Goal: Transaction & Acquisition: Purchase product/service

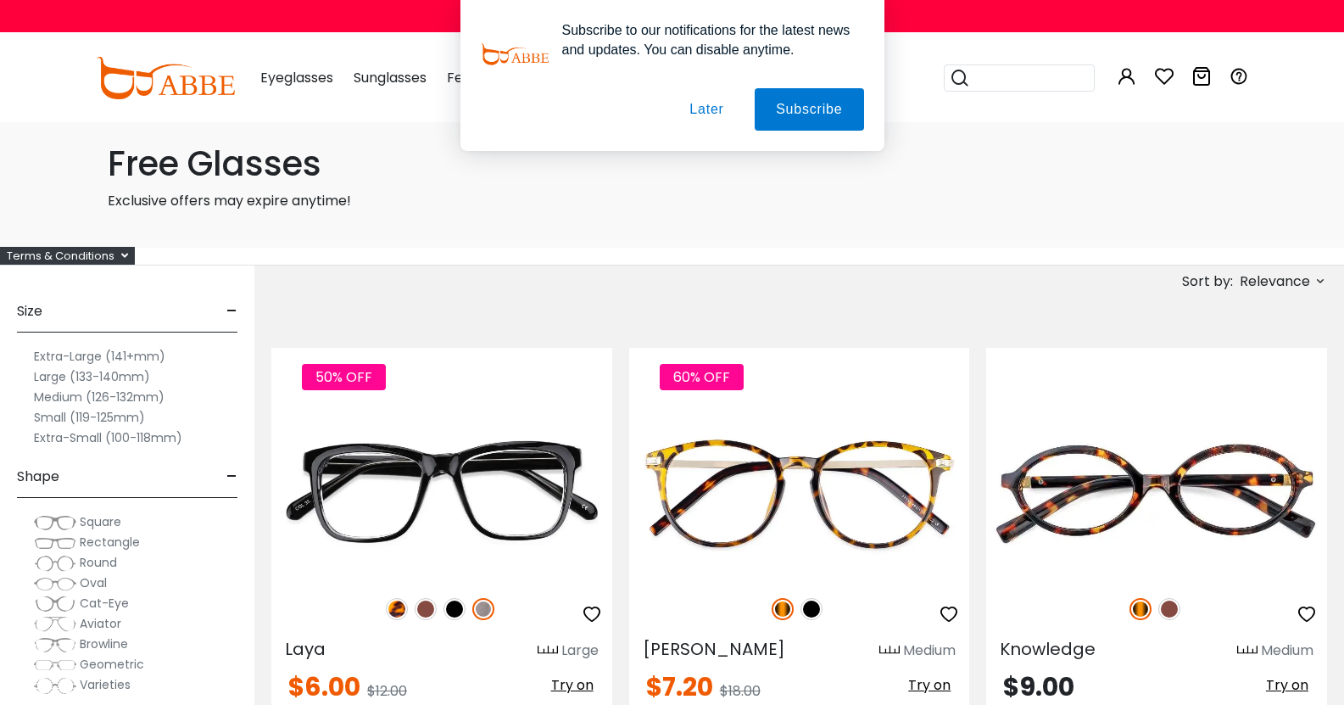
click at [0, 0] on button "Later" at bounding box center [0, 0] width 0 height 0
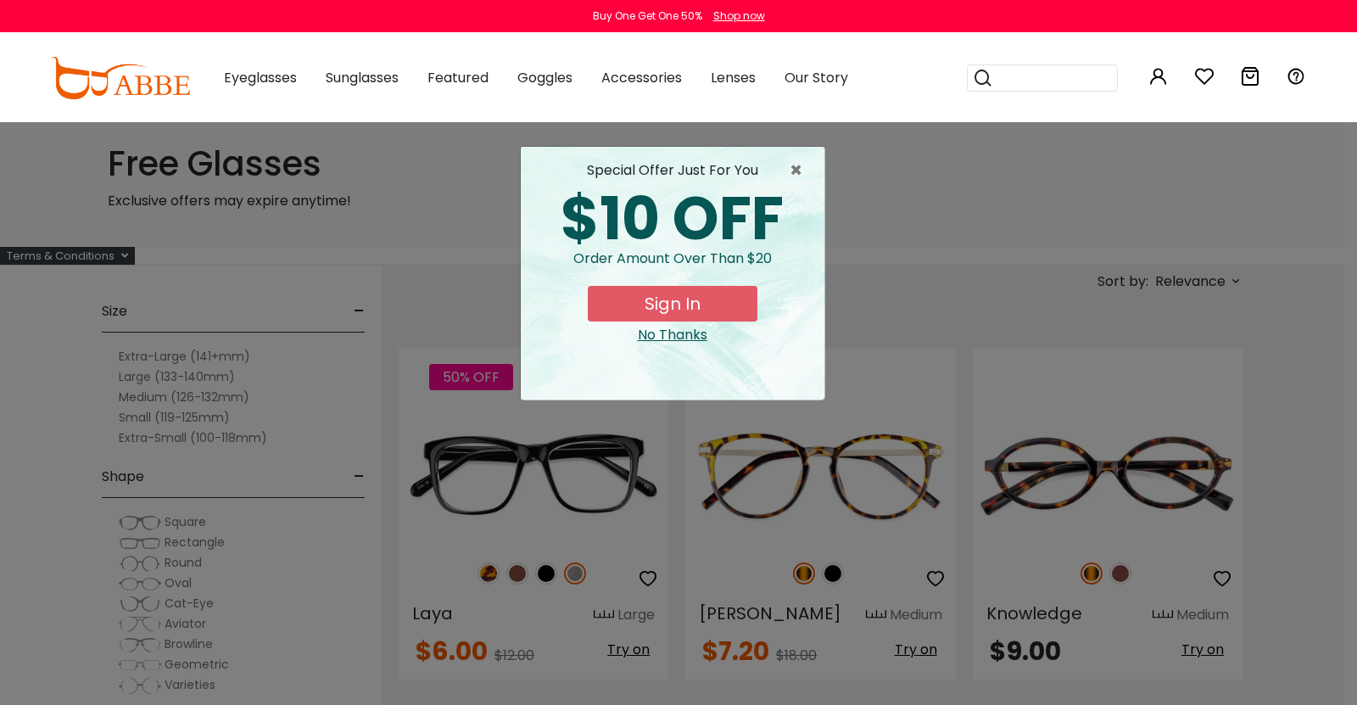
click at [688, 341] on div "No Thanks" at bounding box center [672, 335] width 276 height 20
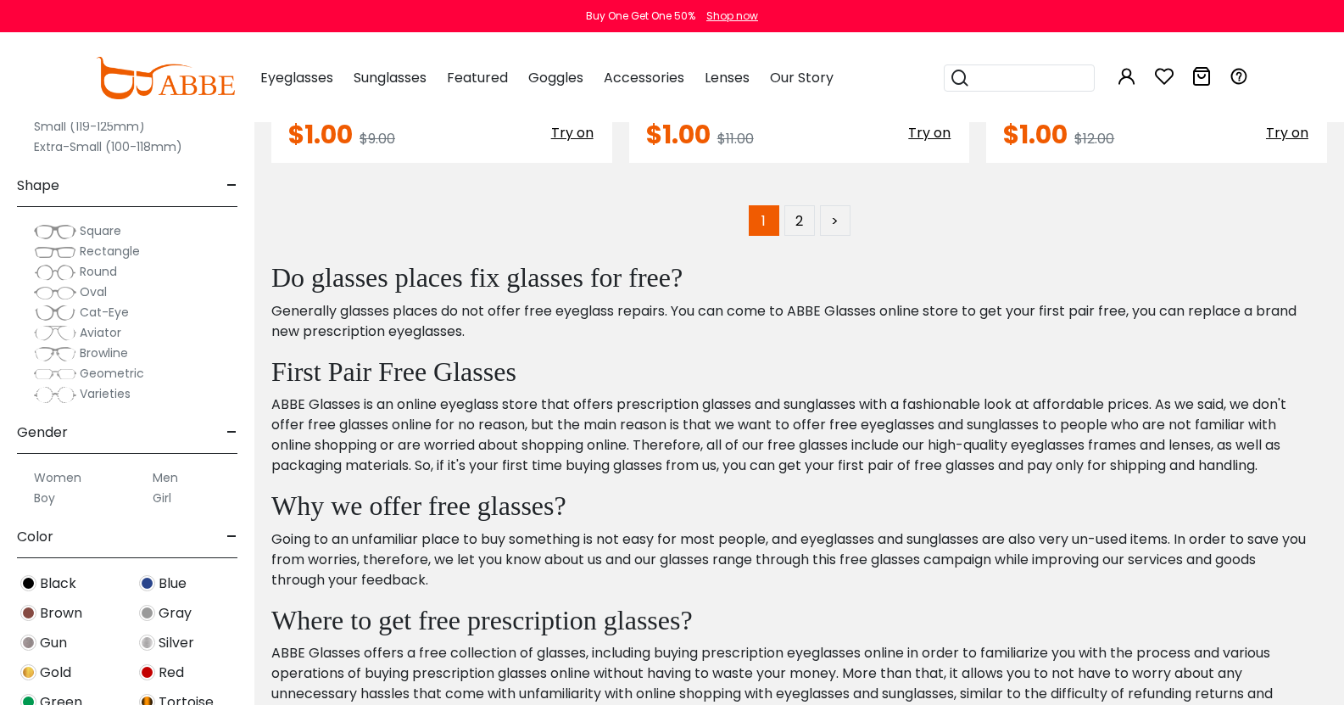
scroll to position [8350, 0]
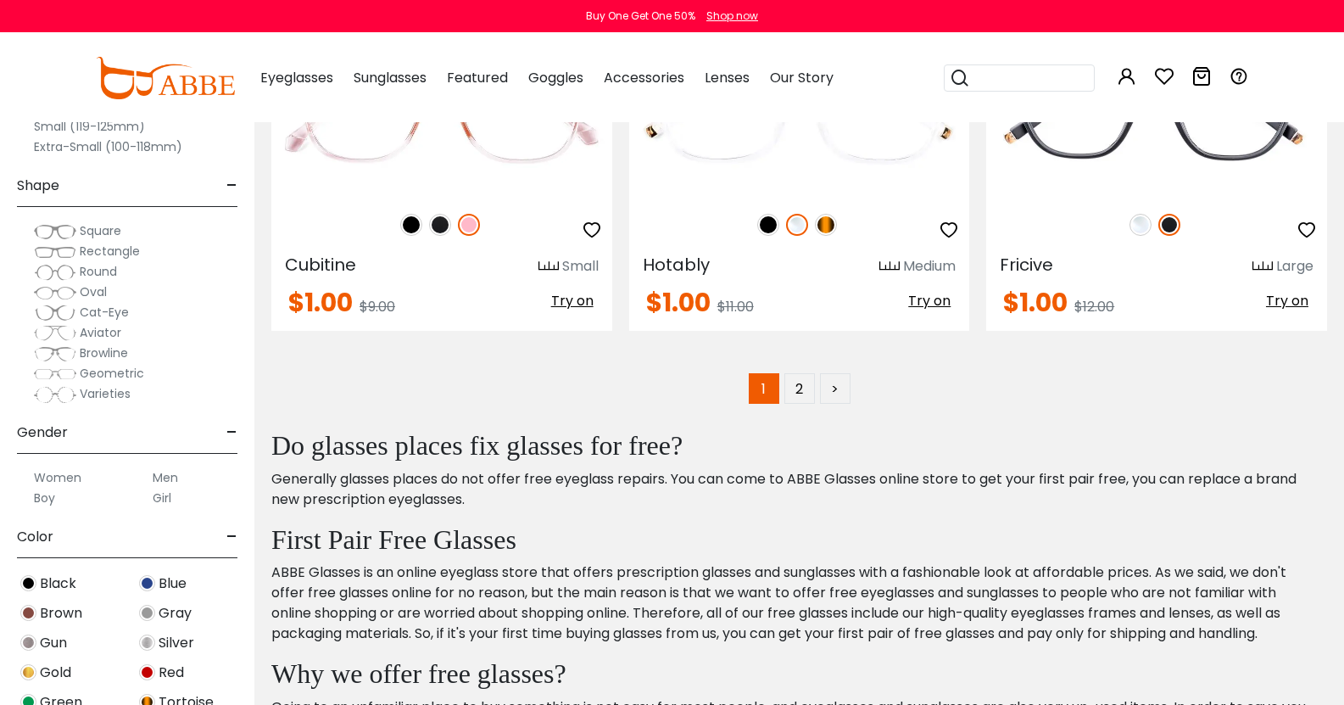
drag, startPoint x: 448, startPoint y: 179, endPoint x: 1122, endPoint y: 563, distance: 775.8
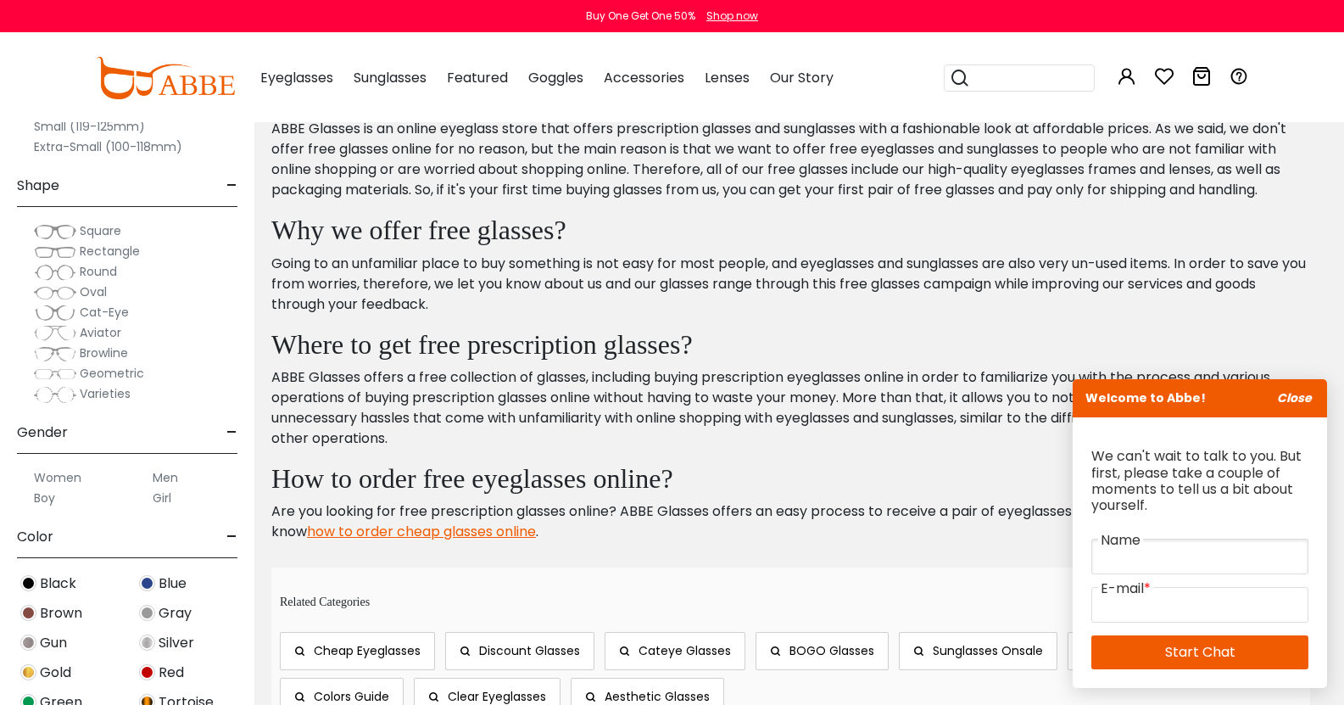
click at [1146, 561] on input "text" at bounding box center [1199, 556] width 217 height 36
type input "****"
type input "**********"
click at [1200, 641] on link "Start Chat" at bounding box center [1199, 652] width 217 height 34
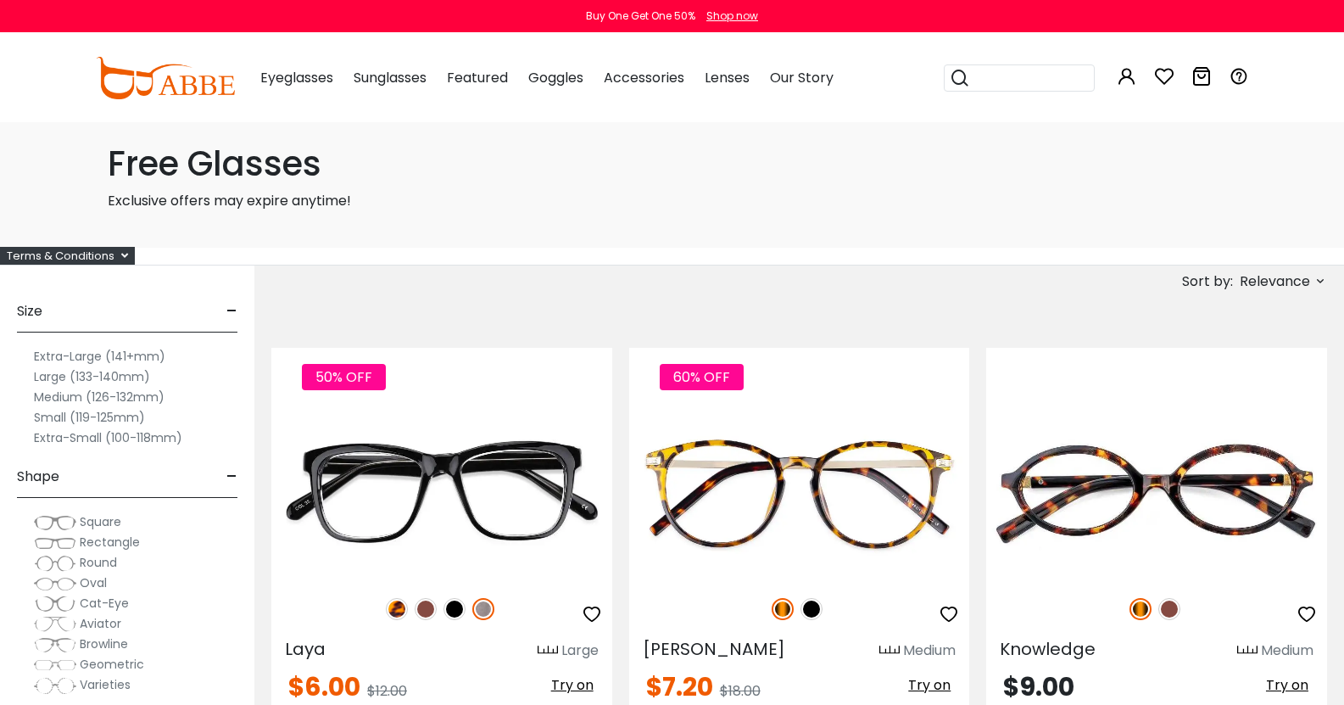
scroll to position [120, 0]
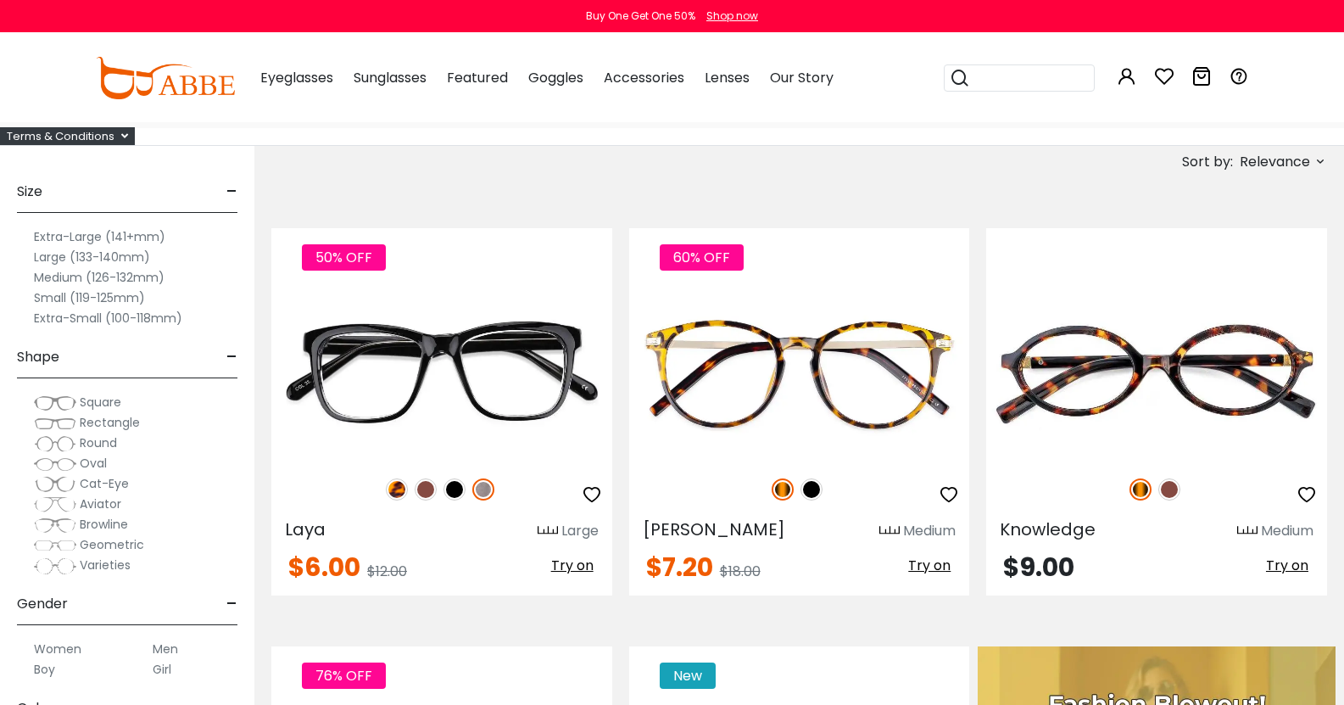
click at [86, 136] on div "Terms & Conditions" at bounding box center [67, 136] width 135 height 18
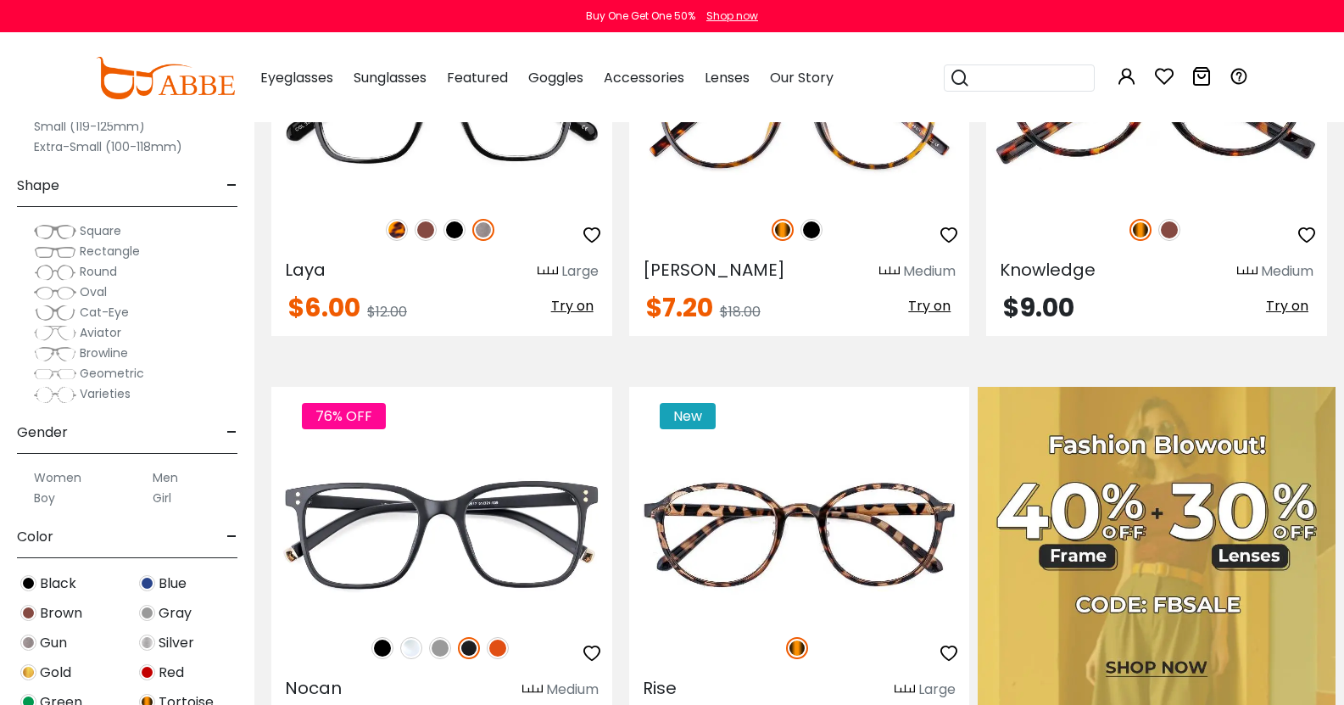
scroll to position [616, 0]
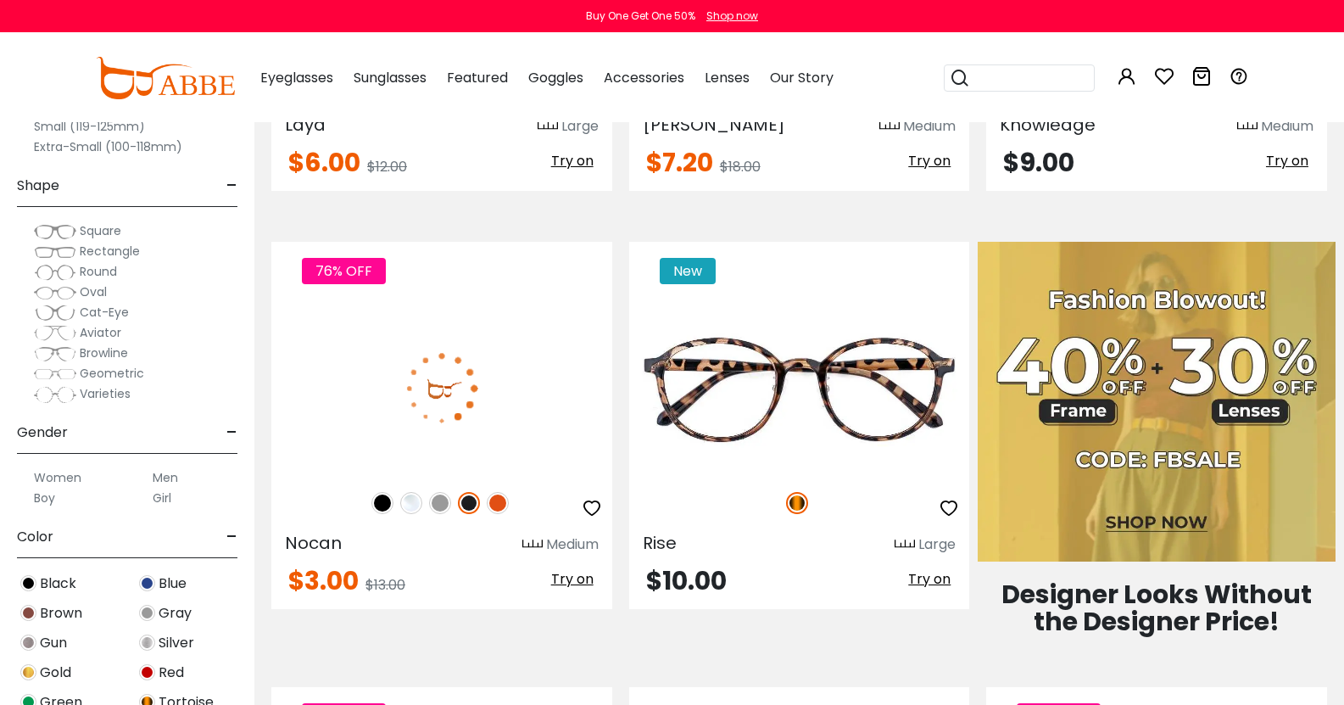
click at [422, 492] on img at bounding box center [411, 503] width 22 height 22
click at [451, 492] on img at bounding box center [440, 503] width 22 height 22
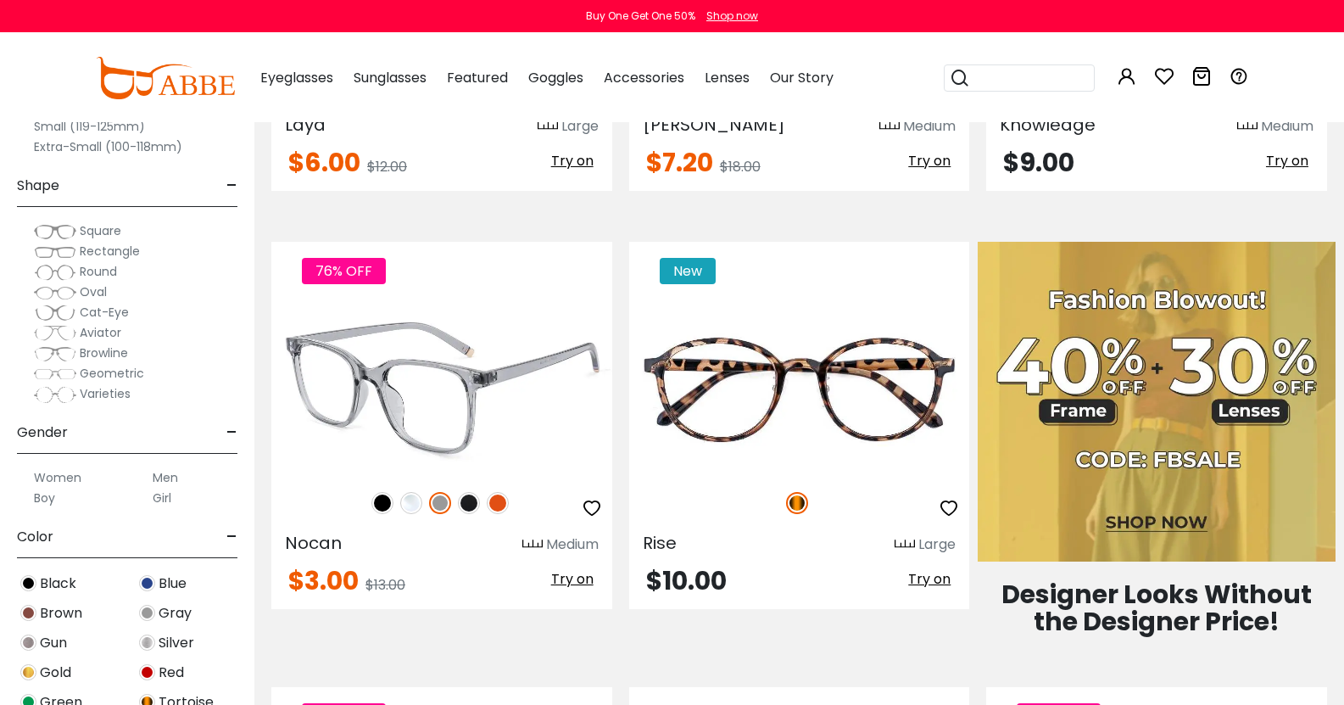
click at [480, 492] on img at bounding box center [469, 503] width 22 height 22
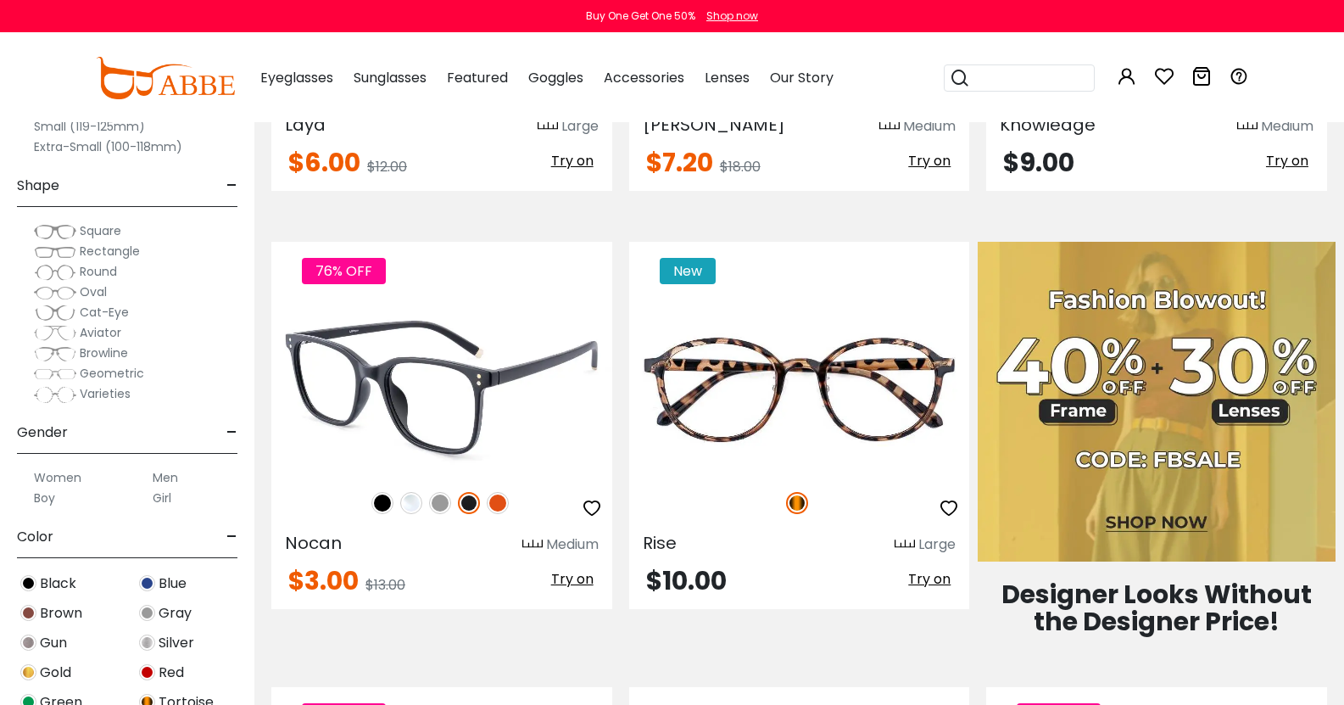
click at [509, 492] on img at bounding box center [498, 503] width 22 height 22
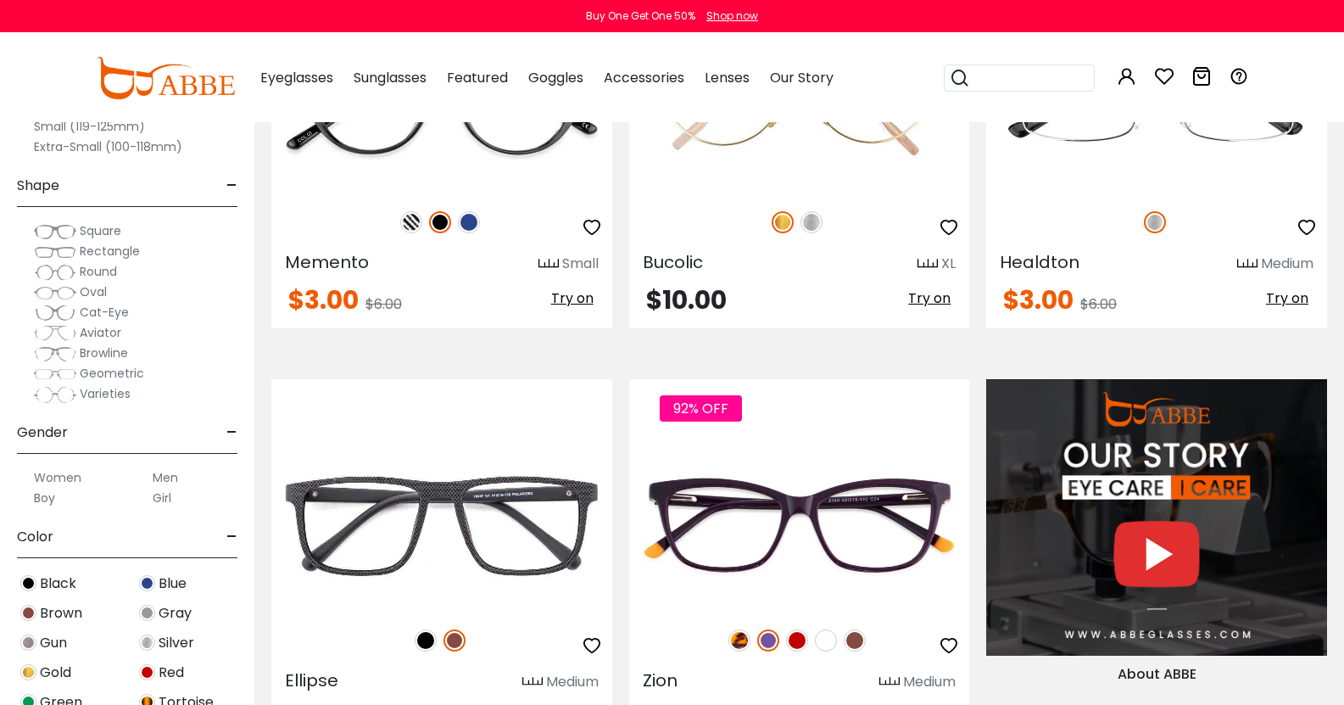
scroll to position [1449, 0]
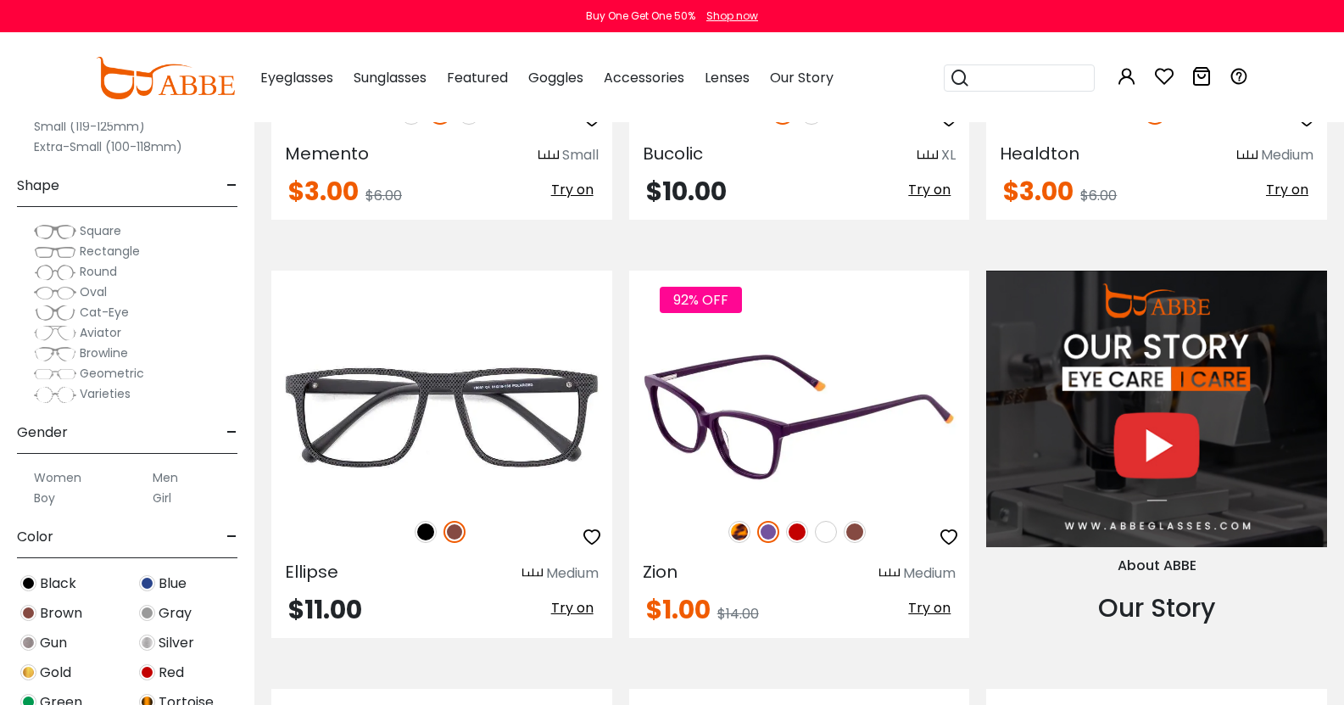
click at [750, 521] on img at bounding box center [739, 532] width 22 height 22
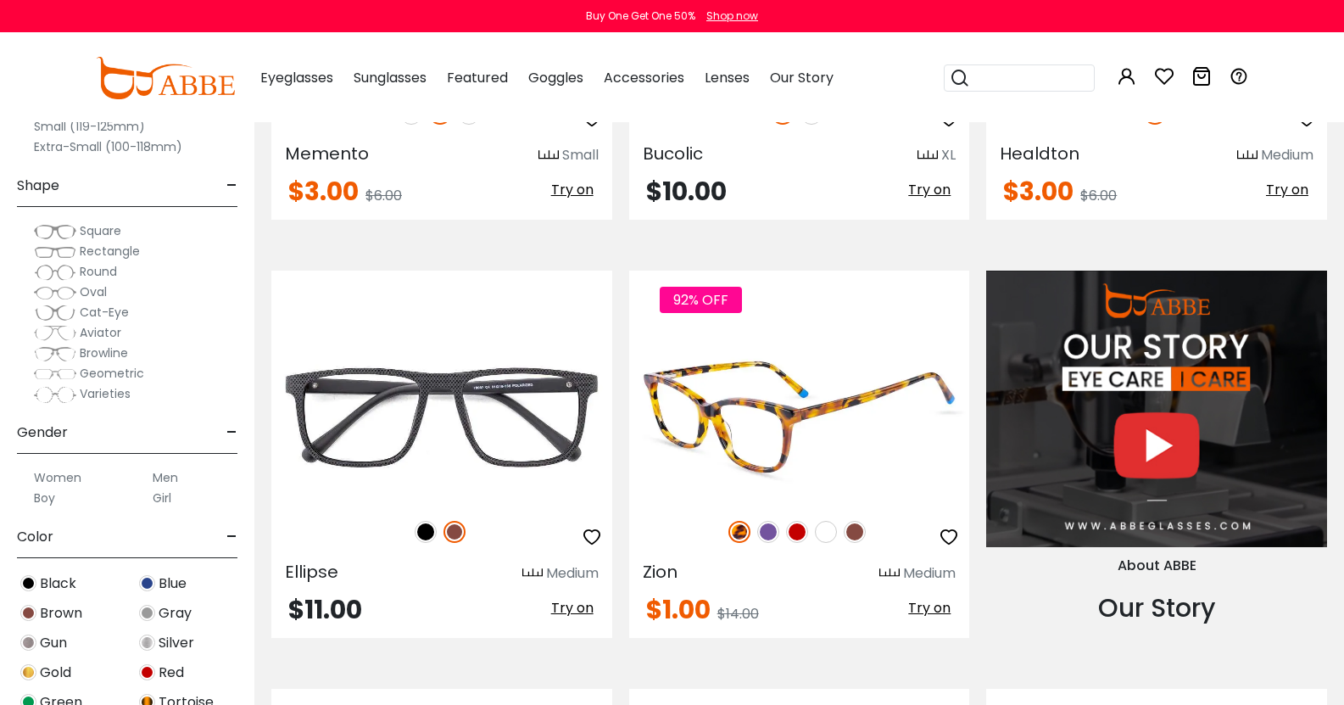
click at [808, 521] on img at bounding box center [797, 532] width 22 height 22
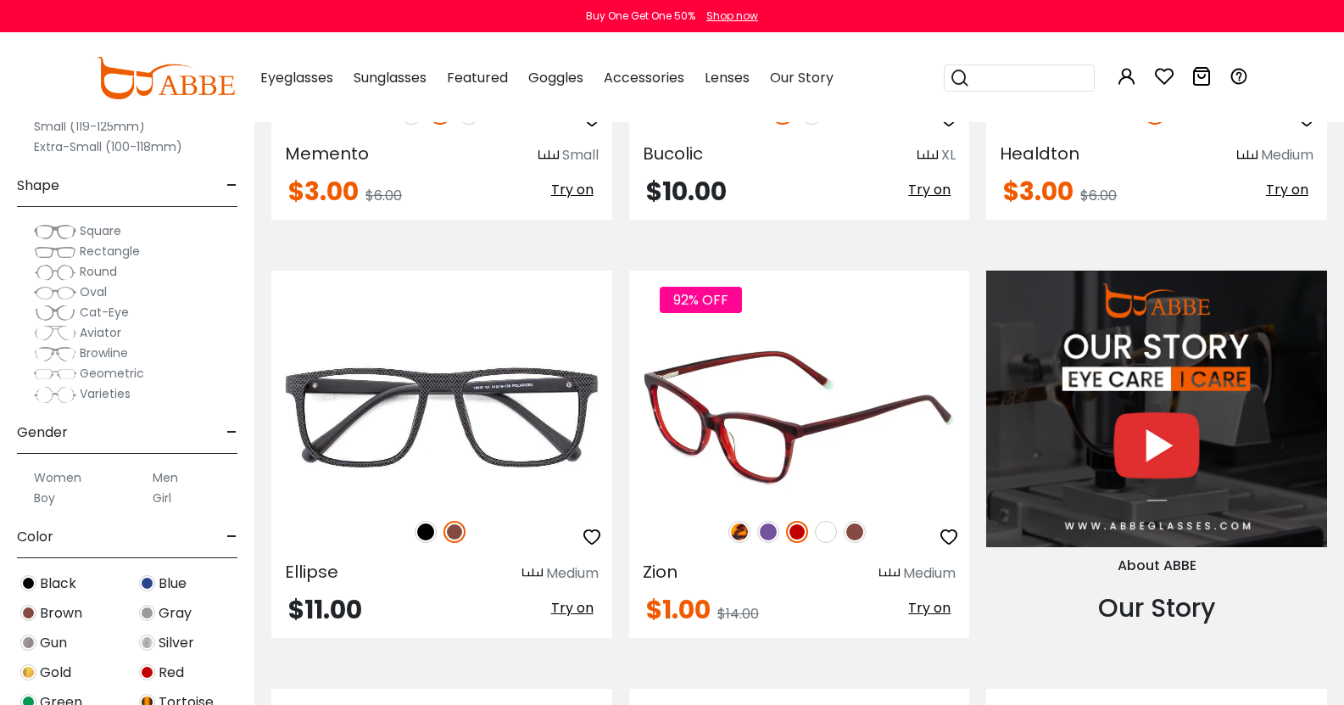
click at [837, 521] on img at bounding box center [826, 532] width 22 height 22
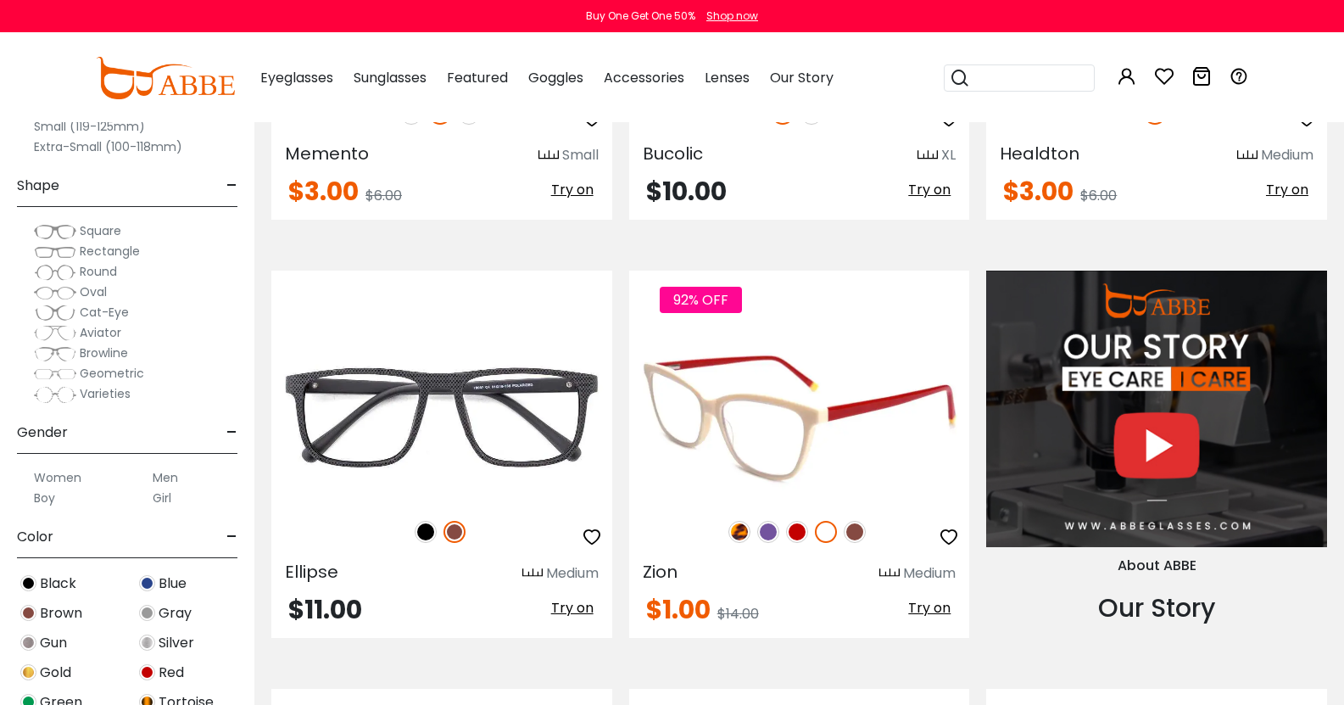
click at [866, 521] on img at bounding box center [855, 532] width 22 height 22
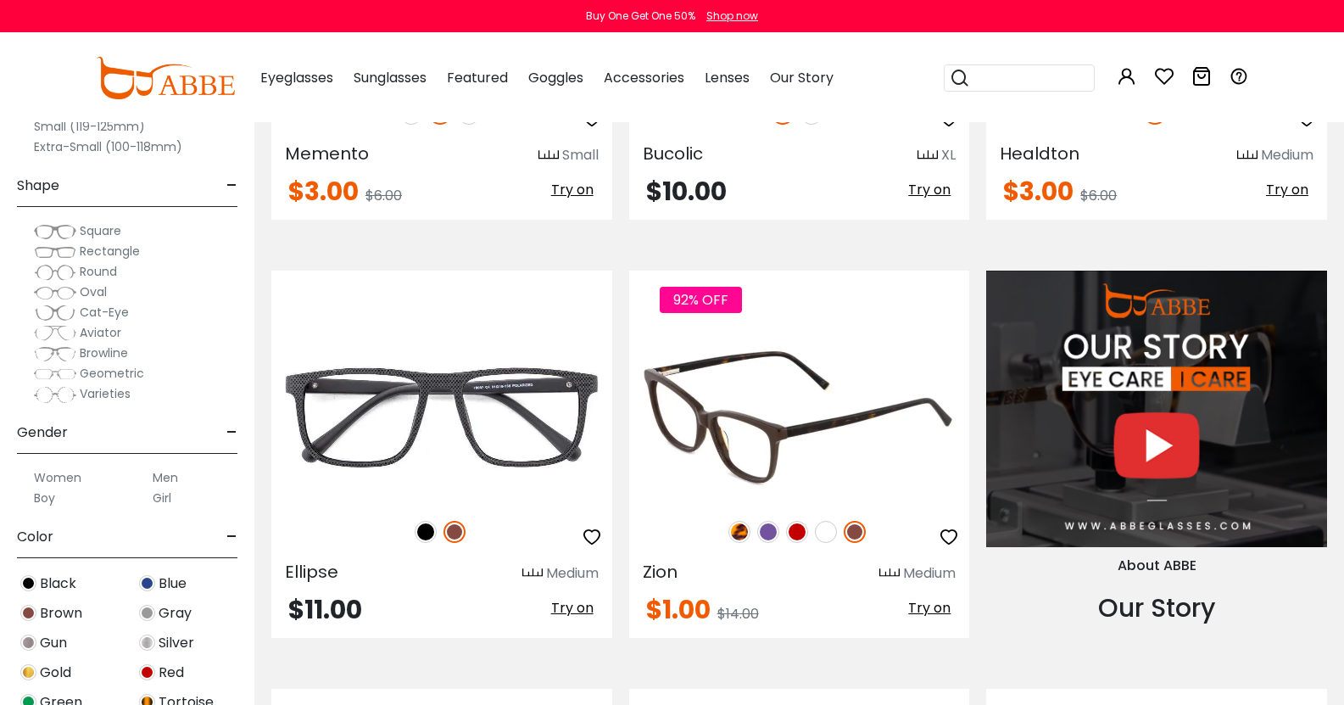
click at [779, 521] on img at bounding box center [768, 532] width 22 height 22
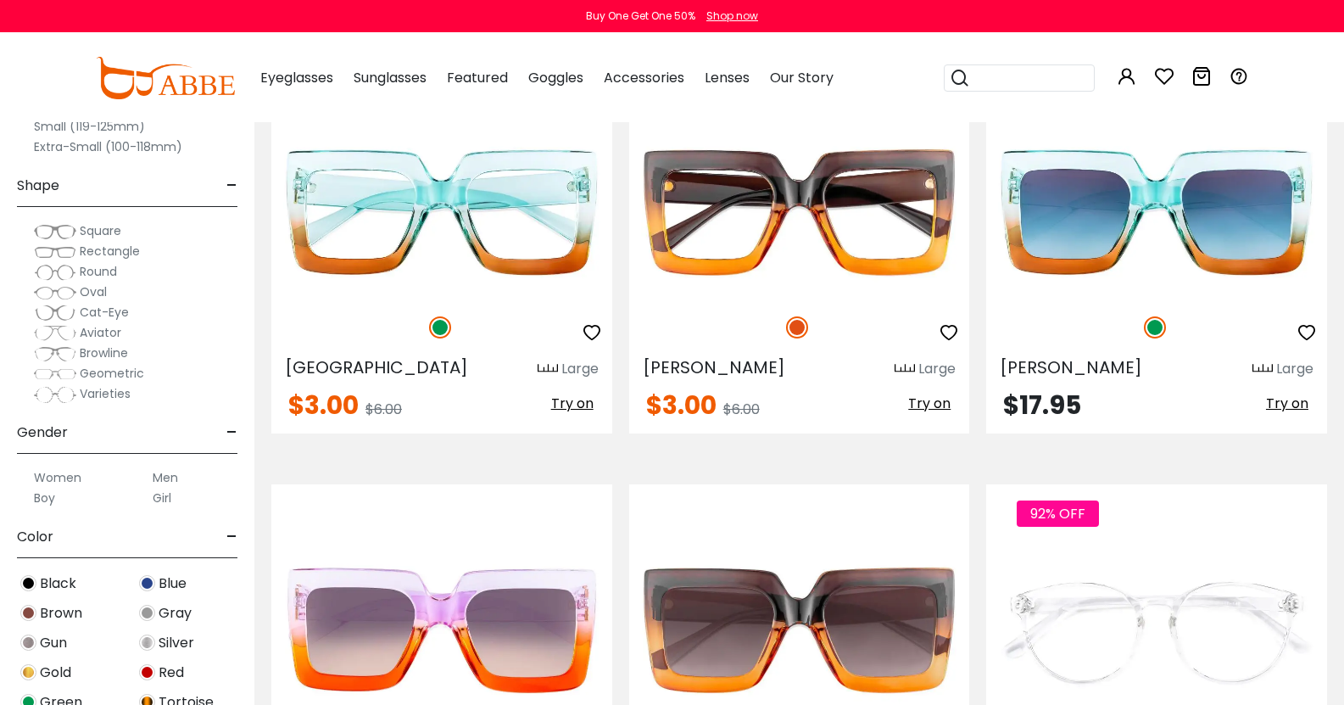
scroll to position [5644, 0]
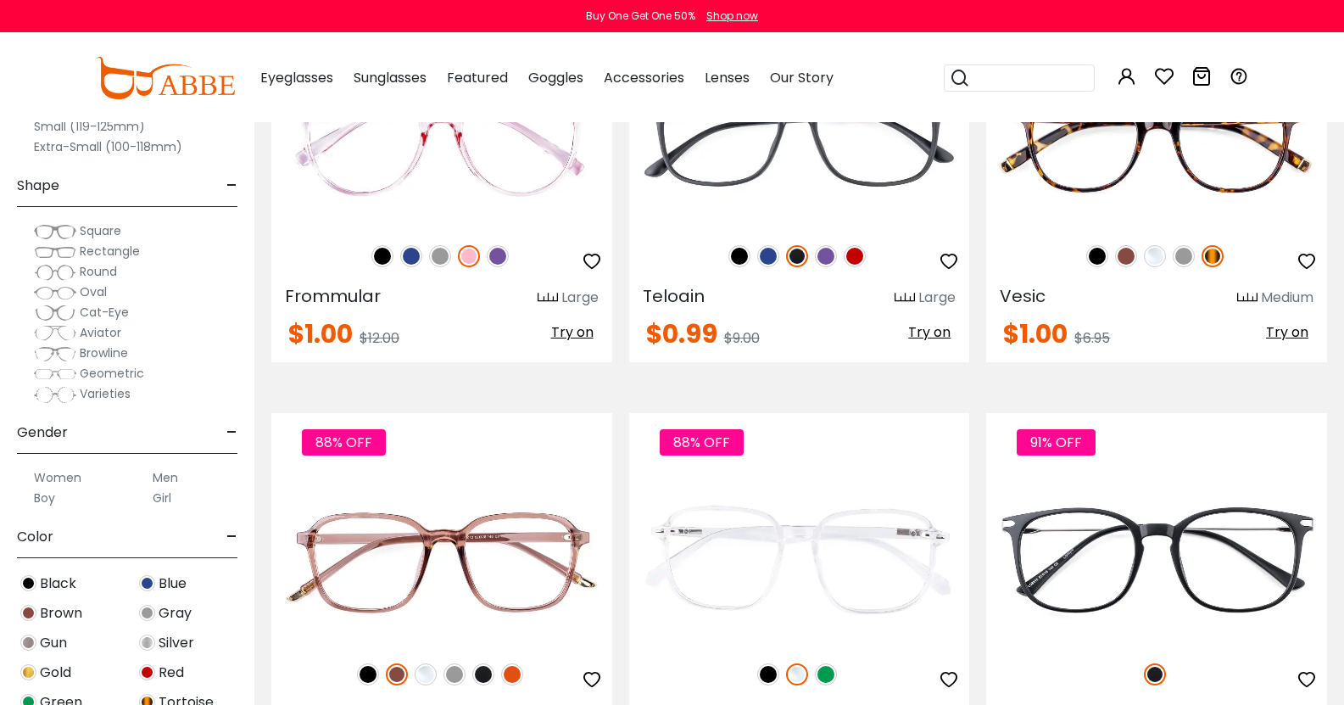
scroll to position [6345, 0]
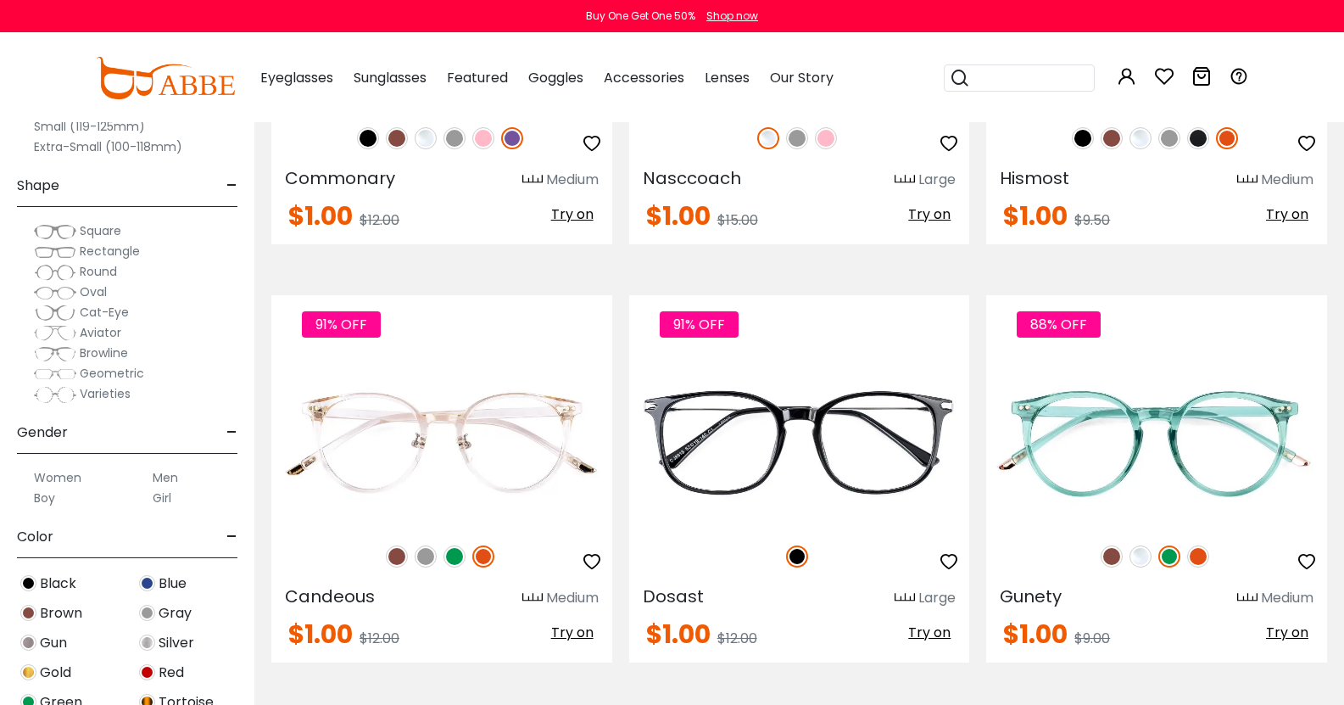
scroll to position [7411, 0]
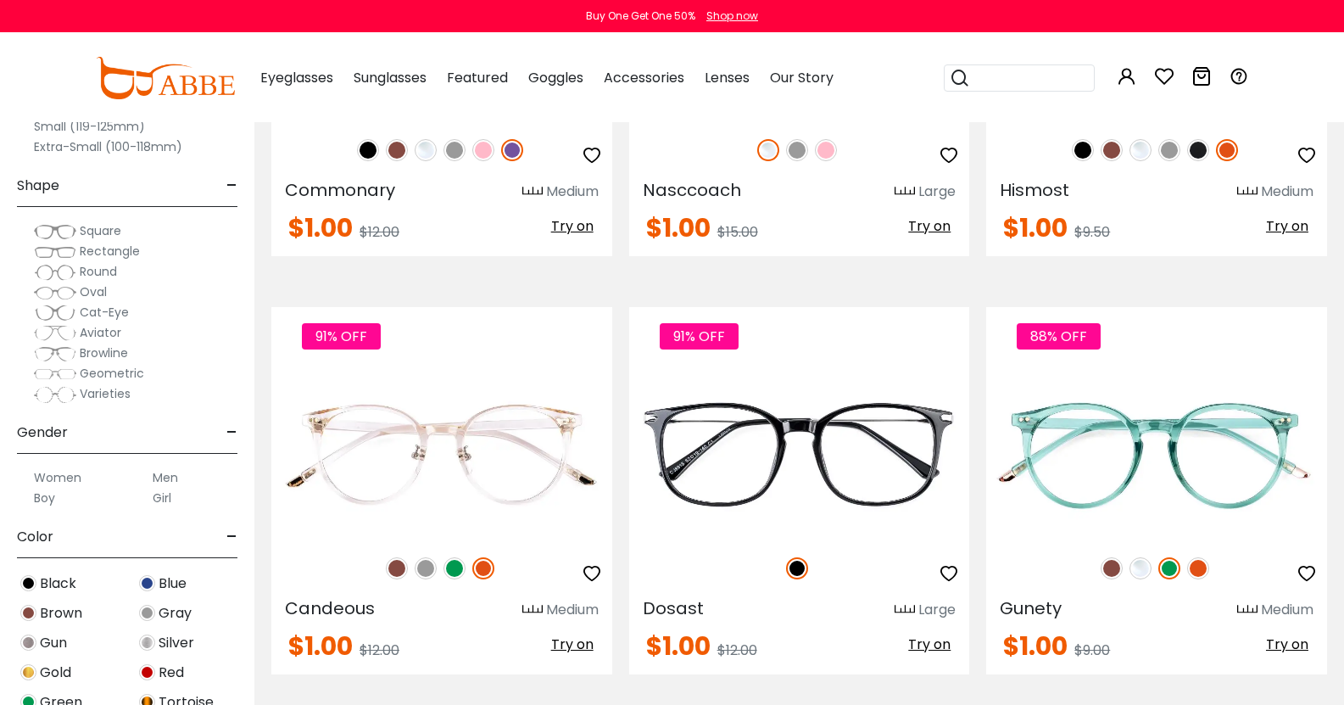
scroll to position [7039, 0]
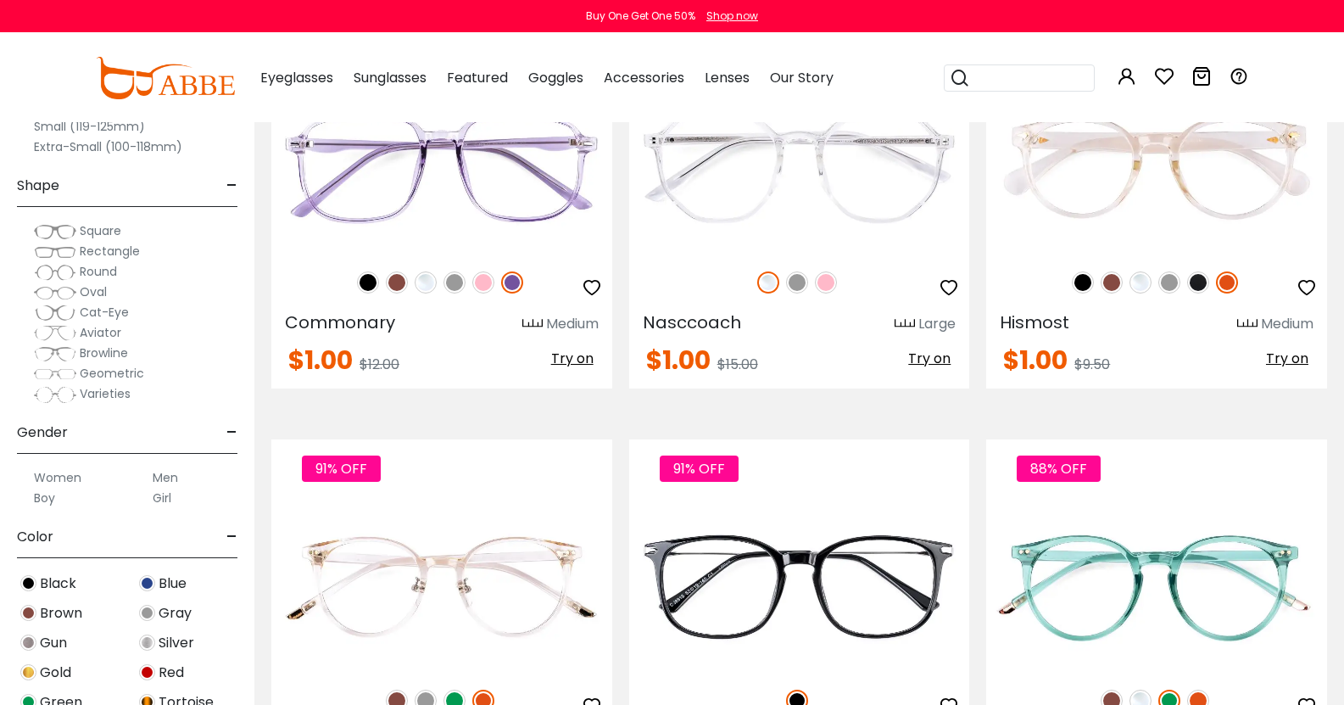
click at [81, 479] on label "Women" at bounding box center [57, 477] width 47 height 20
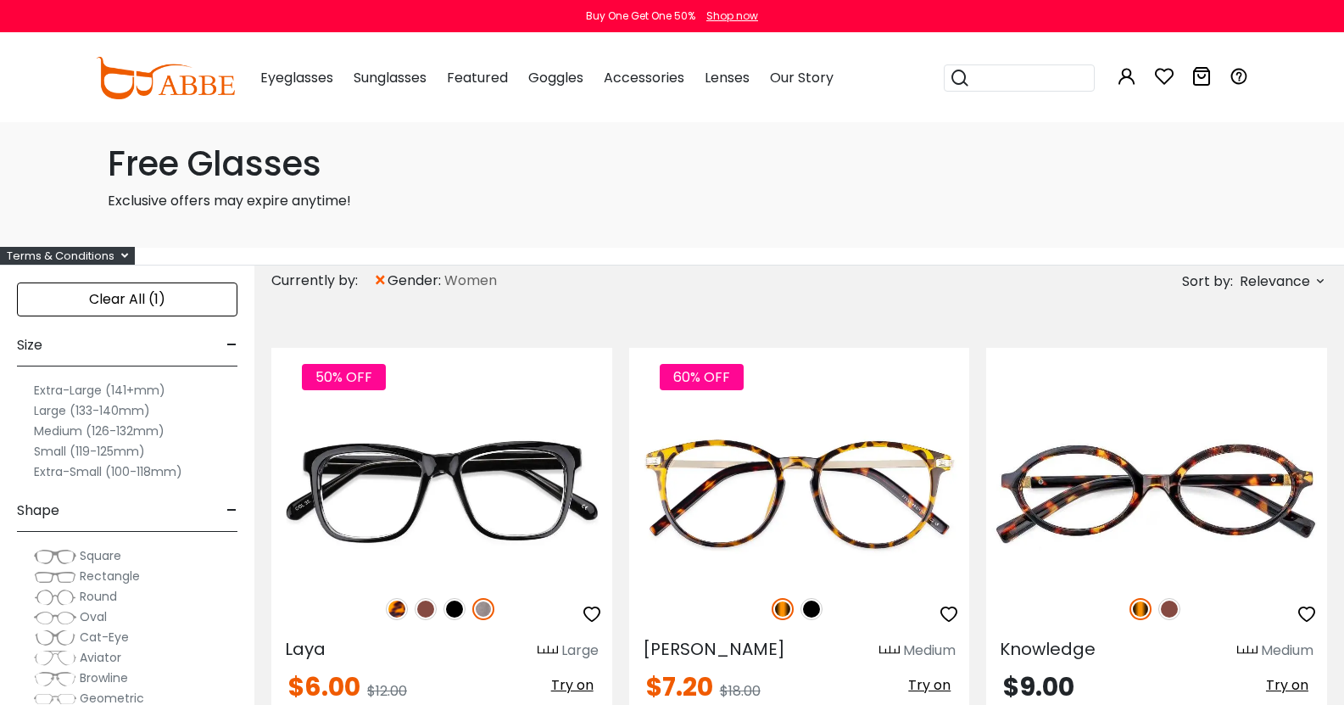
click at [153, 435] on label "Medium (126-132mm)" at bounding box center [99, 431] width 131 height 20
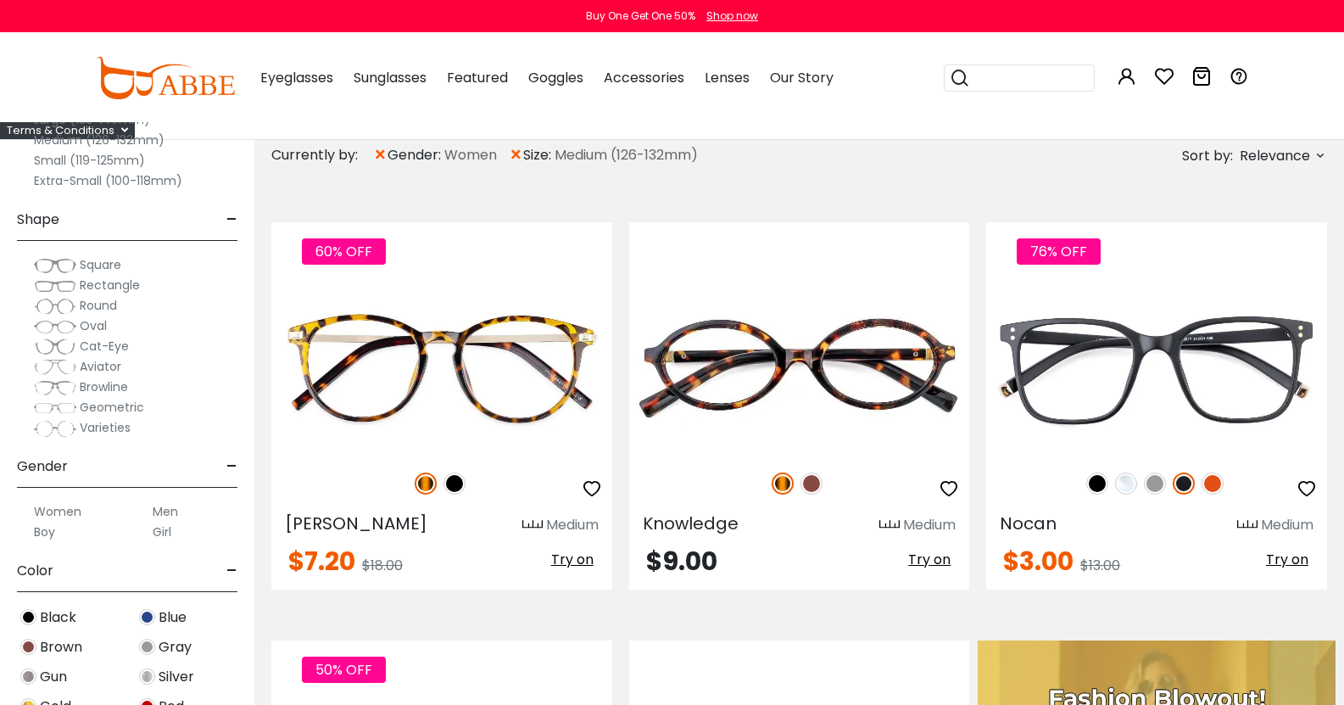
scroll to position [240, 0]
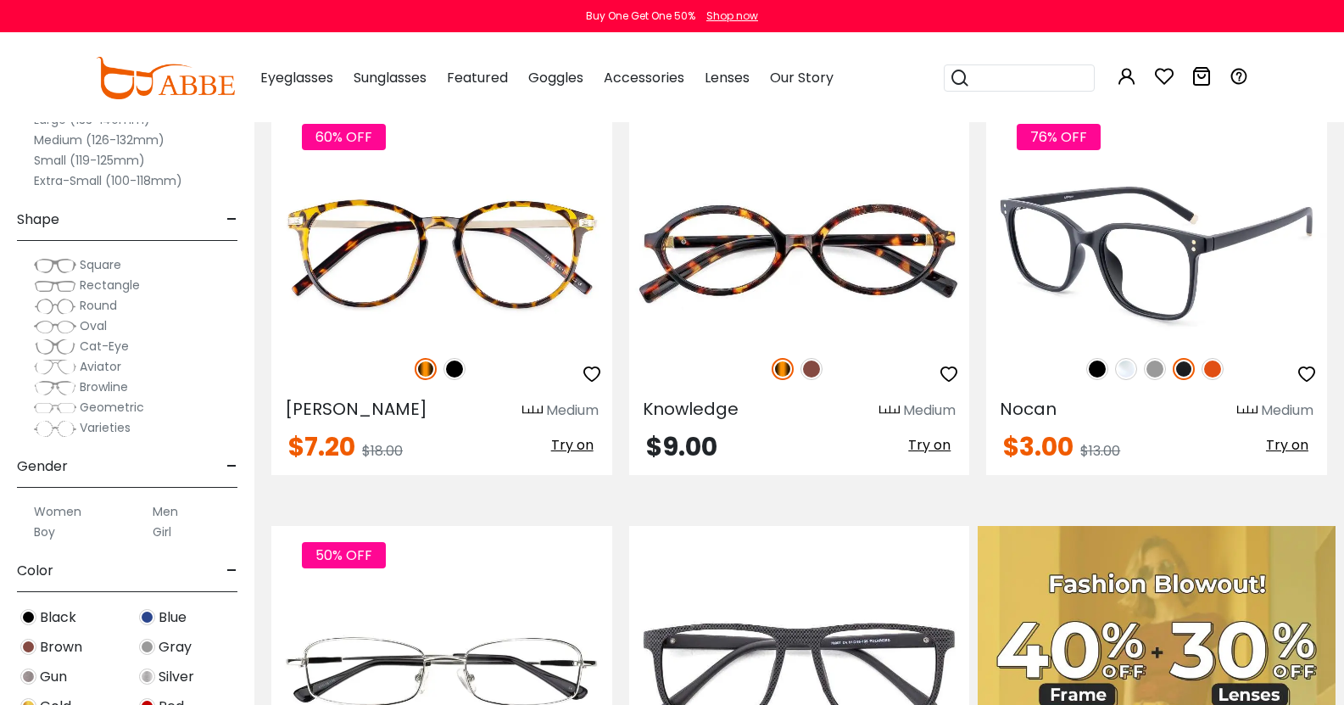
click at [1201, 358] on img at bounding box center [1212, 369] width 22 height 22
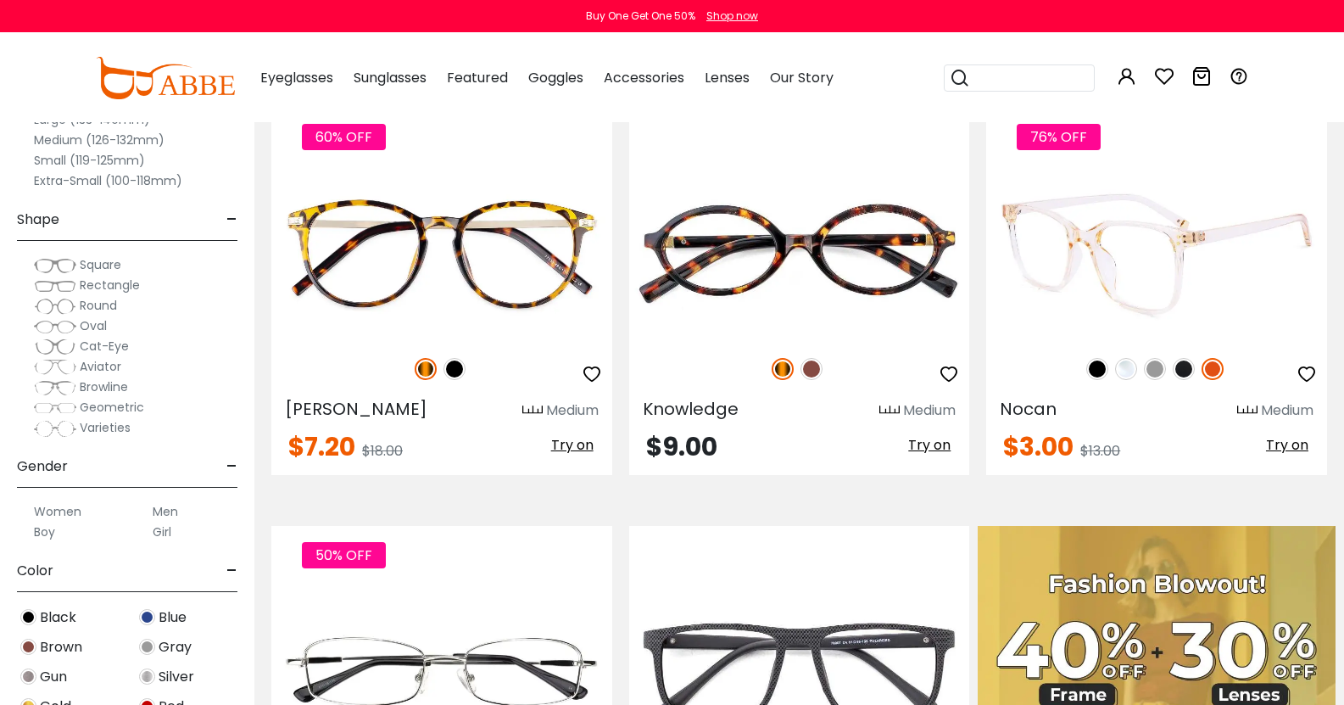
click at [1115, 358] on img at bounding box center [1126, 369] width 22 height 22
click at [1065, 258] on img at bounding box center [1156, 254] width 341 height 170
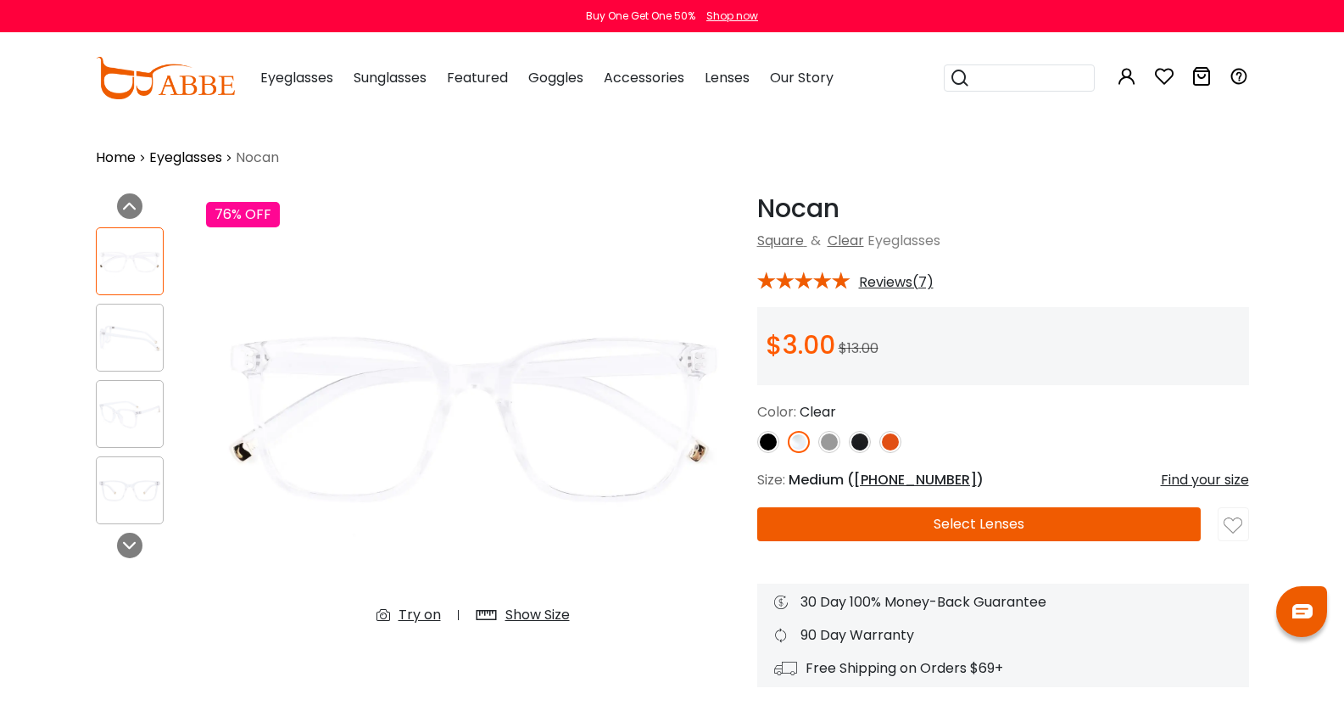
click at [505, 605] on div "Show Size" at bounding box center [537, 615] width 64 height 20
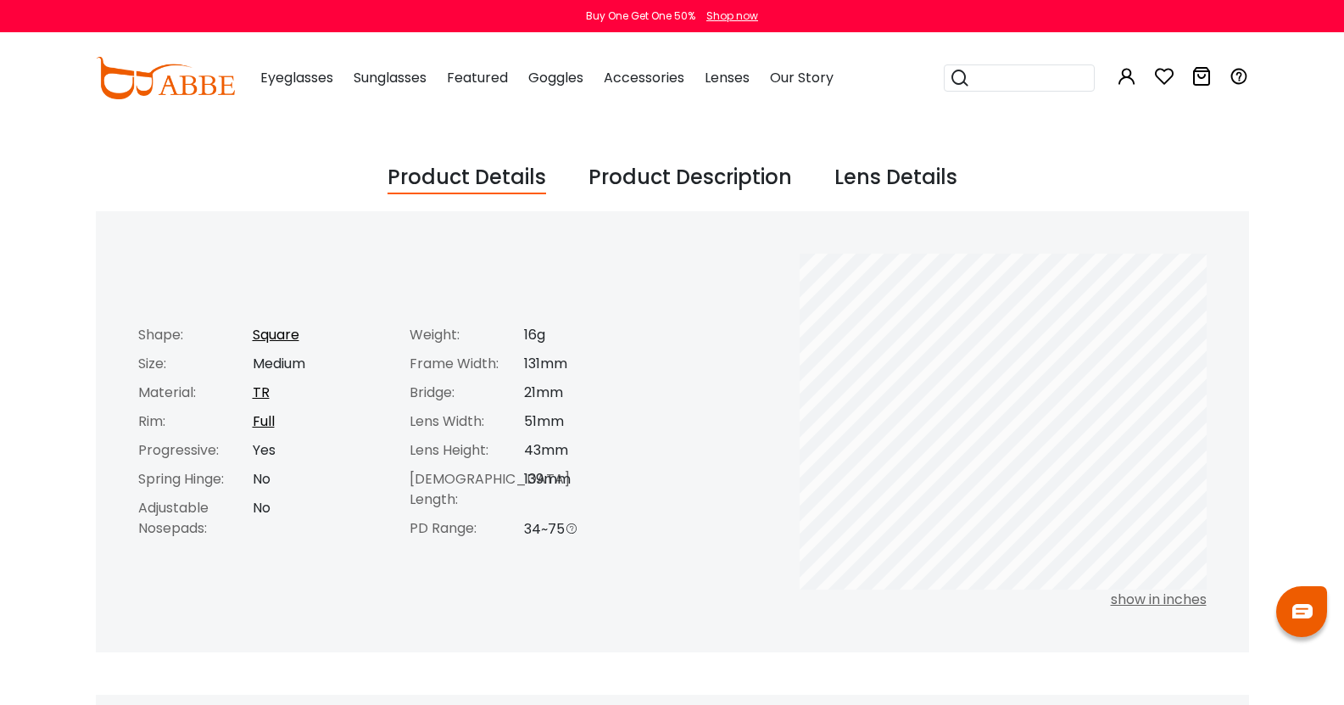
scroll to position [208, 0]
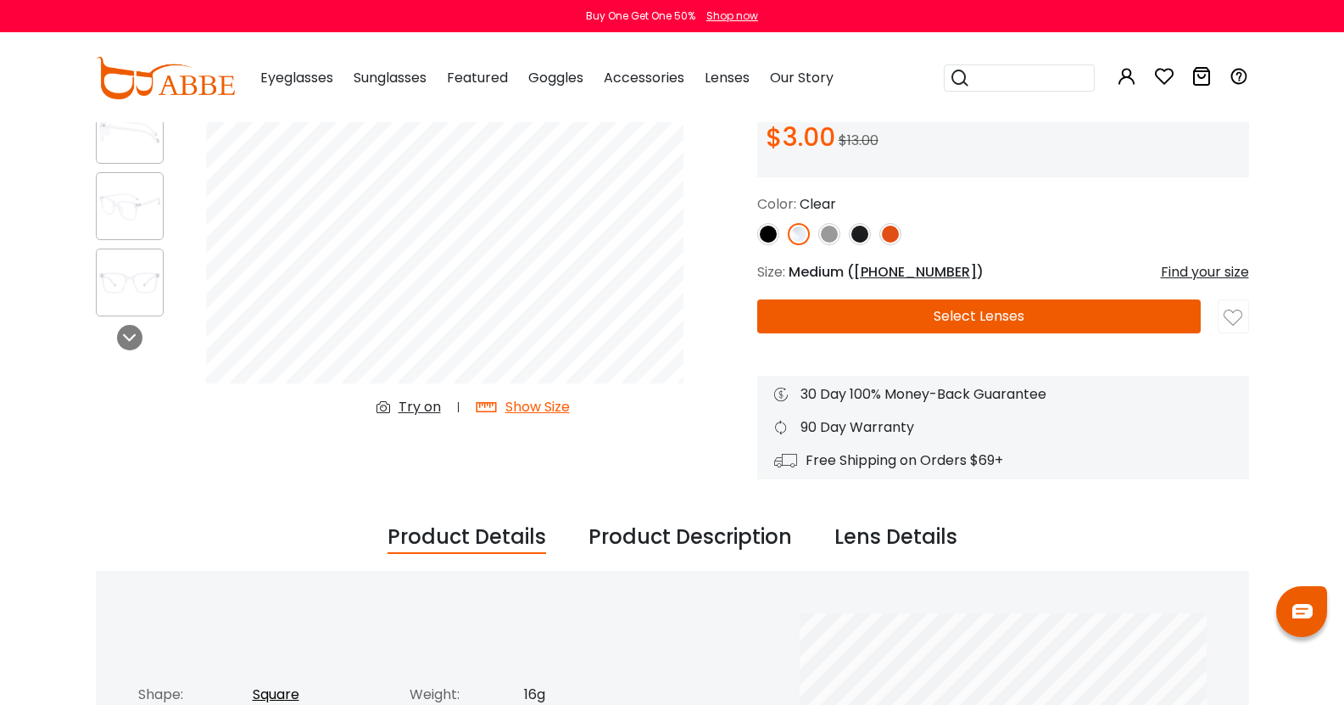
click at [1107, 316] on button "Select Lenses" at bounding box center [979, 316] width 444 height 34
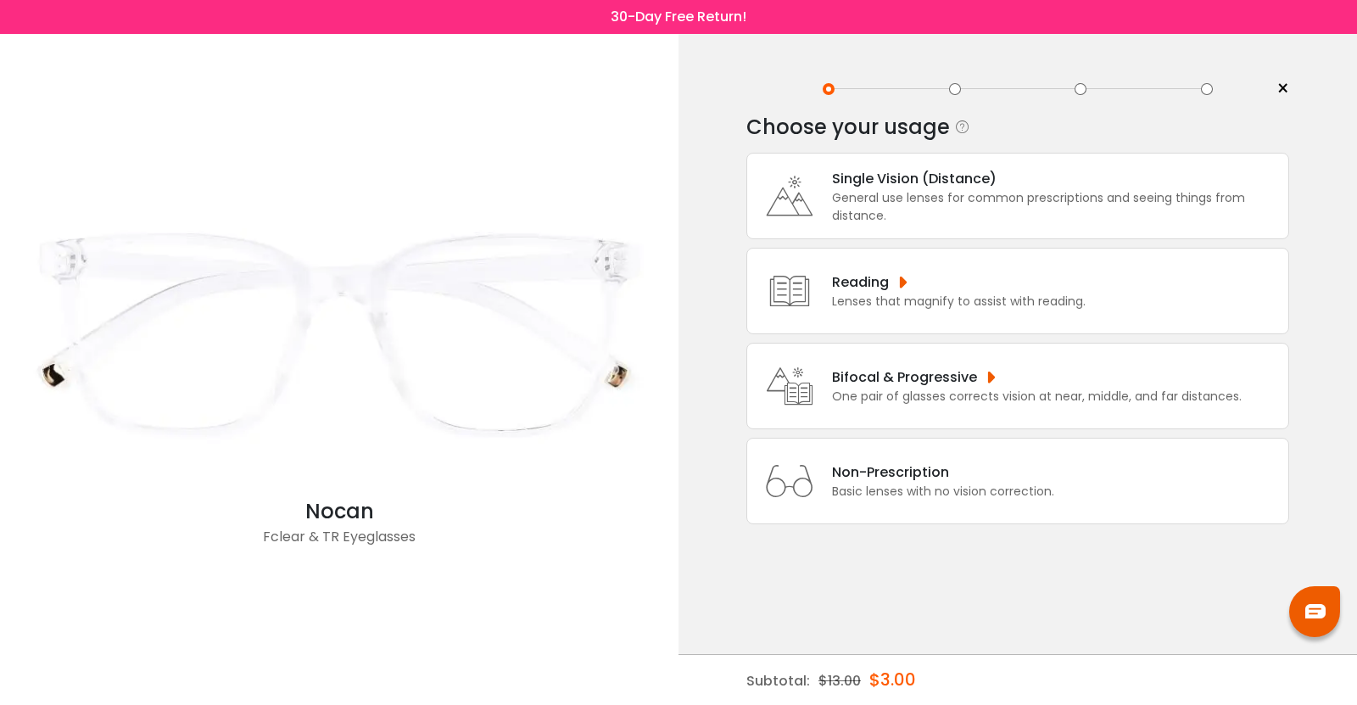
click at [1105, 209] on div "General use lenses for common prescriptions and seeing things from distance." at bounding box center [1056, 207] width 448 height 36
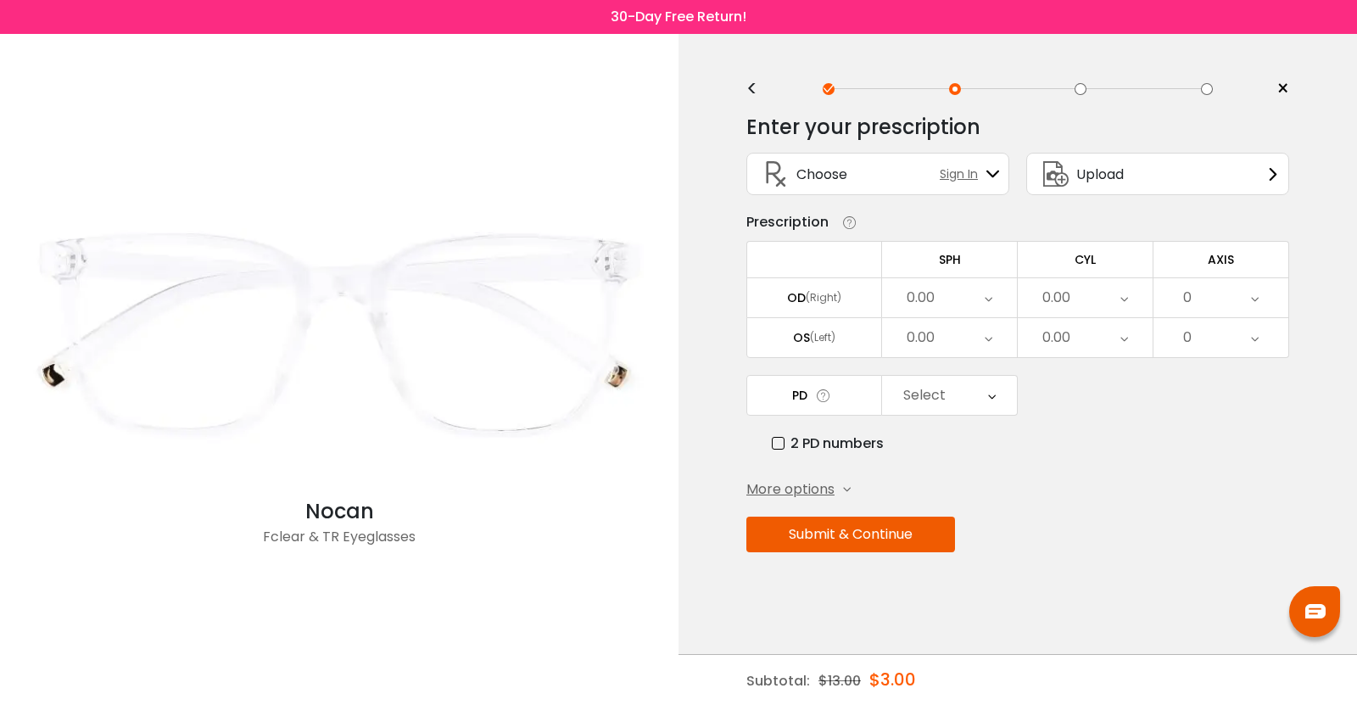
click at [989, 300] on icon at bounding box center [988, 297] width 8 height 39
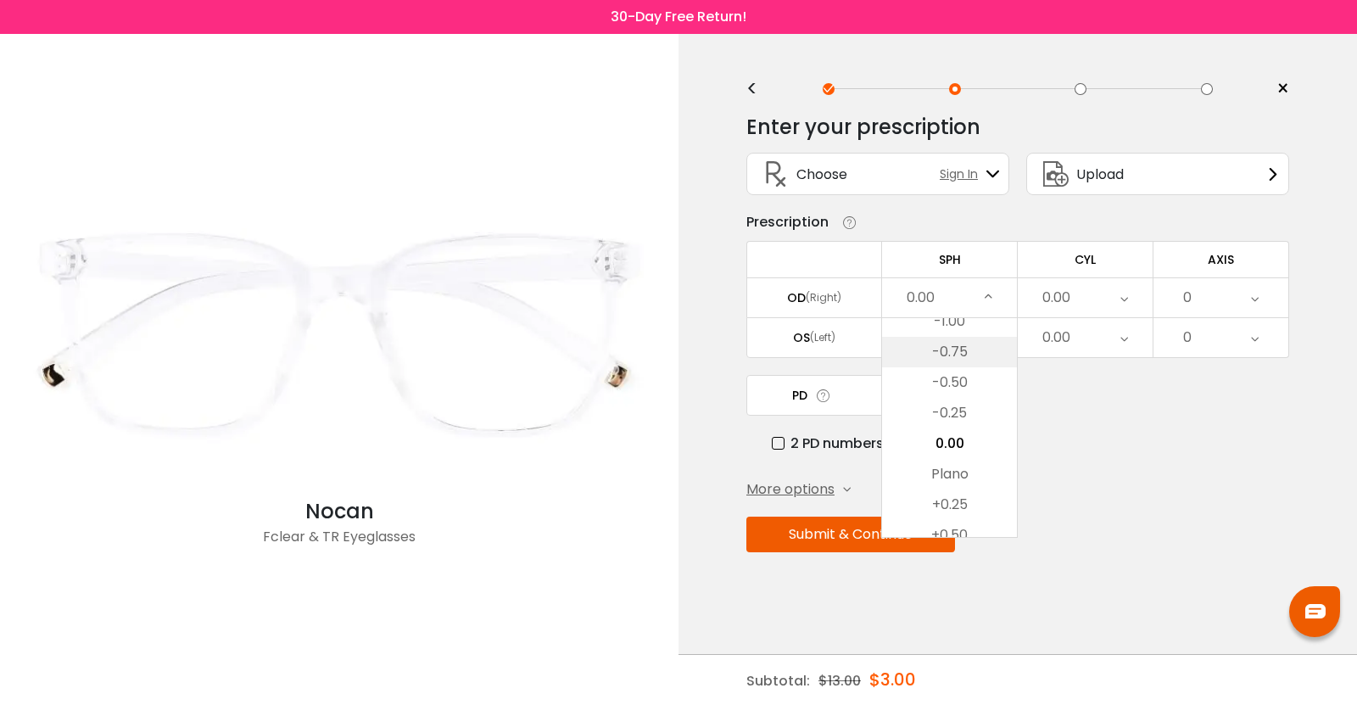
click at [952, 348] on li "-0.75" at bounding box center [949, 352] width 135 height 31
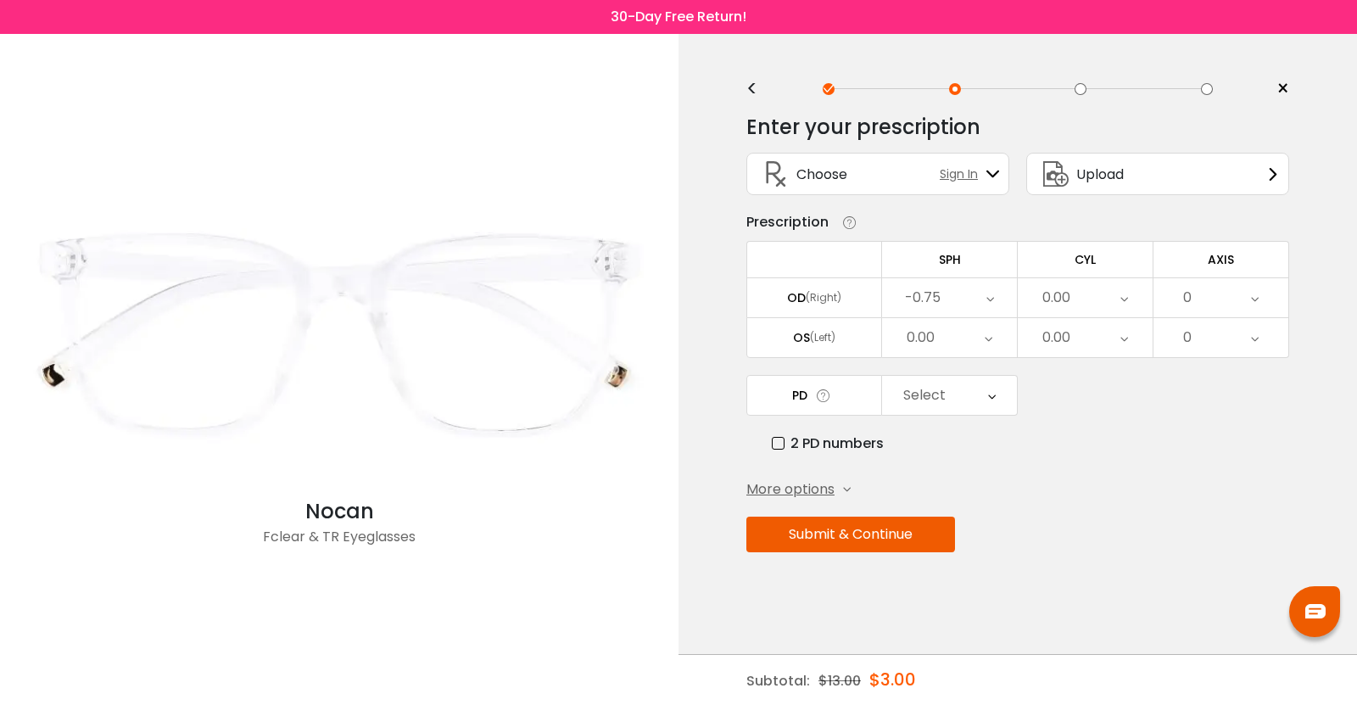
click at [1053, 293] on div "0.00" at bounding box center [1056, 298] width 28 height 34
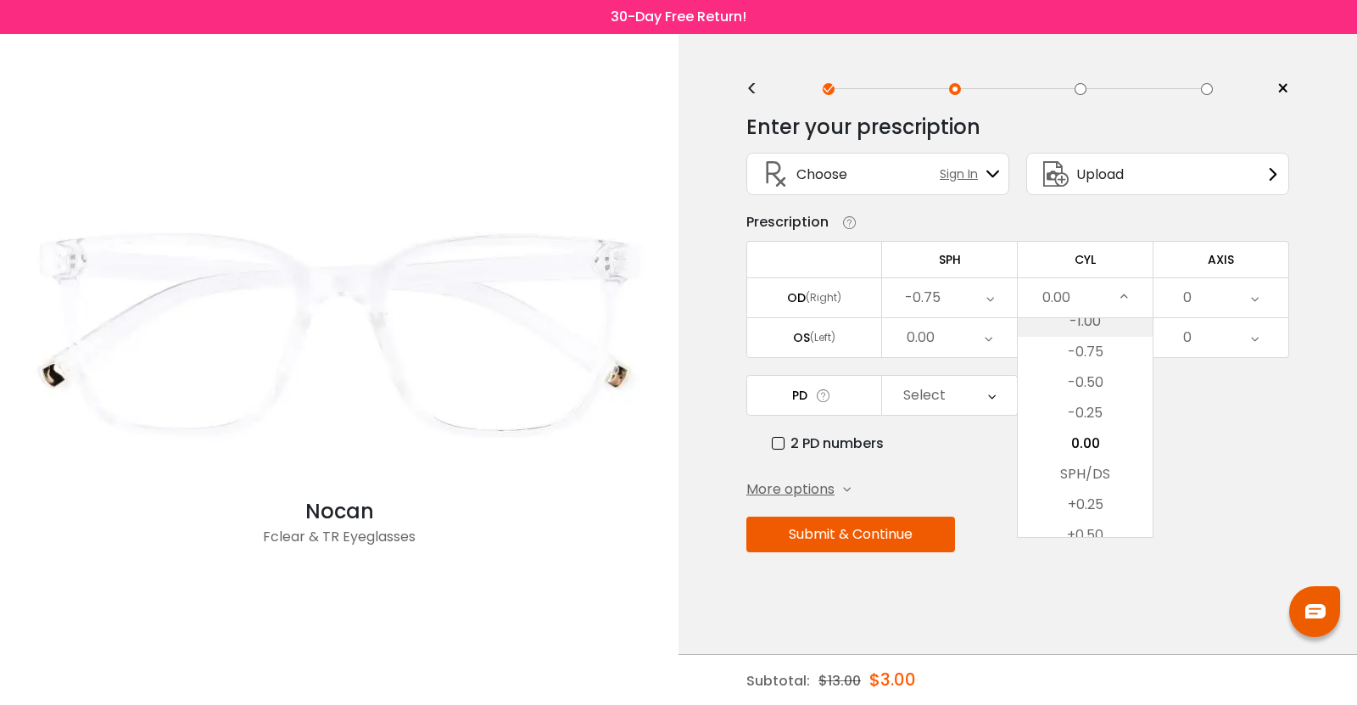
click at [1051, 324] on li "-1.00" at bounding box center [1084, 321] width 135 height 31
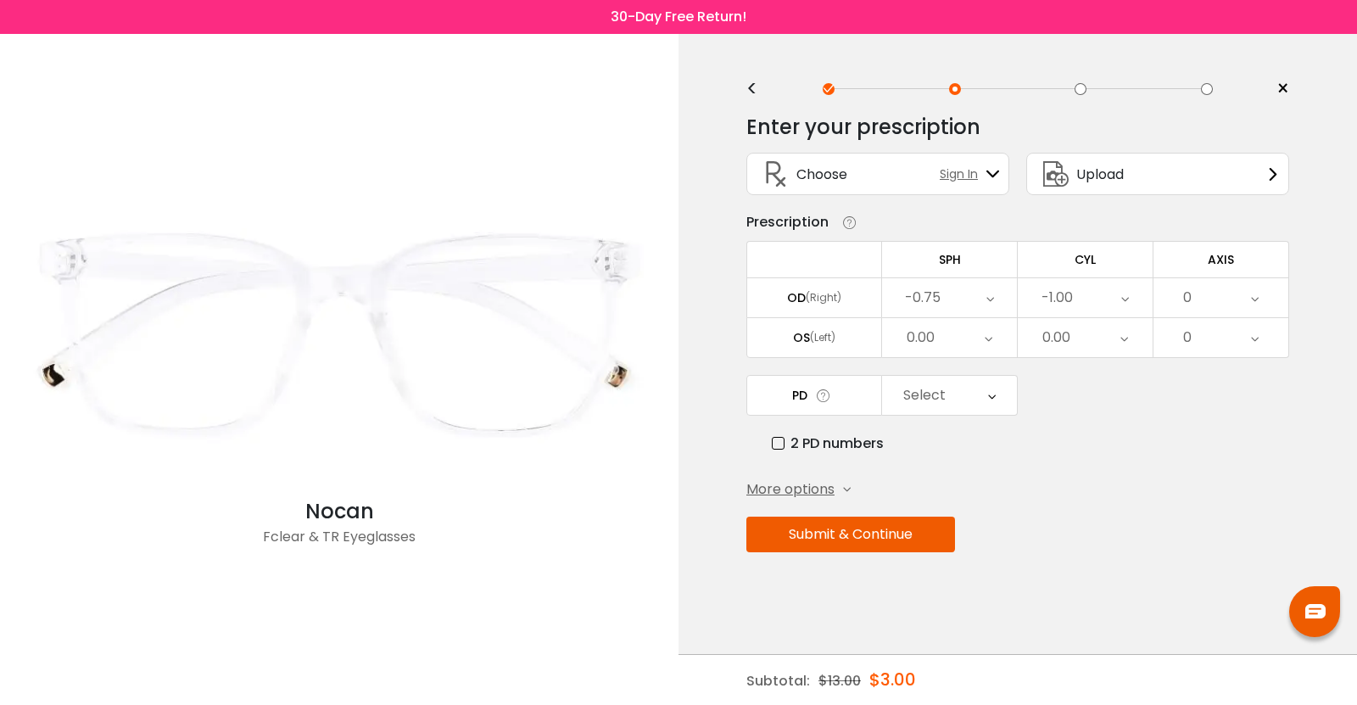
click at [1200, 302] on div "0" at bounding box center [1220, 297] width 135 height 39
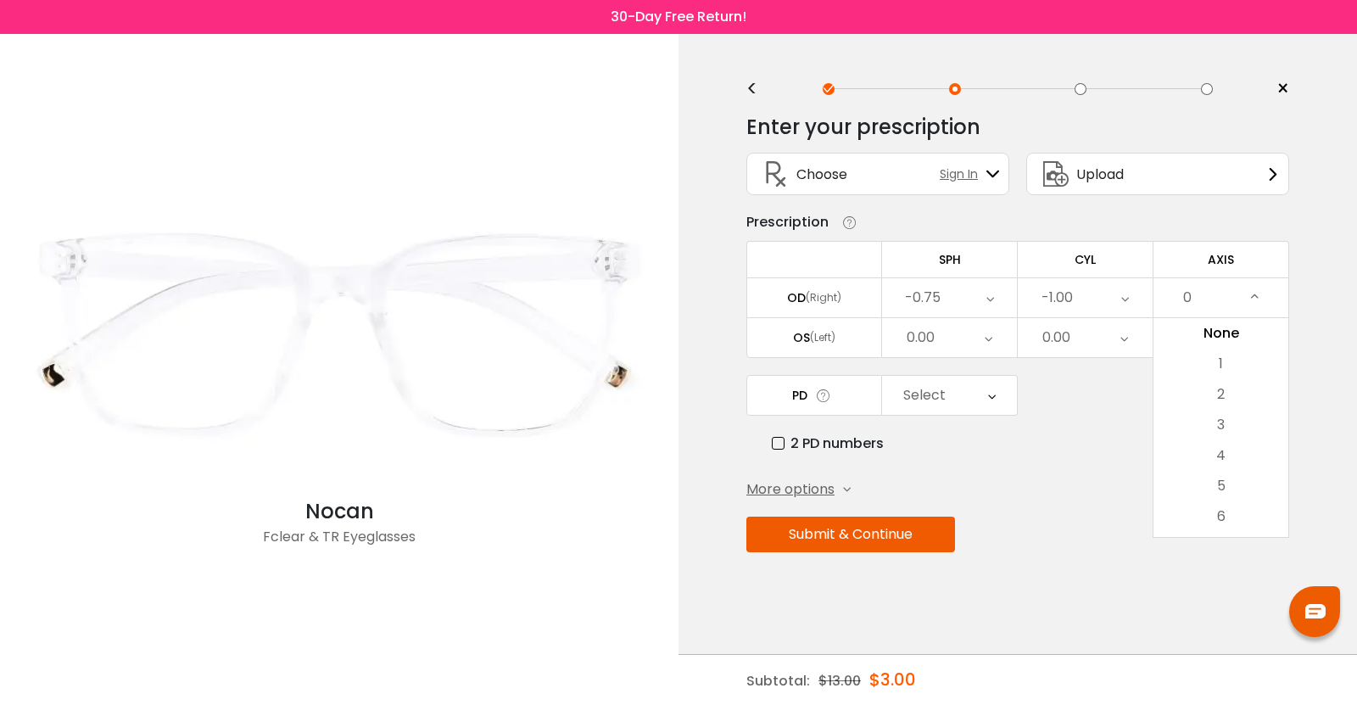
click at [1253, 298] on icon at bounding box center [1255, 297] width 8 height 39
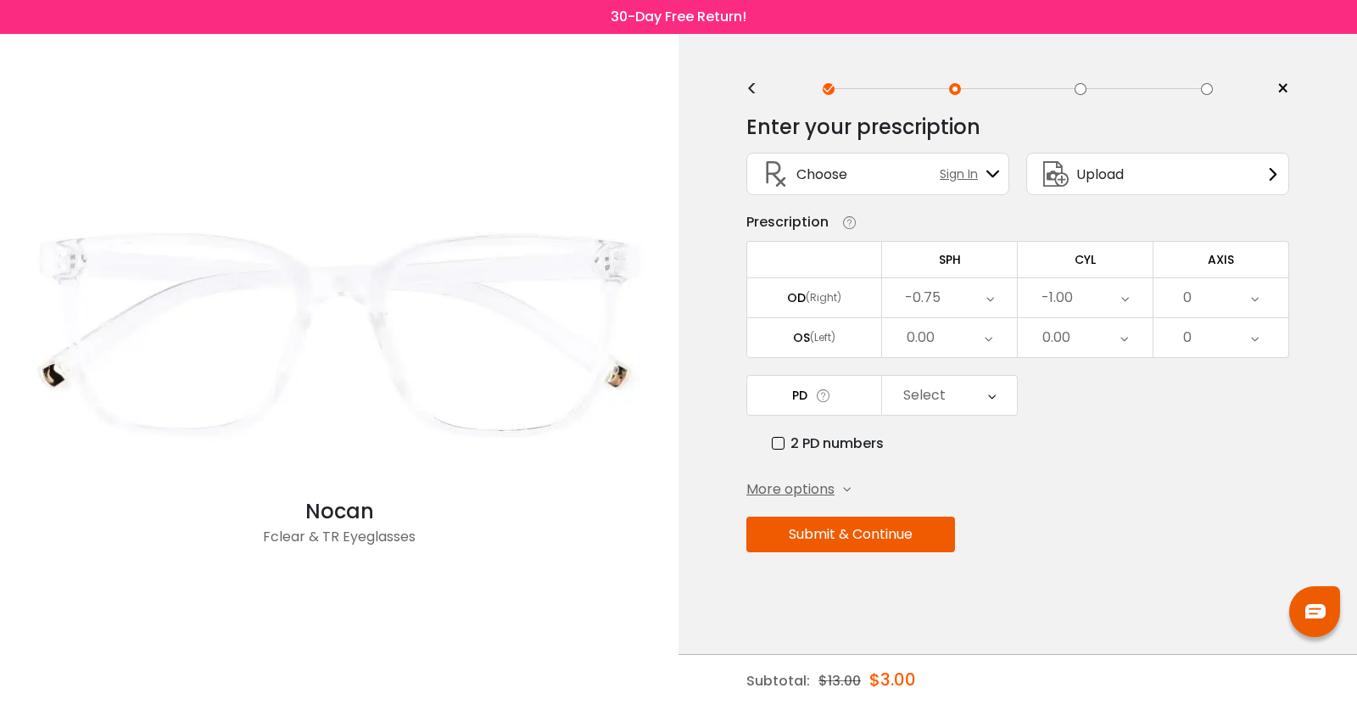
click at [1253, 298] on icon at bounding box center [1255, 297] width 8 height 39
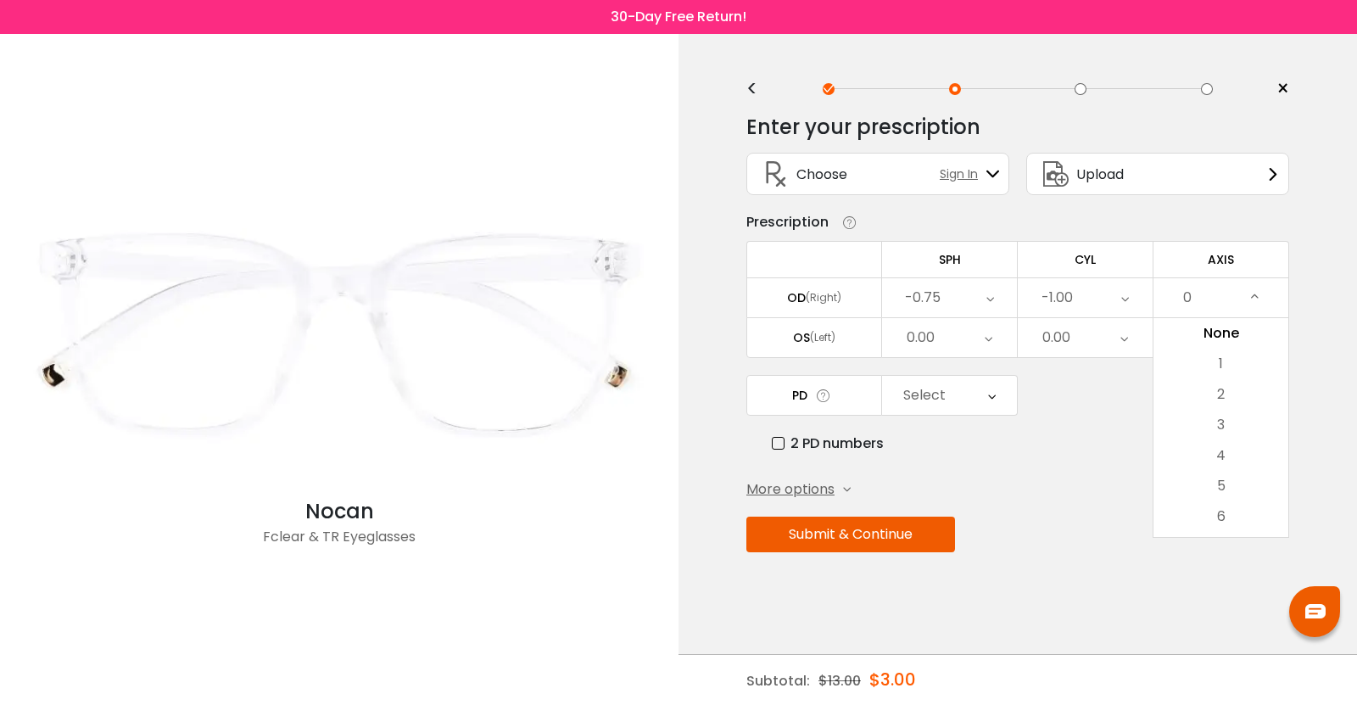
click at [1203, 299] on div "0" at bounding box center [1220, 297] width 135 height 39
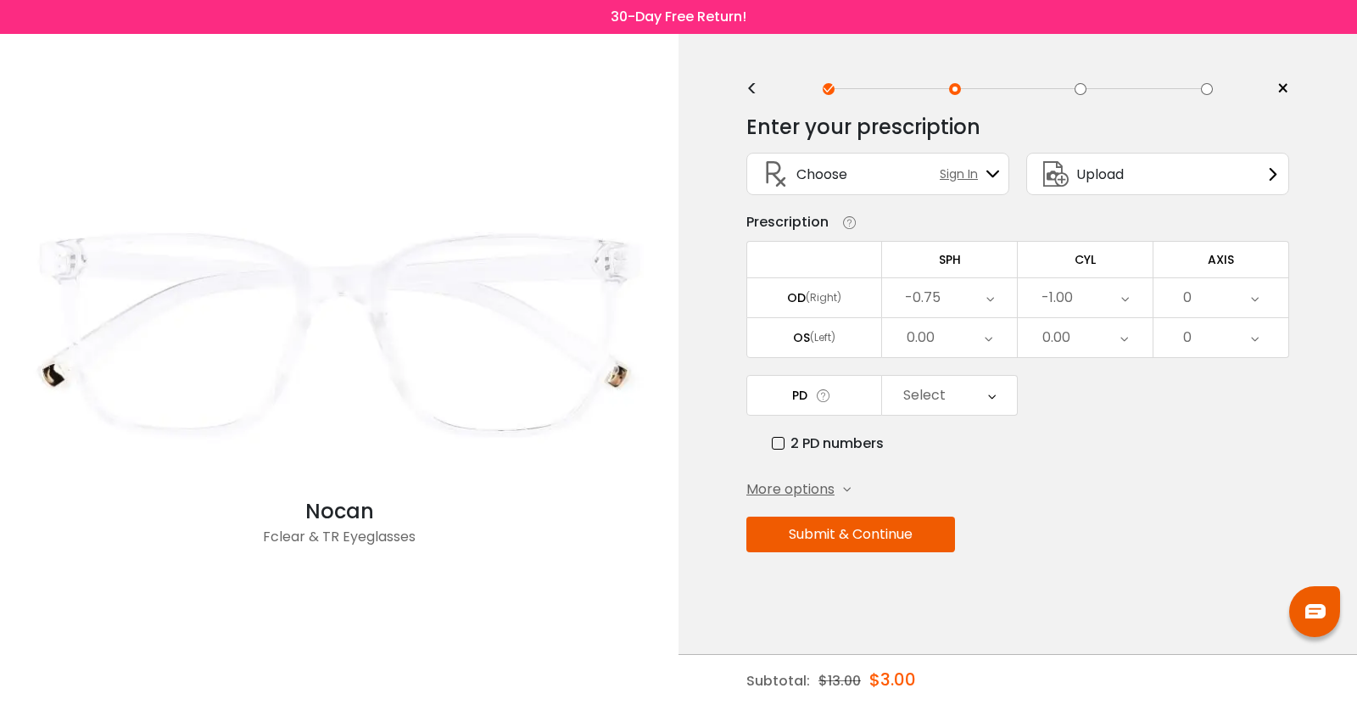
click at [1203, 299] on div "0" at bounding box center [1220, 297] width 135 height 39
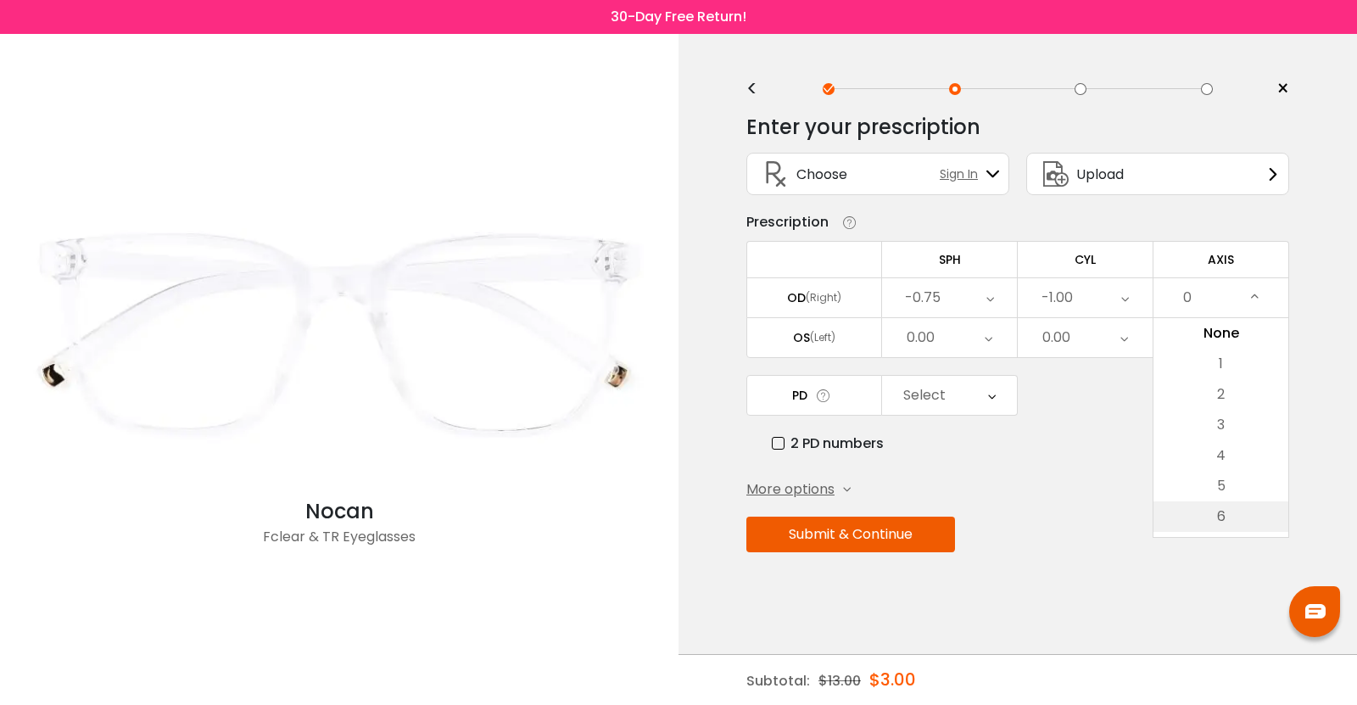
click at [1224, 518] on li "6" at bounding box center [1220, 516] width 135 height 31
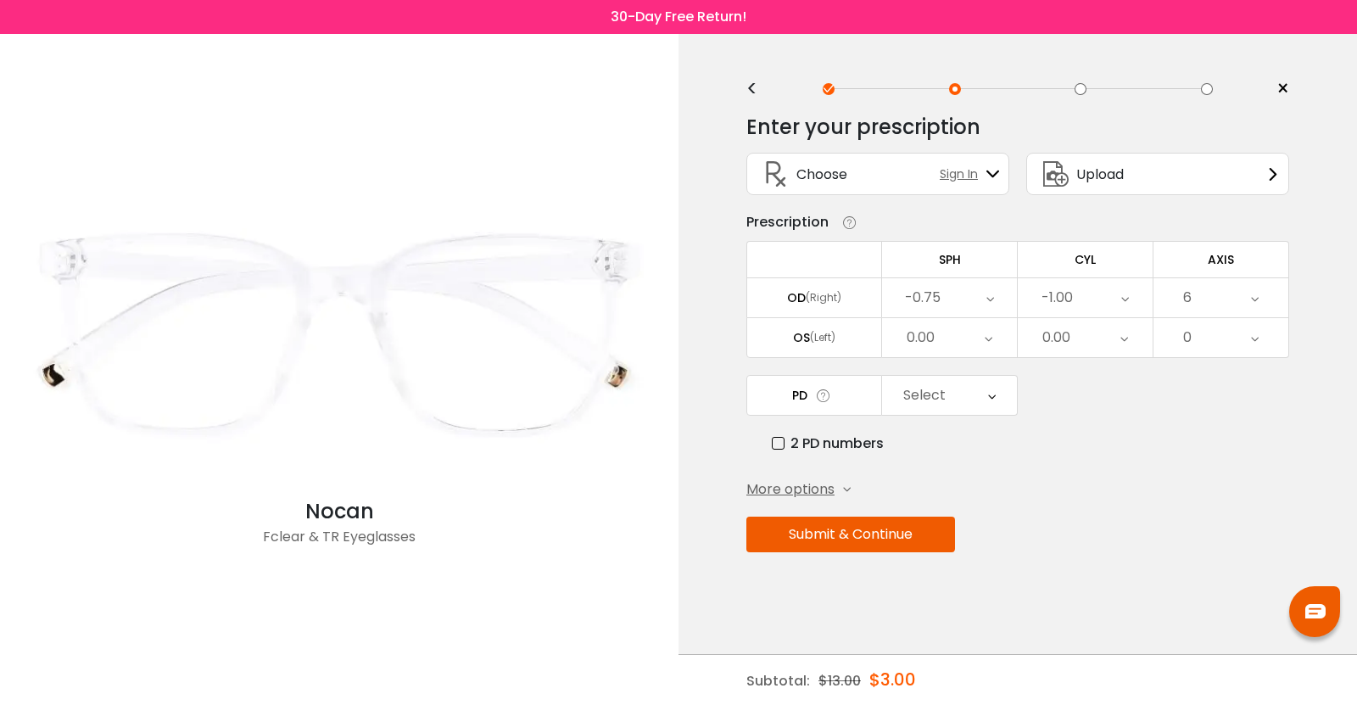
click at [1261, 289] on div "6" at bounding box center [1220, 297] width 135 height 39
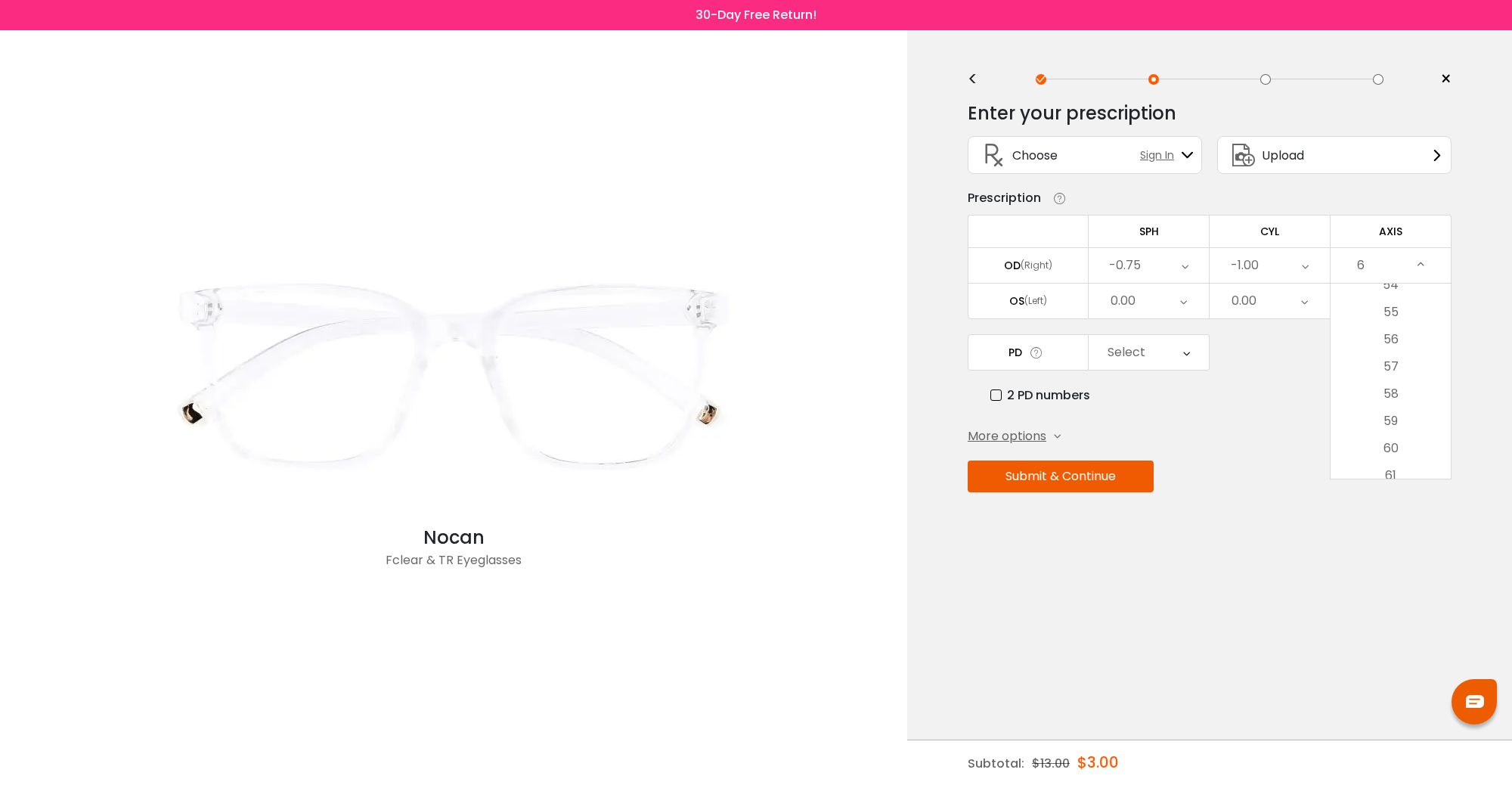
scroll to position [1165, 0]
drag, startPoint x: 1421, startPoint y: 321, endPoint x: 1400, endPoint y: 281, distance: 45.2
click at [1209, 281] on div "6 Cancel AXIS OD Save None 1 2 3 4 5 6 7 8 9 10 11 12 13 14 15 16 17 18 19 20 2…" at bounding box center [1390, 265] width 120 height 35
click at [1209, 258] on div "6" at bounding box center [1390, 265] width 120 height 35
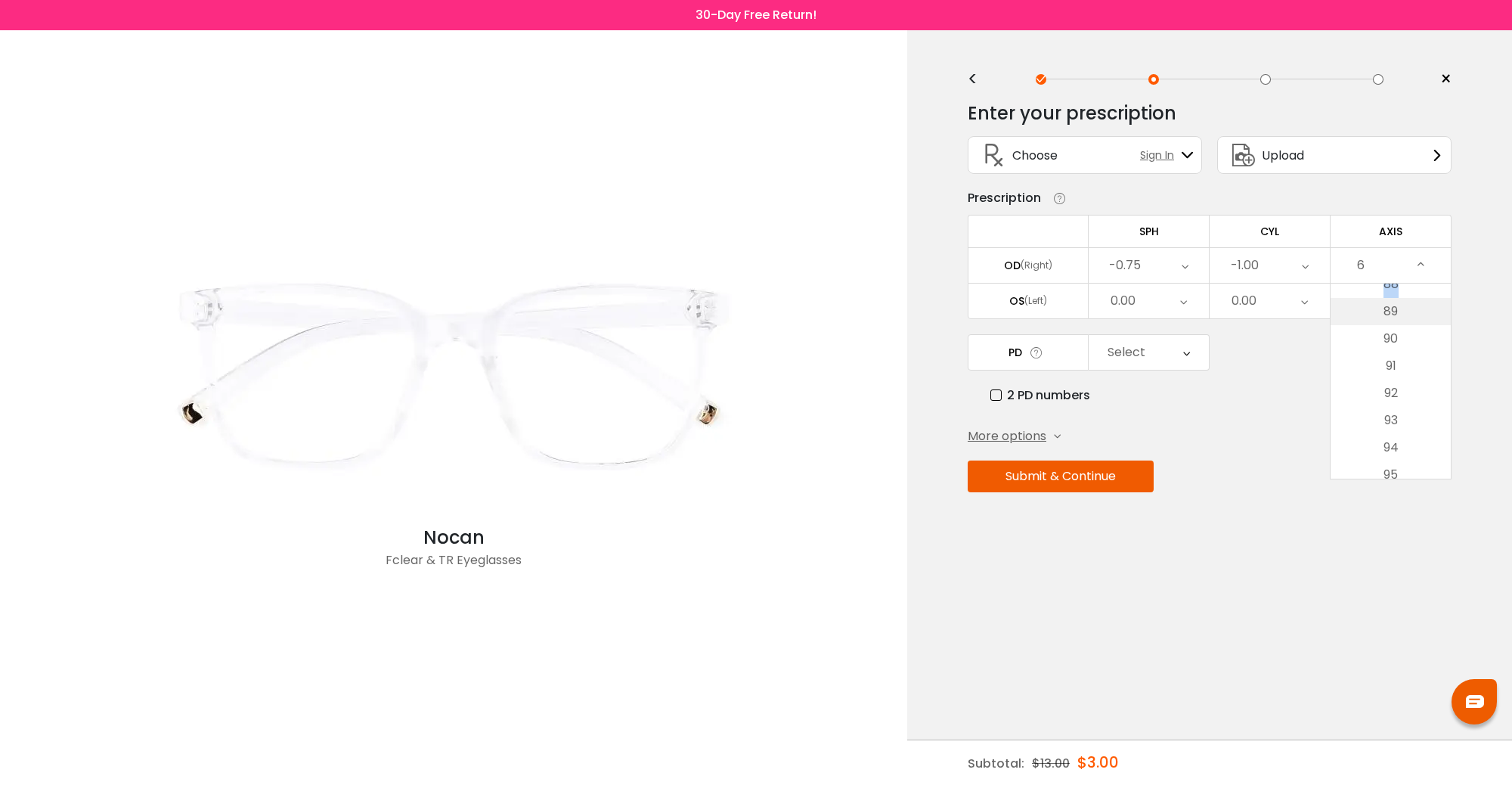
scroll to position [2384, 0]
drag, startPoint x: 1422, startPoint y: 397, endPoint x: 1395, endPoint y: 335, distance: 67.6
click at [1209, 335] on ul "None 1 2 3 4 5 6 7 8 9 10 11 12 13 14 15 16 17 18 19 20 21 22 23 24 25 26 27 28…" at bounding box center [1390, 363] width 120 height 4929
click at [1209, 265] on div "6" at bounding box center [1390, 265] width 120 height 35
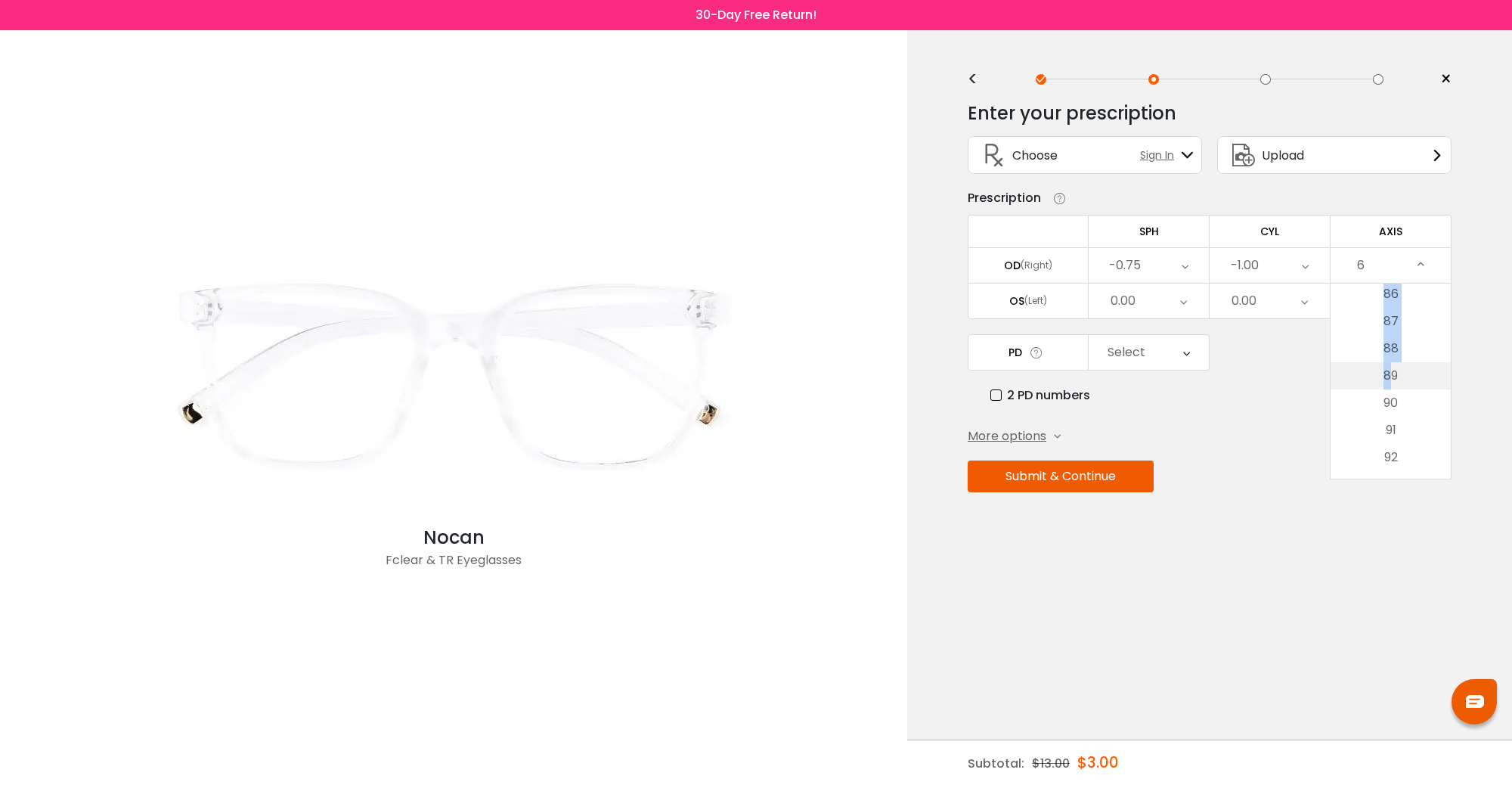
drag, startPoint x: 1403, startPoint y: 346, endPoint x: 1388, endPoint y: 376, distance: 33.5
click at [1209, 376] on ul "None 1 2 3 4 5 6 7 8 9 10 11 12 13 14 15 16 17 18 19 20 21 22 23 24 25 26 27 28…" at bounding box center [1390, 402] width 120 height 4929
click at [1209, 376] on div "PD Select Cancel PD Save 46 47 48 49 50 51 52 53 54 55 56 57 58 59 60 61 62 63 …" at bounding box center [1209, 369] width 484 height 70
click at [1209, 269] on div "6" at bounding box center [1390, 265] width 120 height 35
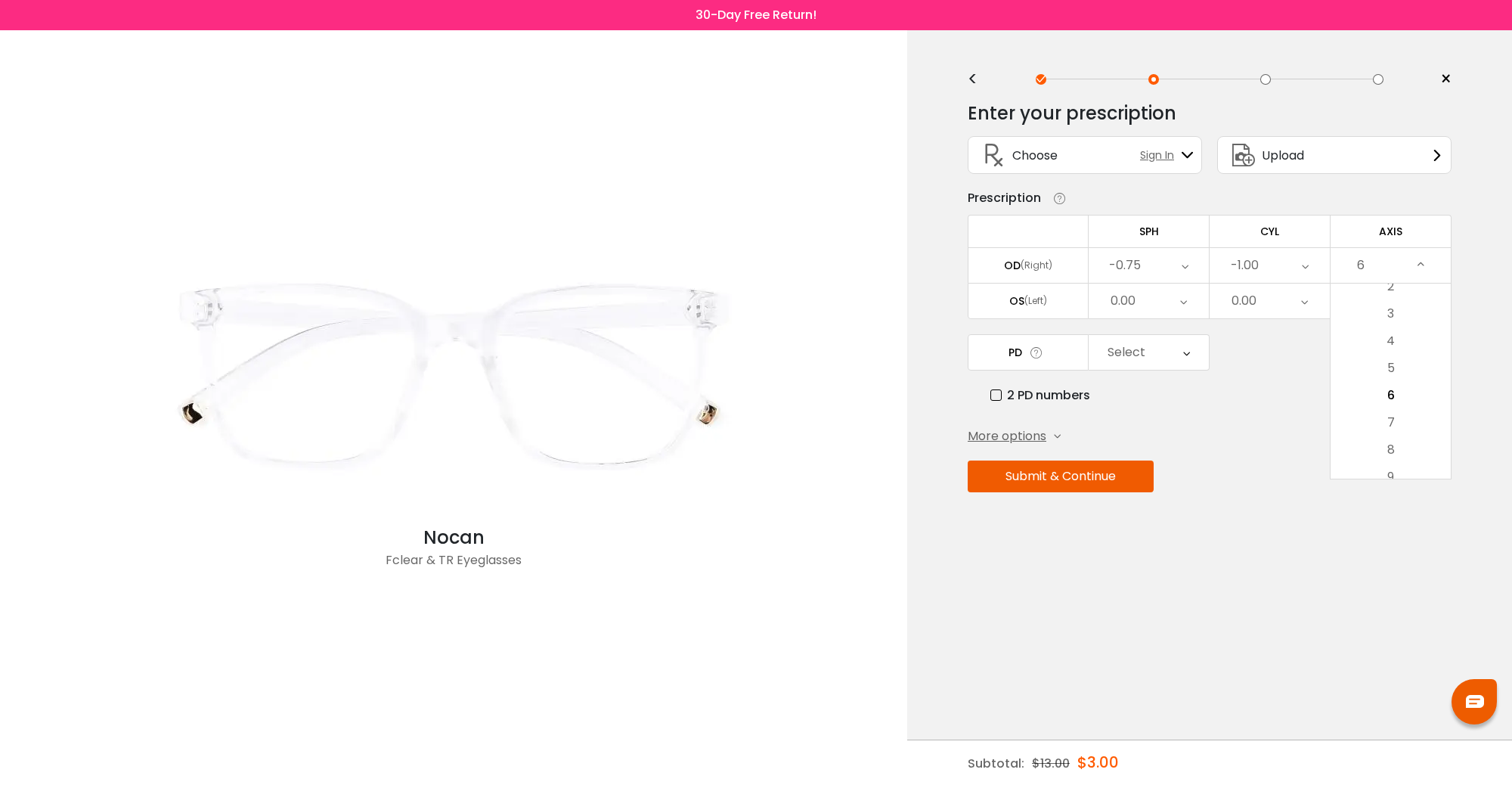
click at [1209, 535] on div "Enter your prescription SPH (Sphere) Lens strength needed to correct your visio…" at bounding box center [1209, 329] width 484 height 477
click at [1150, 300] on div "0.00" at bounding box center [1148, 301] width 120 height 35
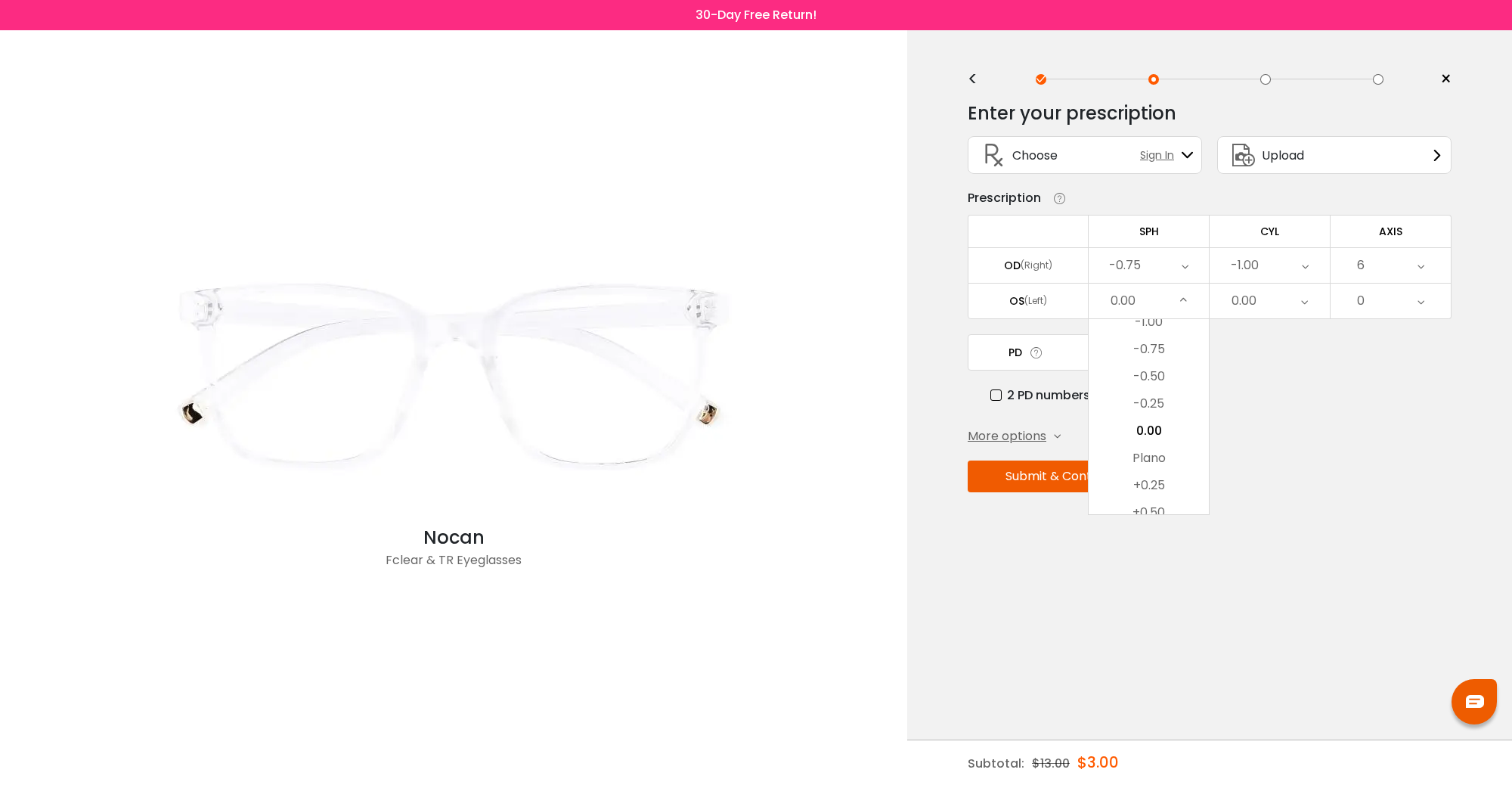
click at [1138, 290] on div "0.00" at bounding box center [1148, 301] width 120 height 35
click at [1187, 310] on div "0.00" at bounding box center [1148, 301] width 120 height 35
click at [1165, 371] on li "-0.50" at bounding box center [1148, 376] width 120 height 28
click at [1209, 293] on div "0.00" at bounding box center [1244, 302] width 25 height 30
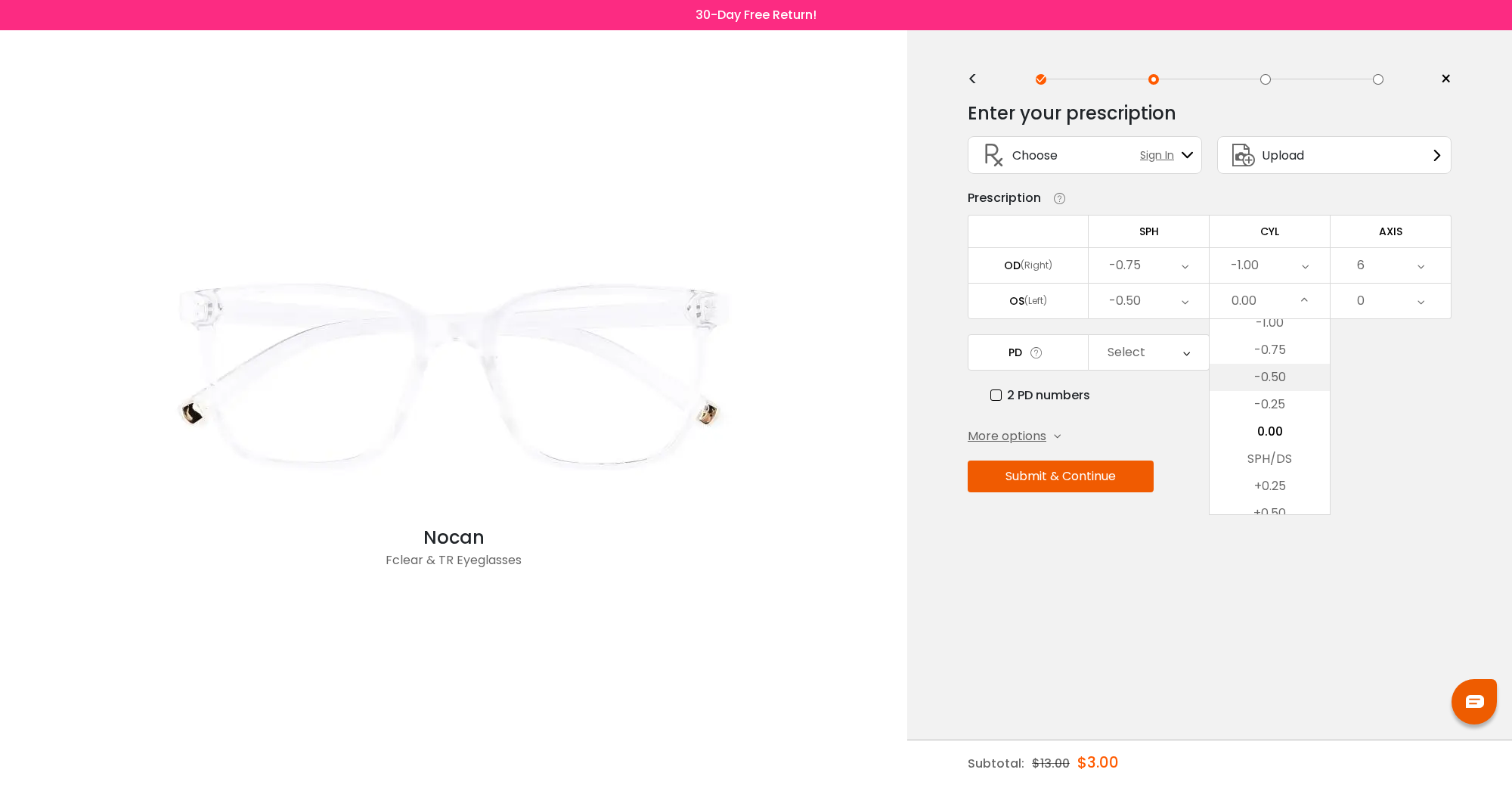
click at [1209, 379] on li "-0.50" at bounding box center [1270, 377] width 120 height 28
click at [1209, 296] on div "0" at bounding box center [1390, 301] width 120 height 35
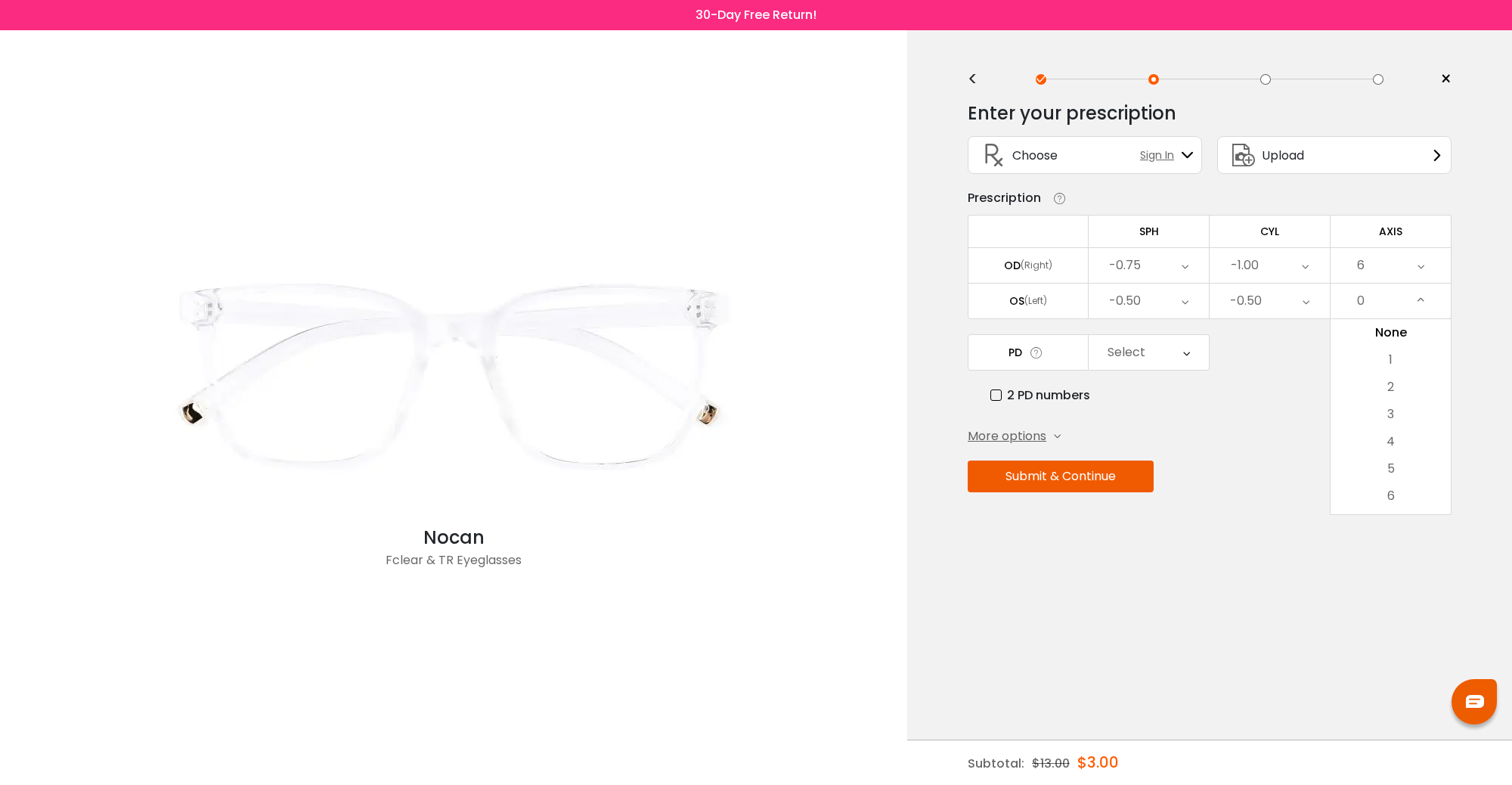
click at [1209, 297] on div "0" at bounding box center [1390, 301] width 120 height 35
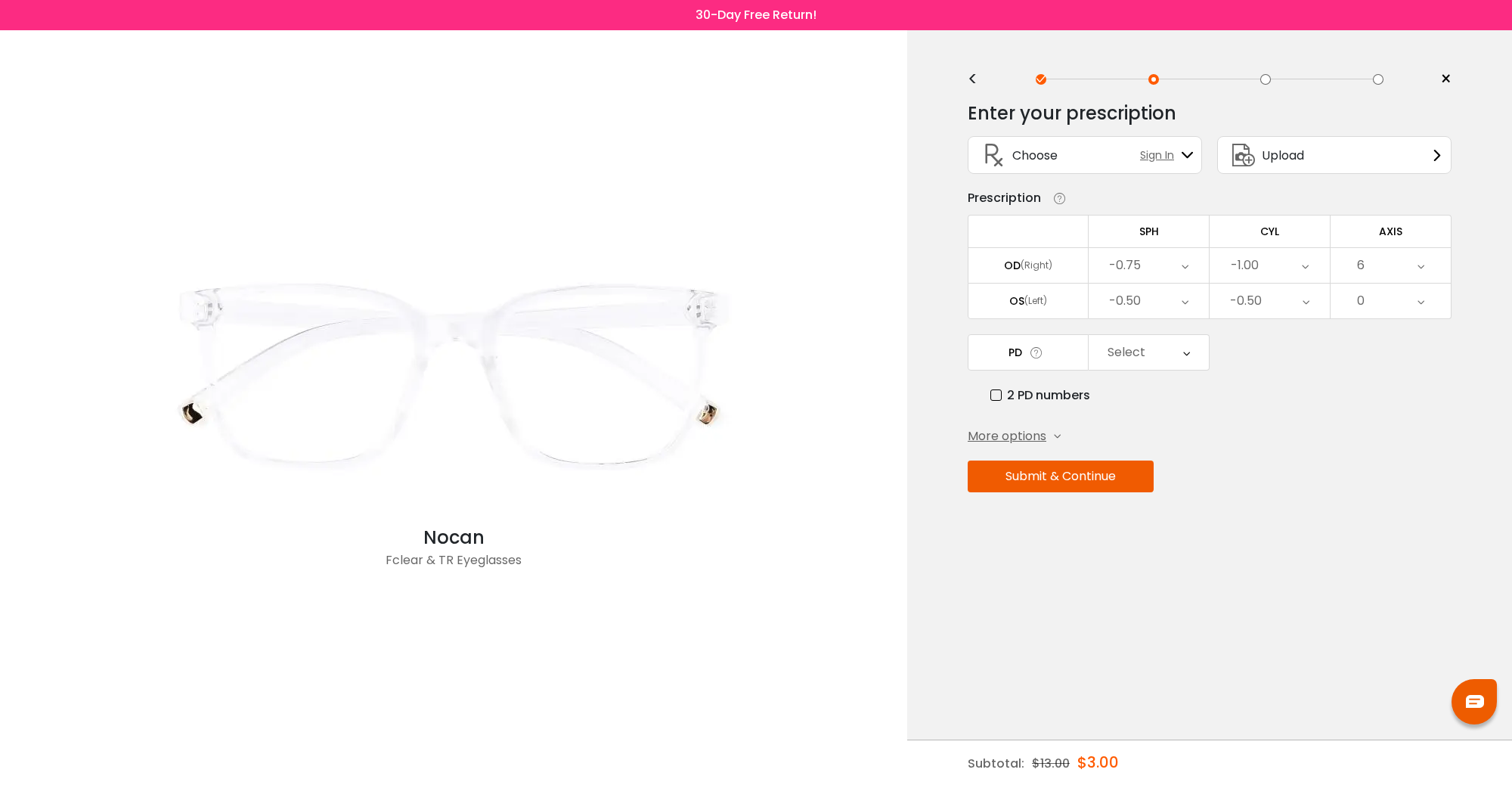
click at [1209, 306] on icon at bounding box center [1421, 301] width 7 height 35
click at [1209, 503] on li "6" at bounding box center [1390, 496] width 120 height 28
click at [1209, 296] on div "6" at bounding box center [1390, 301] width 120 height 35
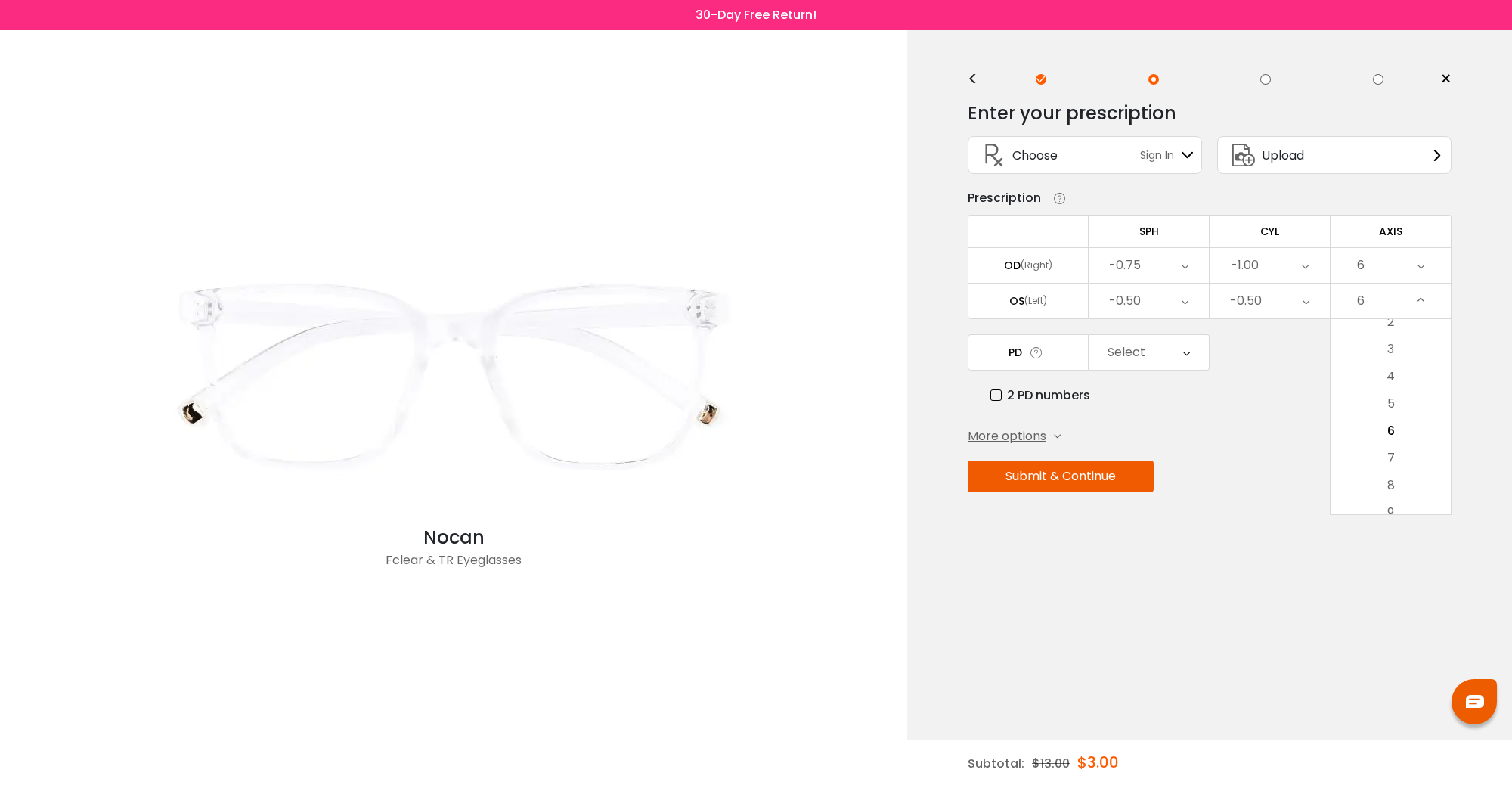
click at [1209, 301] on div "6" at bounding box center [1390, 301] width 120 height 35
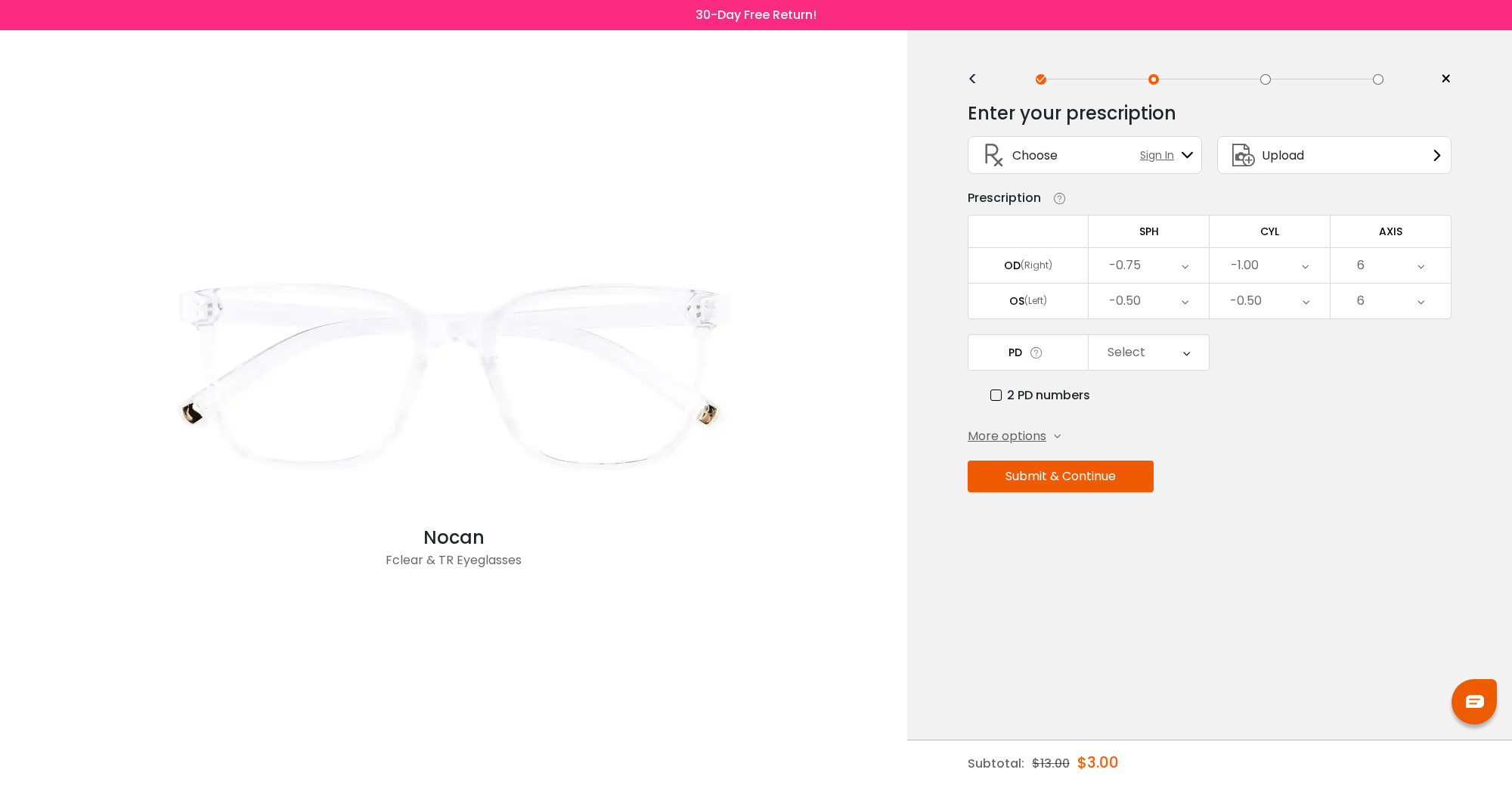
click at [1209, 301] on div "6" at bounding box center [1390, 301] width 120 height 35
click at [1209, 489] on li "8" at bounding box center [1390, 485] width 120 height 28
click at [1209, 301] on icon at bounding box center [1421, 301] width 7 height 35
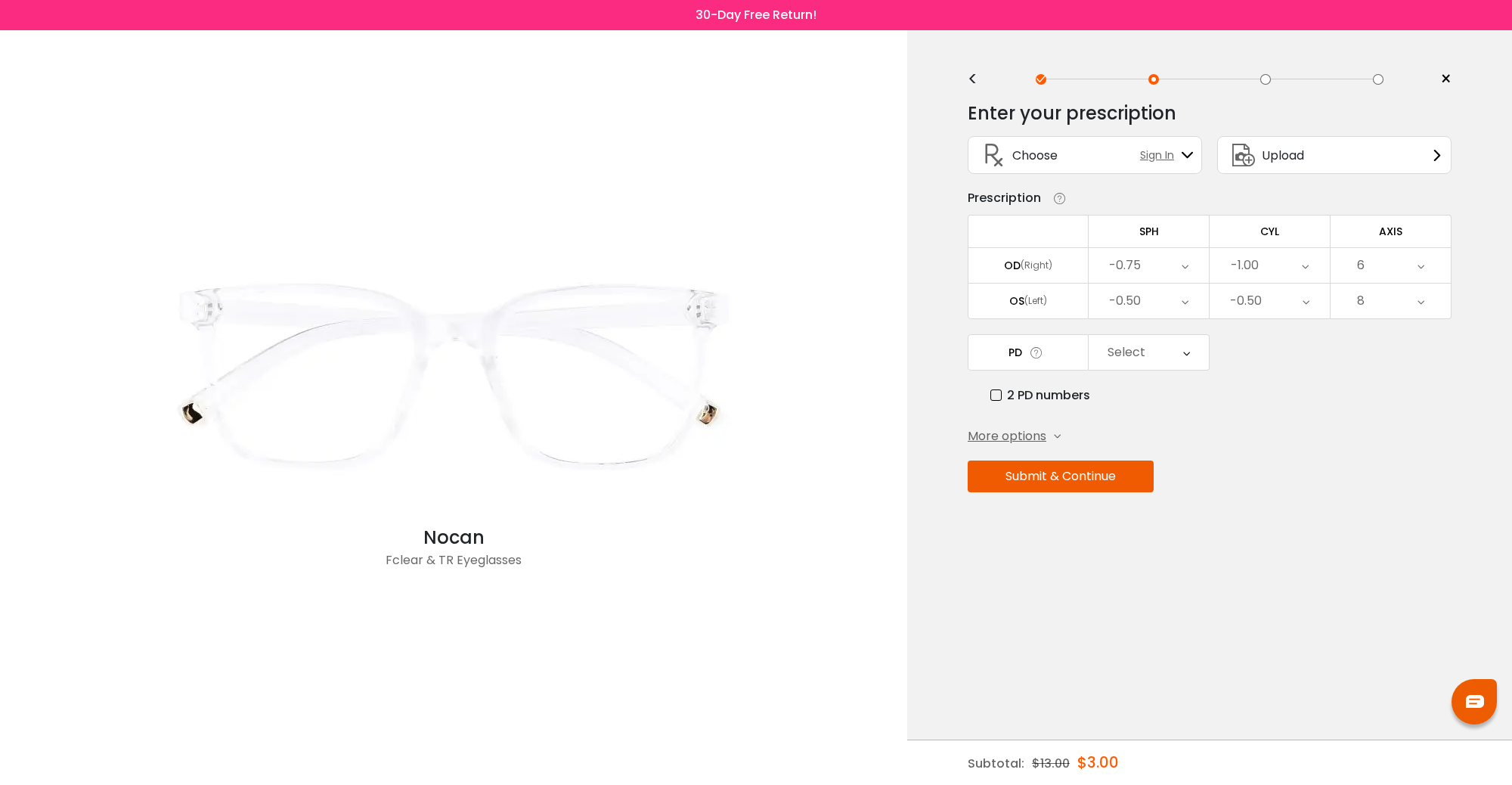
scroll to position [119, 0]
click at [1209, 501] on li "11" at bounding box center [1390, 513] width 120 height 28
click at [1209, 302] on div "11" at bounding box center [1390, 301] width 120 height 35
click at [1209, 505] on li "14" at bounding box center [1390, 513] width 120 height 28
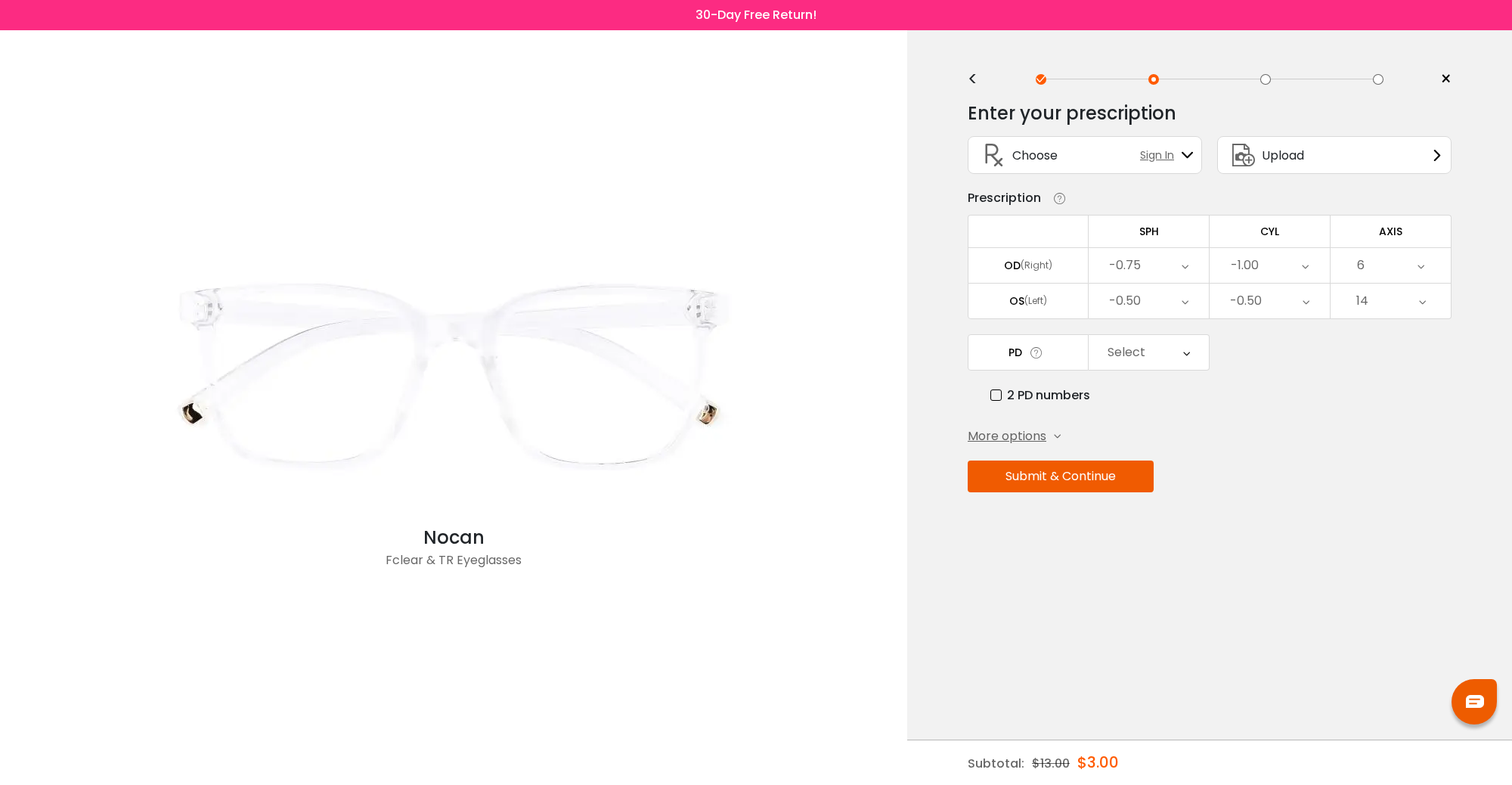
click at [1209, 299] on div "14" at bounding box center [1390, 301] width 120 height 35
click at [1209, 500] on li "17" at bounding box center [1390, 513] width 120 height 28
click at [1209, 300] on icon at bounding box center [1422, 301] width 7 height 35
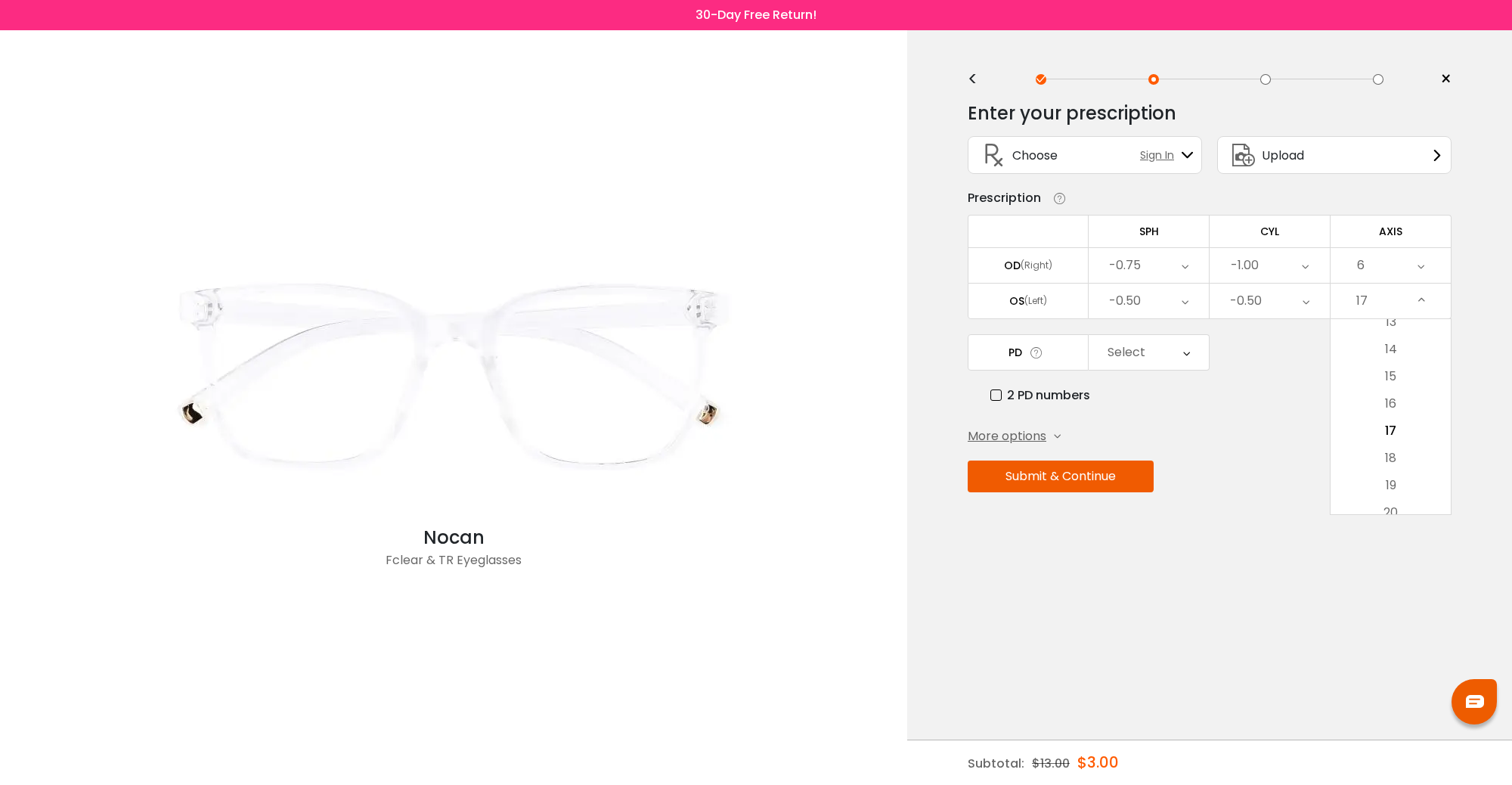
click at [1209, 501] on li "20" at bounding box center [1390, 513] width 120 height 28
click at [1209, 312] on div "20" at bounding box center [1390, 301] width 120 height 35
drag, startPoint x: 1403, startPoint y: 460, endPoint x: 1385, endPoint y: 409, distance: 54.1
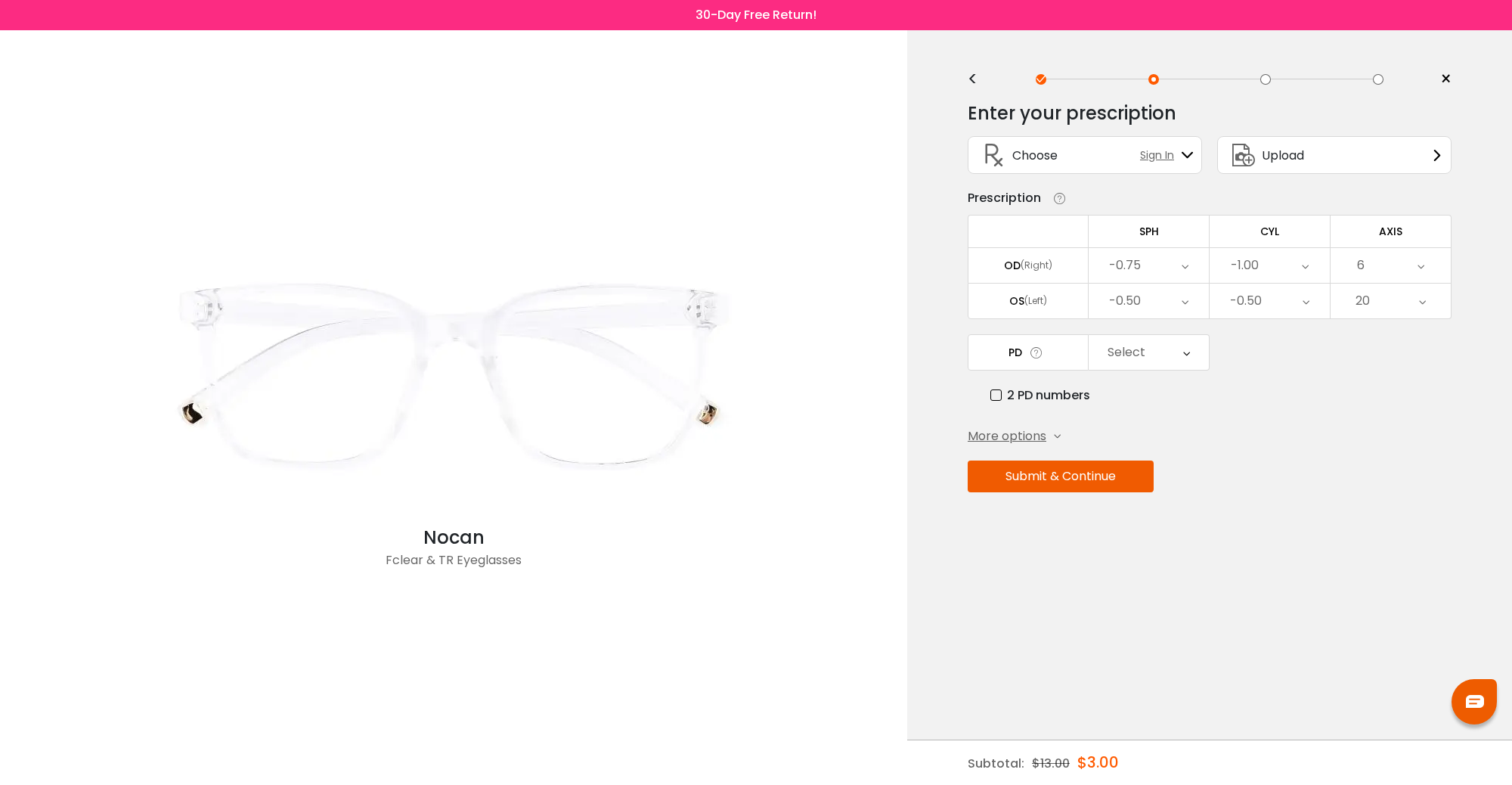
click at [1209, 312] on div "20" at bounding box center [1362, 302] width 14 height 30
click at [1209, 304] on div "20" at bounding box center [1390, 301] width 120 height 35
click at [1209, 628] on div at bounding box center [1474, 701] width 45 height 45
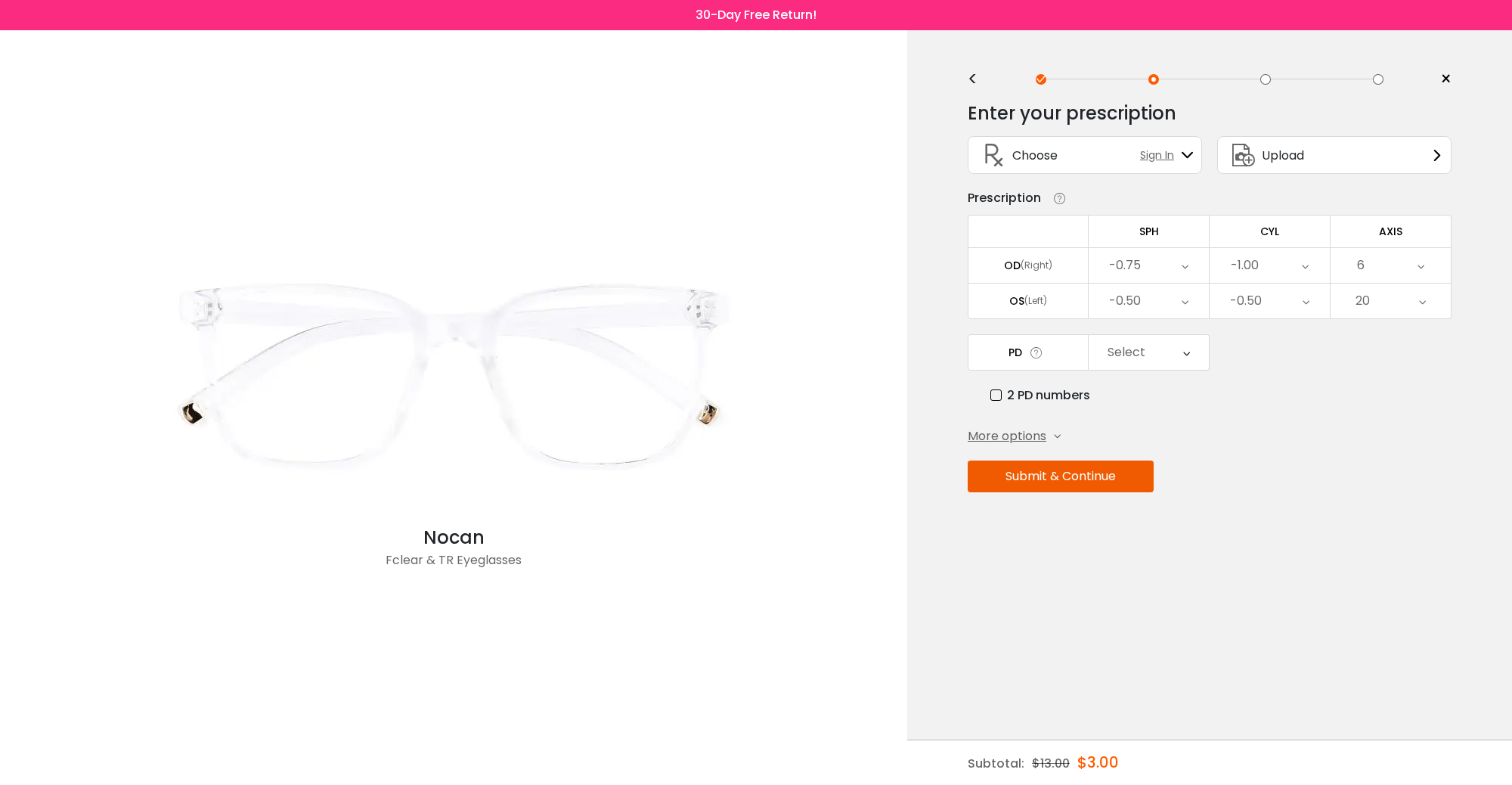
click at [1209, 260] on div "6" at bounding box center [1390, 265] width 120 height 35
click at [1140, 345] on div "Select" at bounding box center [1126, 352] width 37 height 30
click at [1151, 450] on li "62" at bounding box center [1148, 455] width 120 height 28
click at [1058, 435] on icon at bounding box center [1057, 437] width 7 height 7
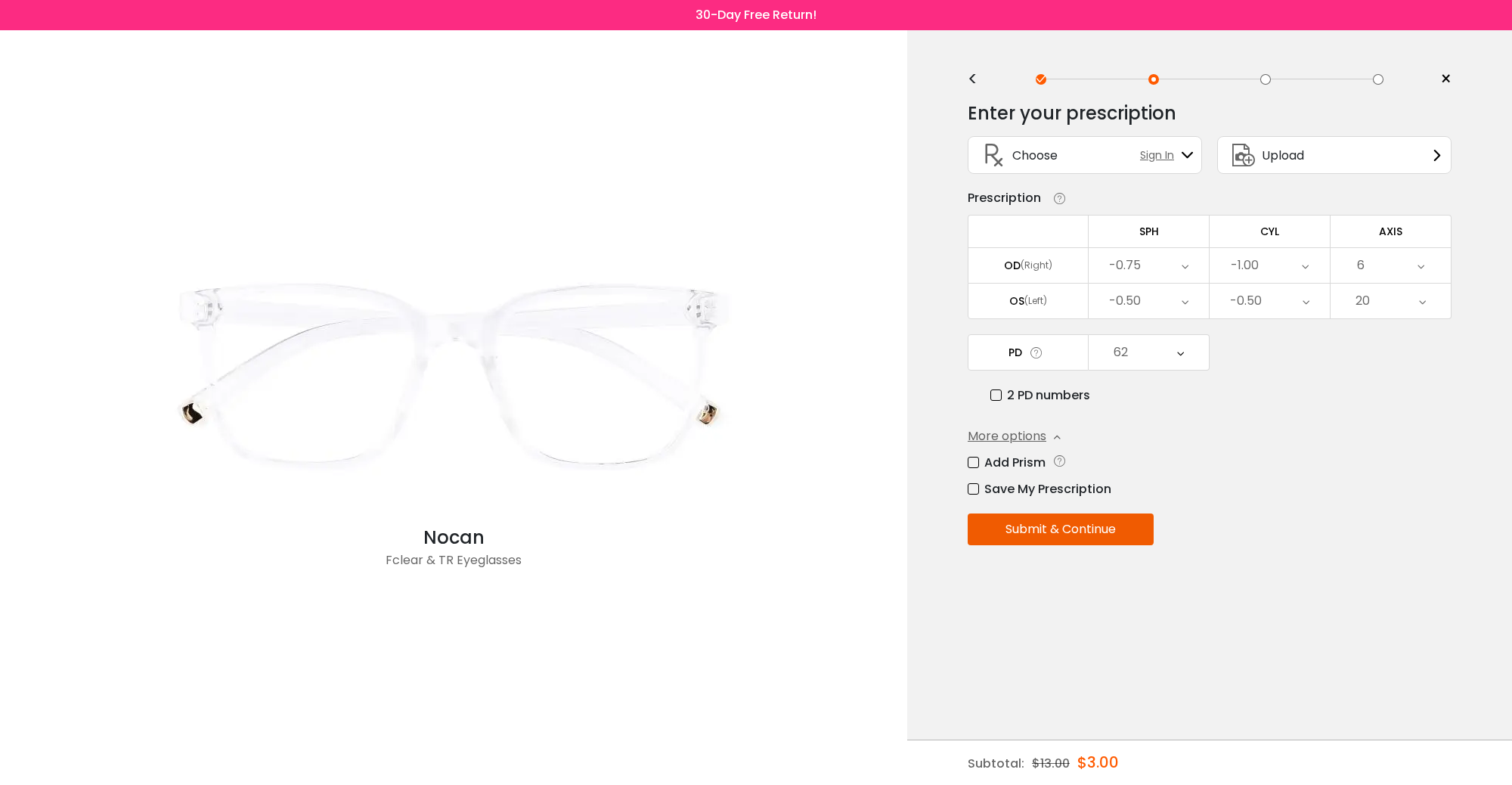
click at [1209, 267] on div "6" at bounding box center [1360, 266] width 7 height 30
click at [1209, 416] on li "7" at bounding box center [1390, 423] width 120 height 28
click at [1209, 267] on div "7" at bounding box center [1390, 265] width 120 height 35
click at [1209, 475] on li "10" at bounding box center [1390, 477] width 120 height 28
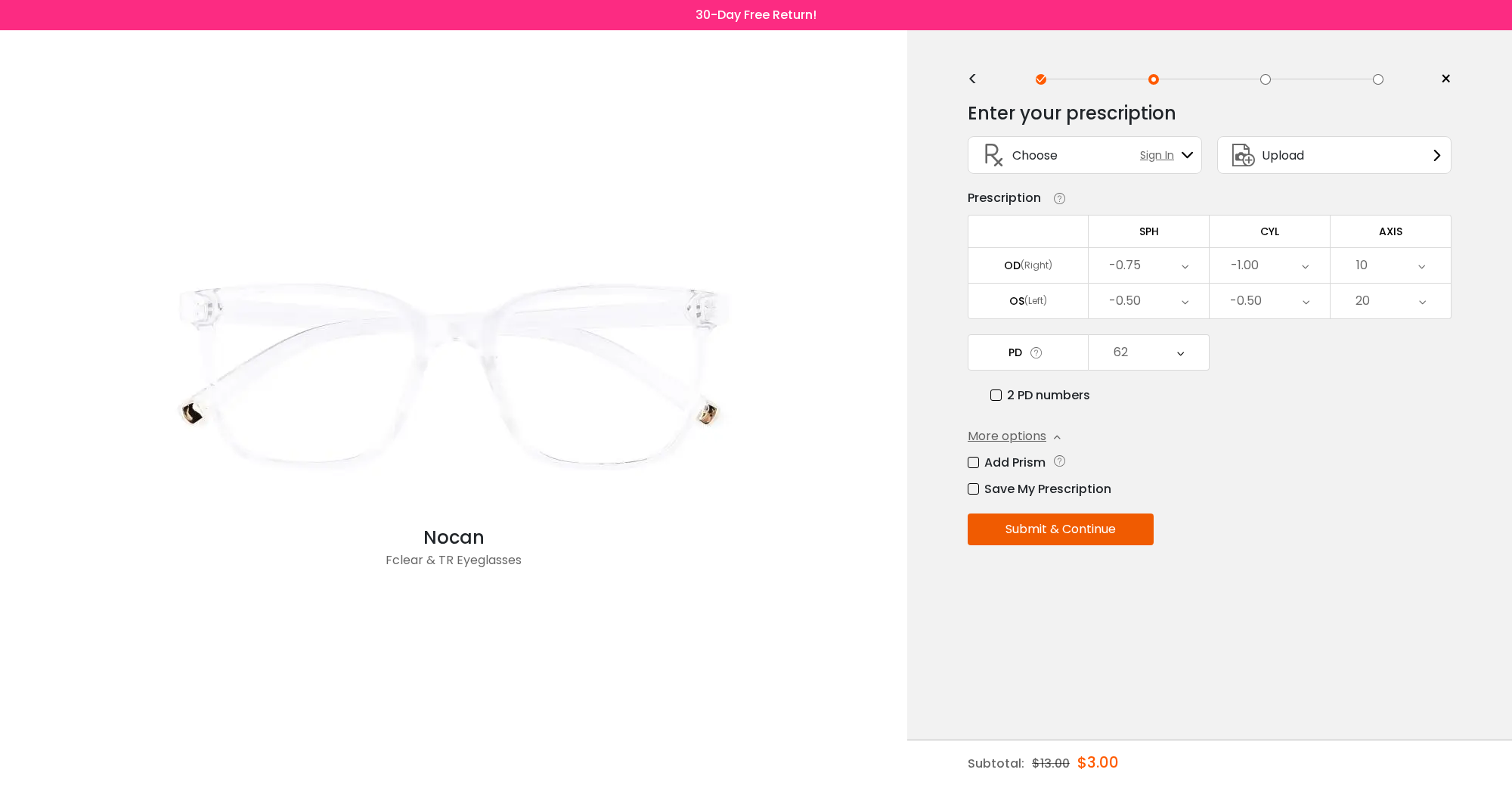
click at [1209, 265] on div "10" at bounding box center [1390, 265] width 120 height 35
click at [1209, 471] on li "13" at bounding box center [1390, 477] width 120 height 28
click at [1209, 261] on div "13" at bounding box center [1390, 265] width 120 height 35
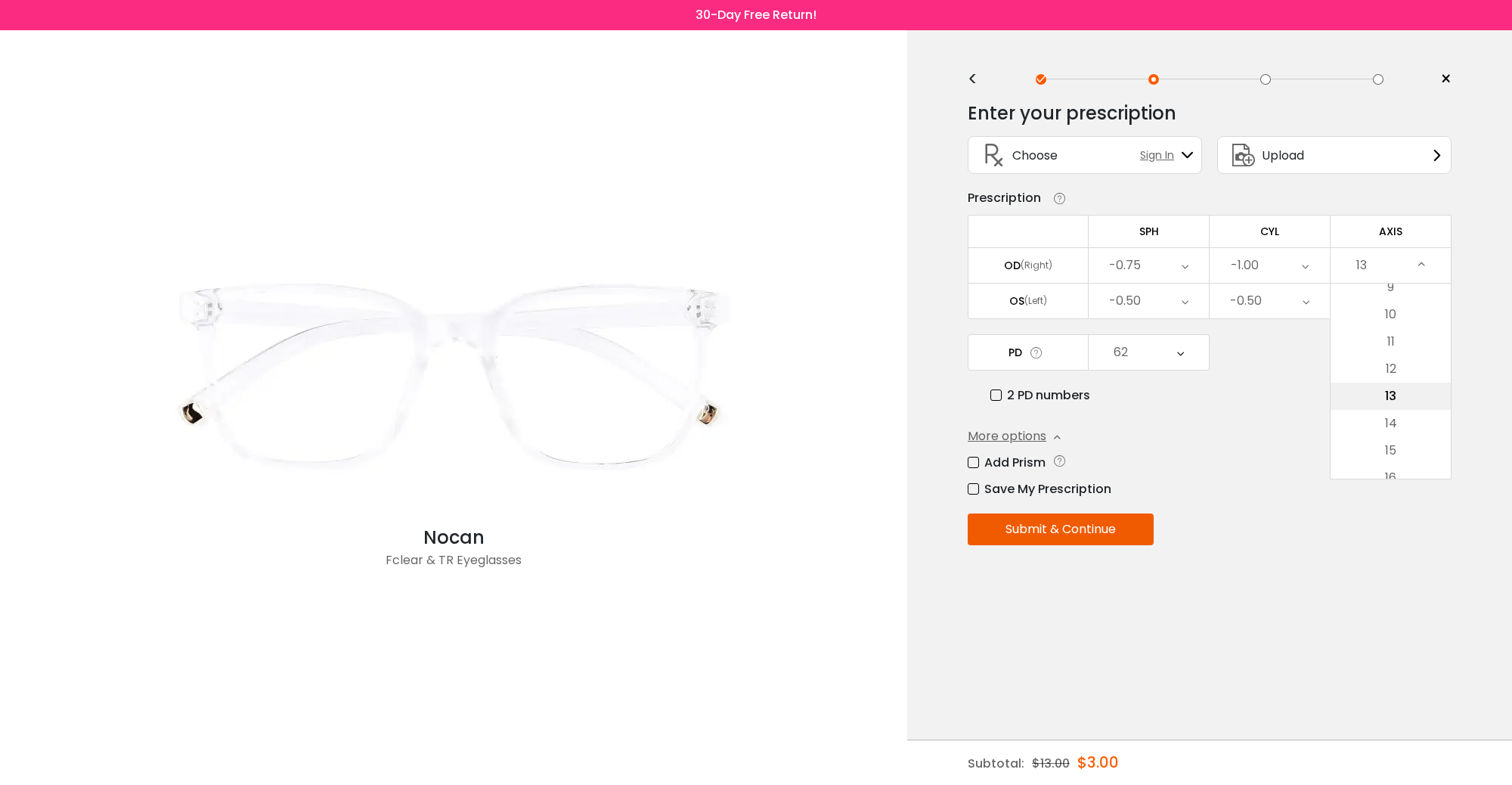
click at [1209, 385] on li "13" at bounding box center [1390, 396] width 120 height 28
click at [1209, 256] on div "13" at bounding box center [1390, 265] width 120 height 35
click at [1209, 297] on li "9" at bounding box center [1390, 287] width 120 height 28
click at [1209, 274] on icon at bounding box center [1421, 265] width 7 height 35
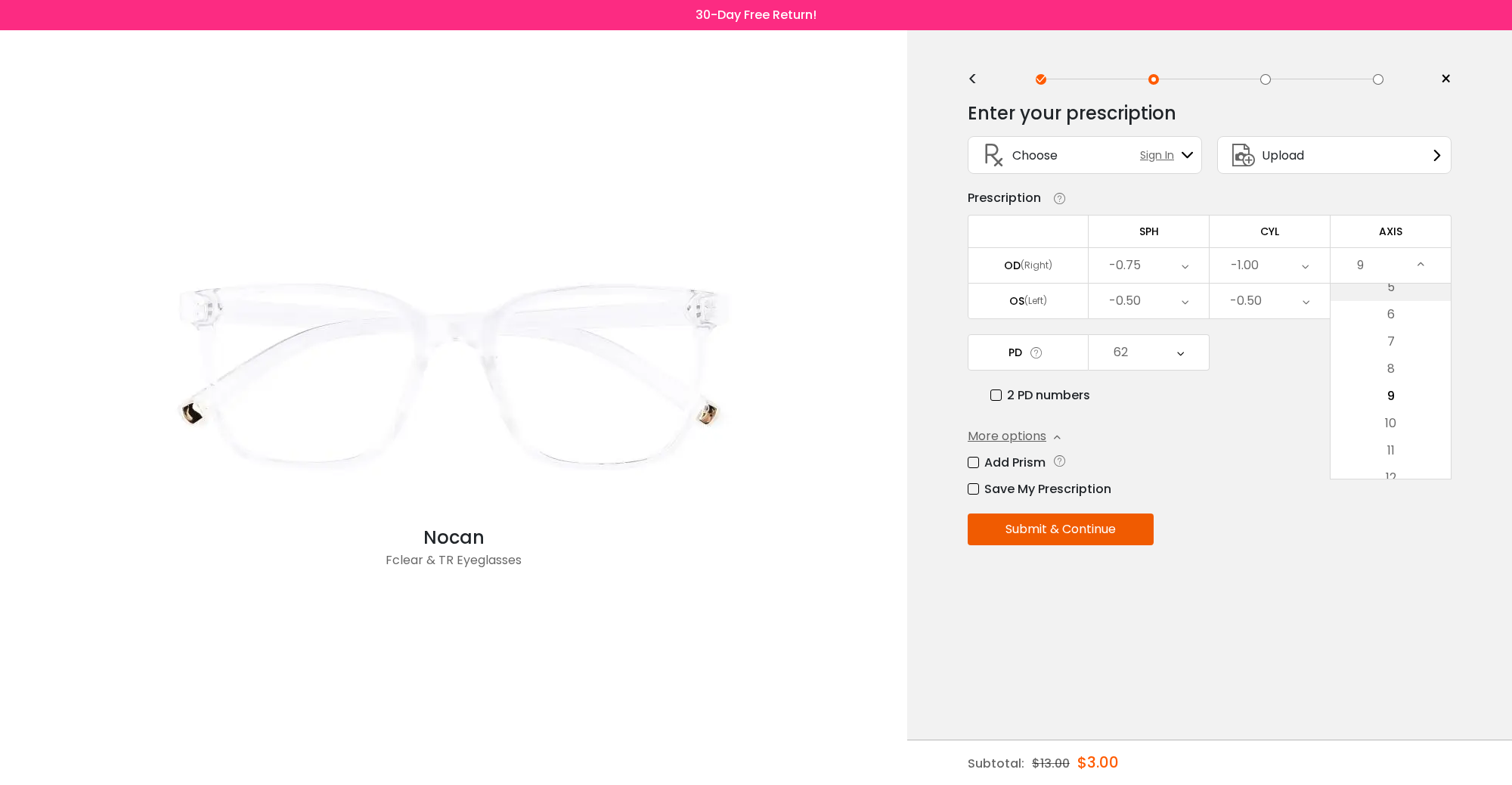
click at [1209, 286] on li "5" at bounding box center [1390, 287] width 120 height 28
click at [1209, 272] on icon at bounding box center [1421, 265] width 7 height 35
click at [1209, 285] on li "1" at bounding box center [1390, 286] width 120 height 28
click at [1209, 266] on div "1" at bounding box center [1390, 265] width 120 height 35
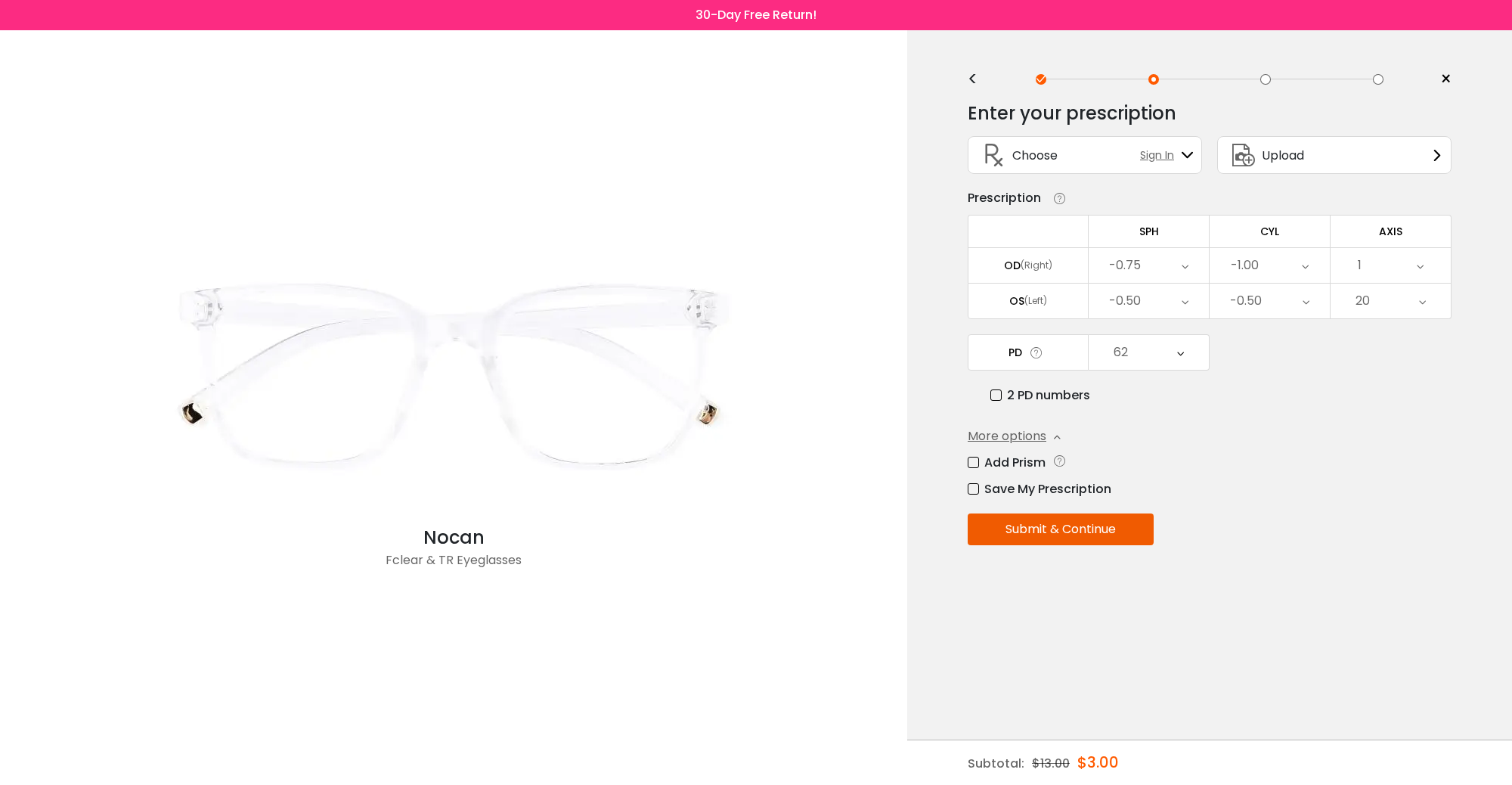
scroll to position [0, 0]
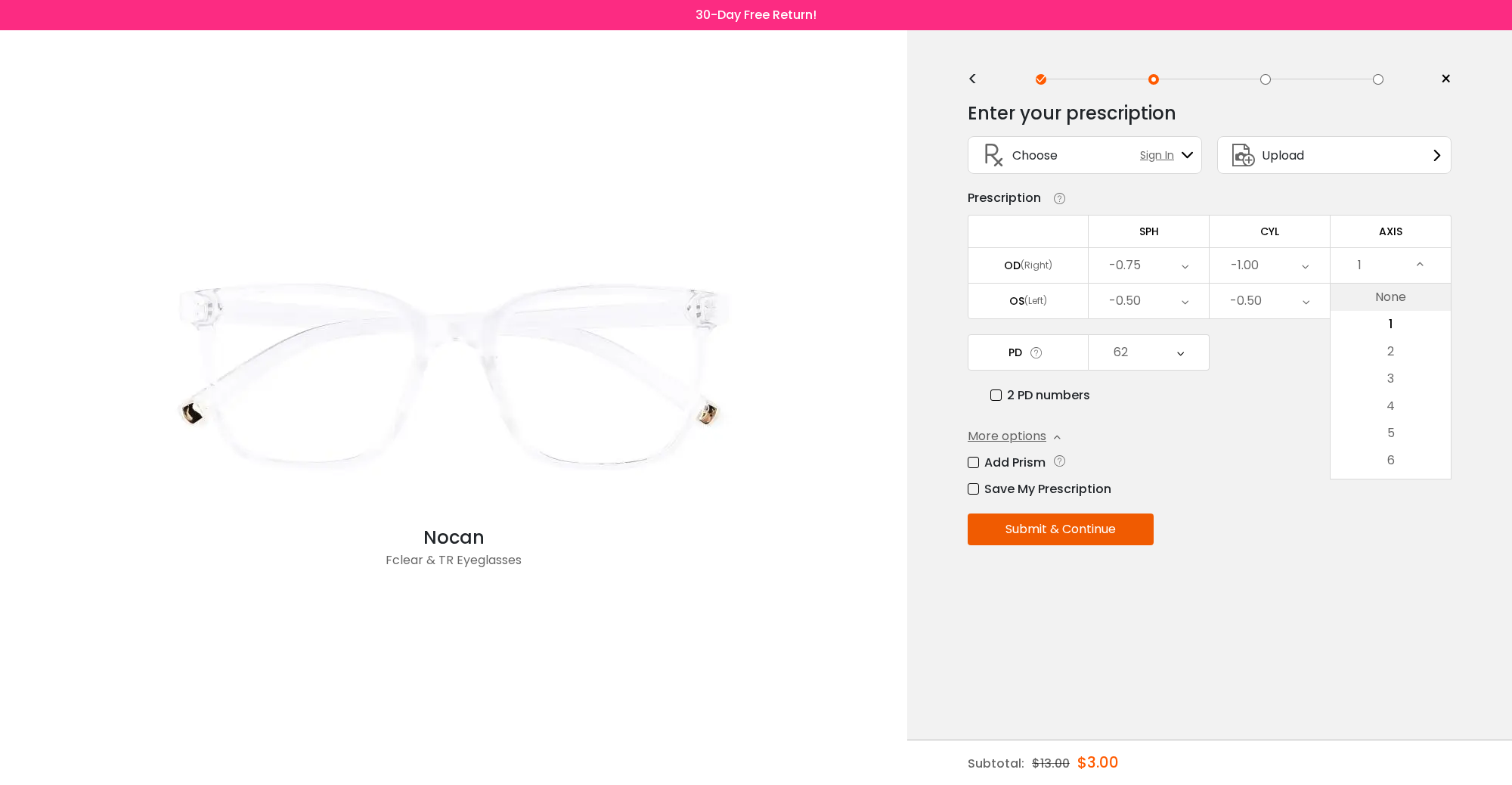
click at [1209, 299] on li "None" at bounding box center [1390, 297] width 120 height 28
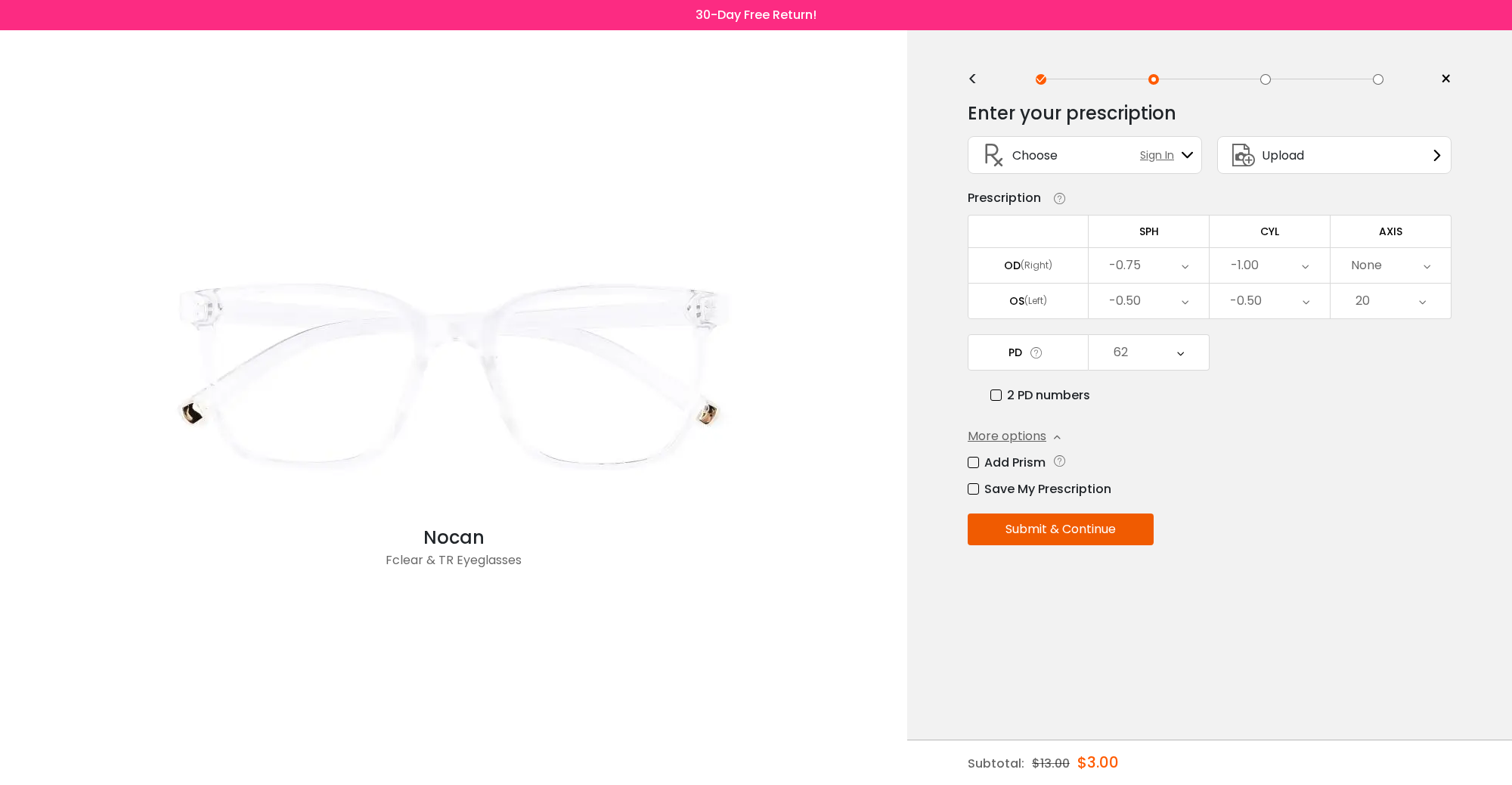
click at [1209, 259] on div "None" at bounding box center [1390, 265] width 120 height 35
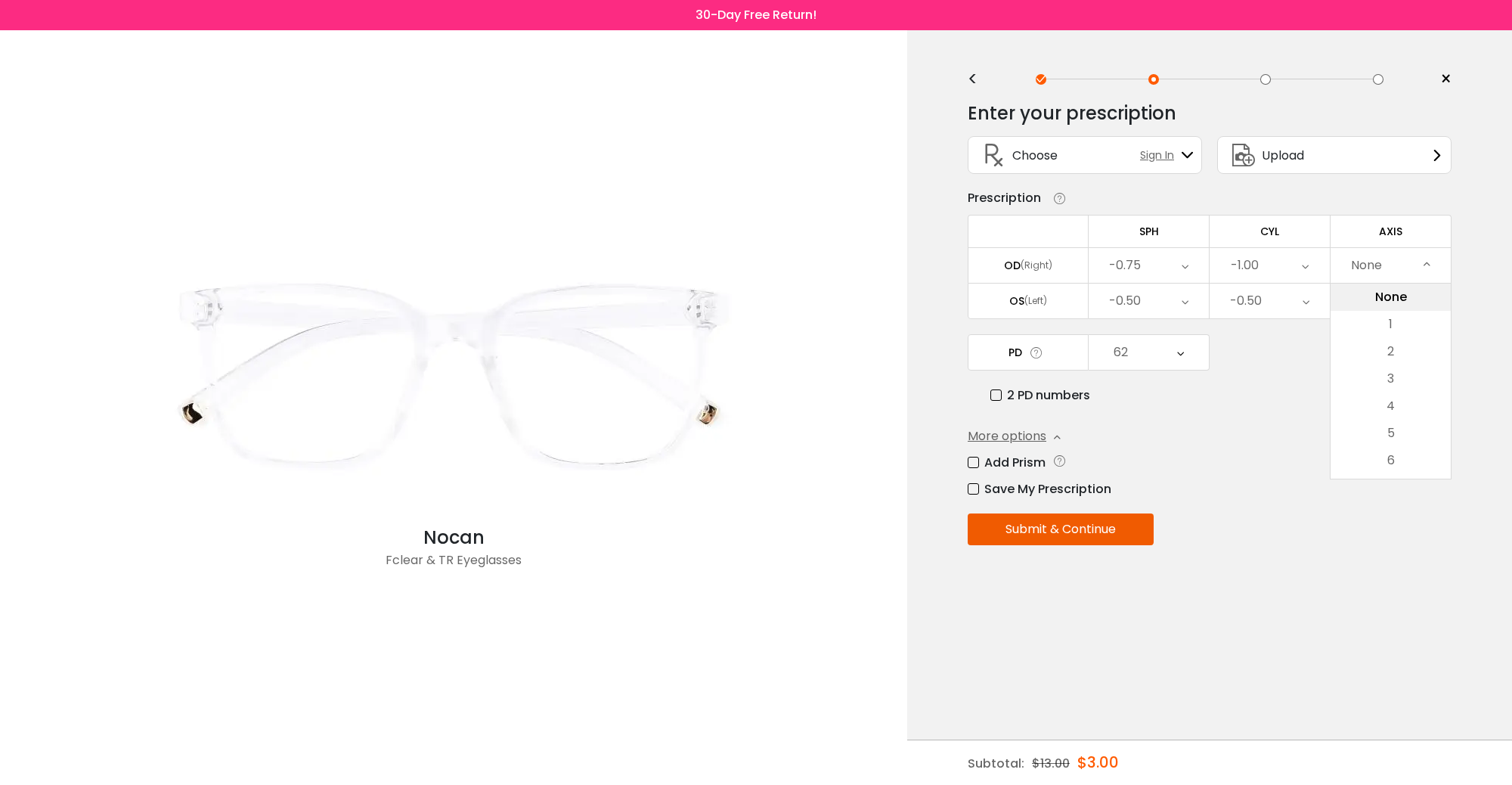
click at [1209, 299] on li "None" at bounding box center [1390, 297] width 120 height 28
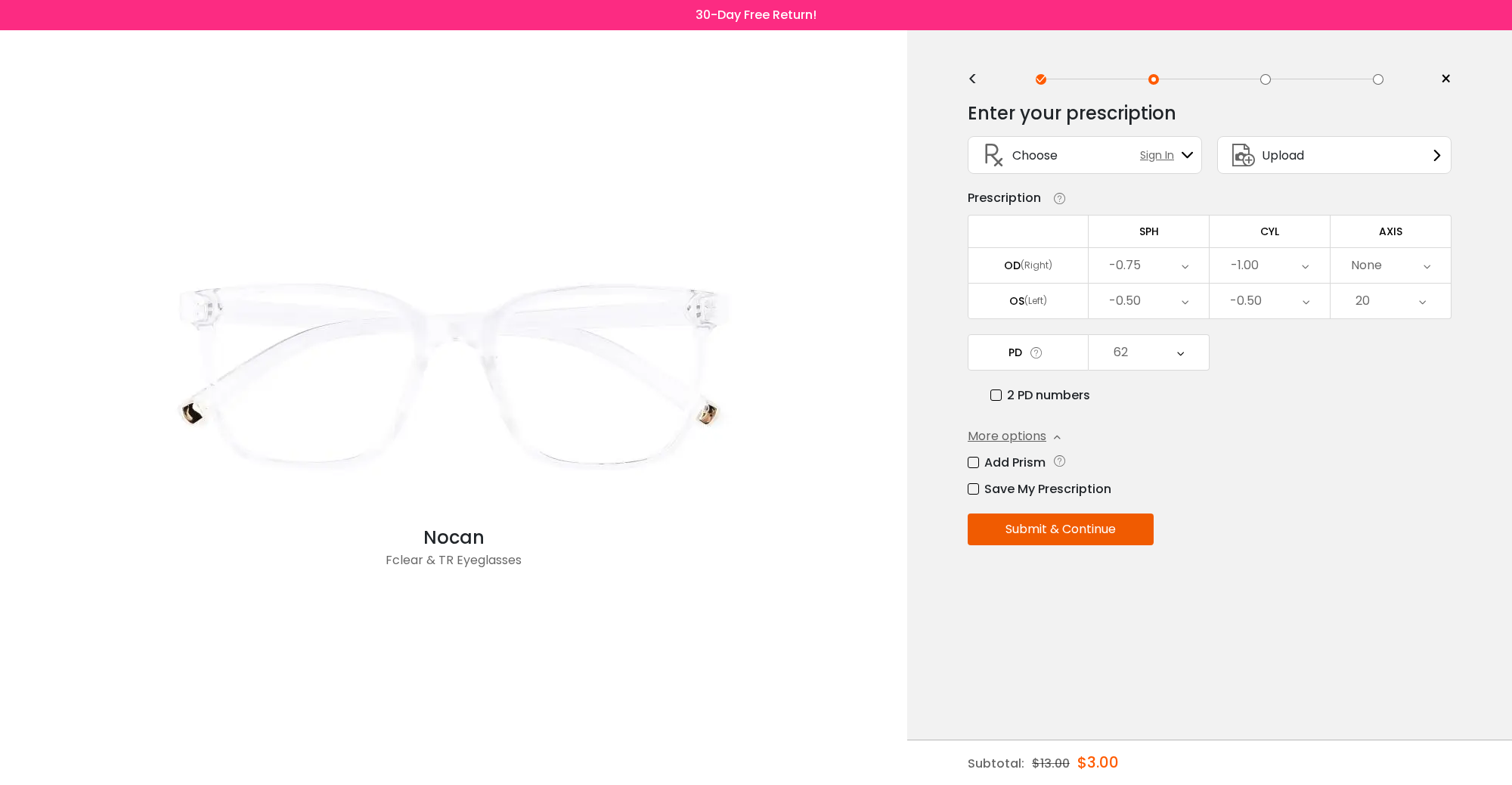
click at [1209, 299] on div "20" at bounding box center [1390, 301] width 120 height 35
click at [1209, 497] on li "22" at bounding box center [1390, 485] width 120 height 28
click at [1209, 293] on div "22" at bounding box center [1390, 301] width 120 height 35
click at [1209, 466] on li "23" at bounding box center [1390, 459] width 120 height 28
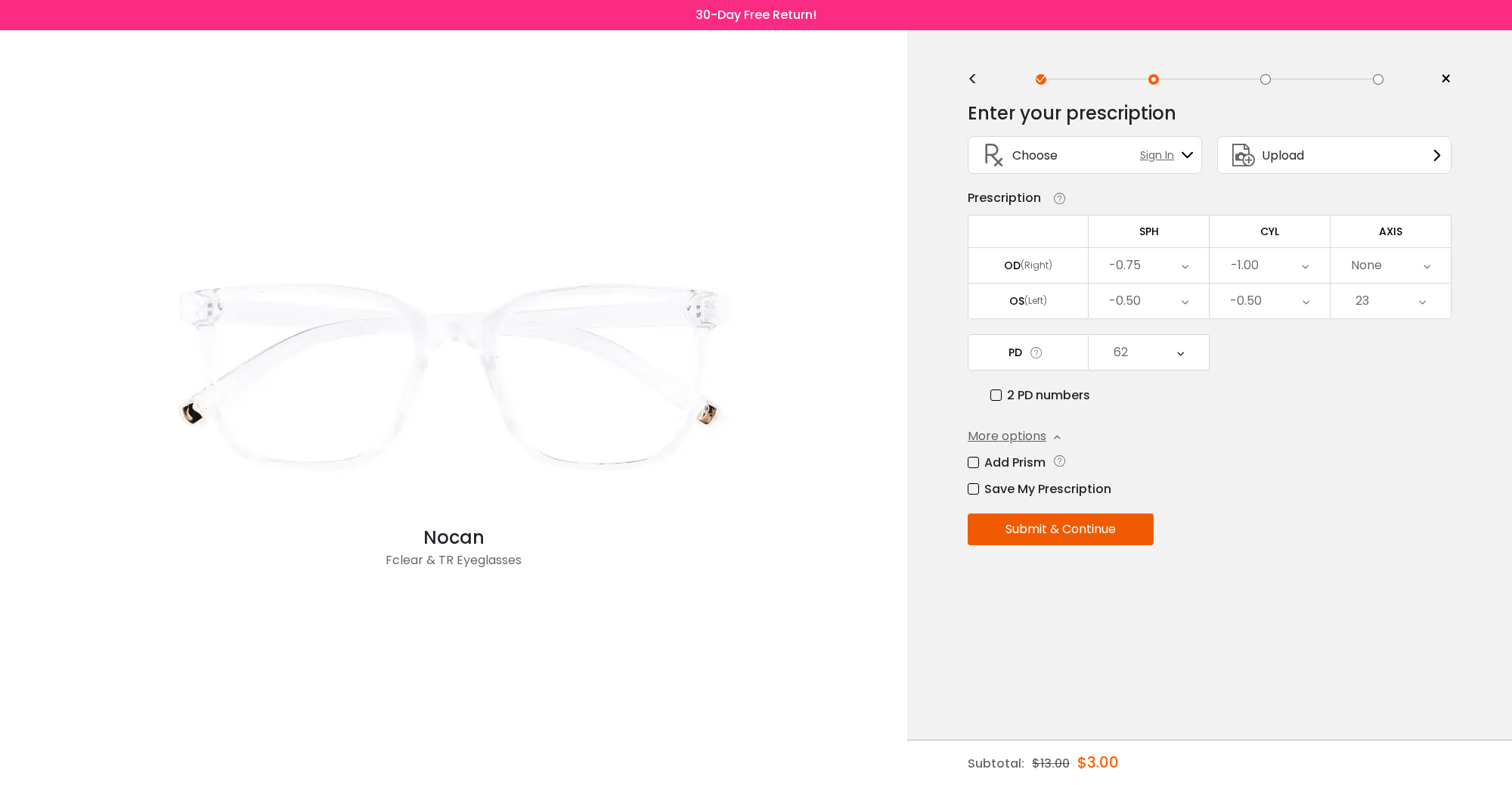
click at [1209, 291] on div "23" at bounding box center [1390, 301] width 120 height 35
click at [1209, 323] on li "19" at bounding box center [1390, 323] width 120 height 28
click at [1209, 272] on div "None" at bounding box center [1390, 265] width 120 height 35
click at [1007, 520] on button "Submit & Continue" at bounding box center [1060, 530] width 186 height 32
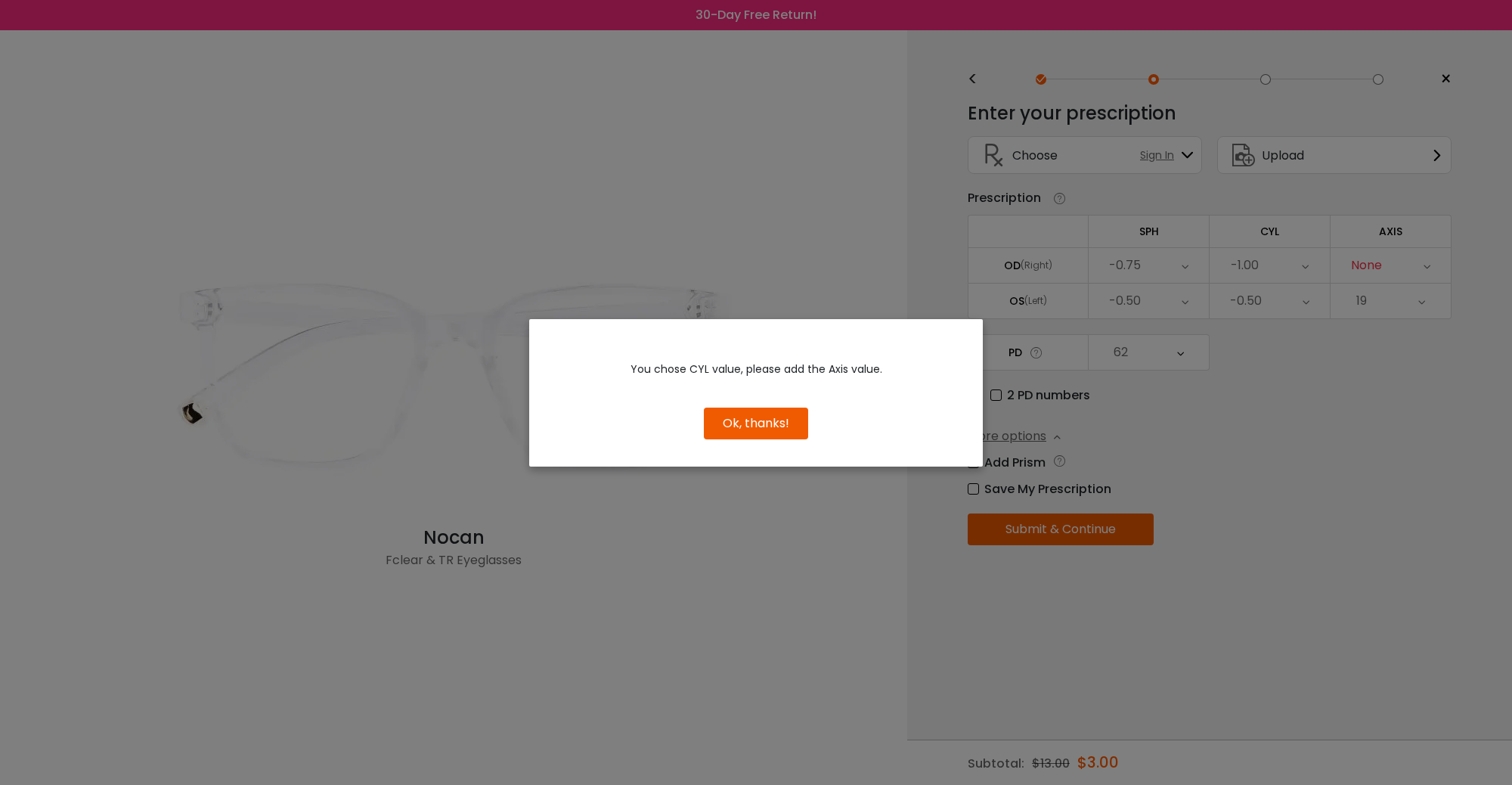
click at [723, 429] on button "Ok, thanks!" at bounding box center [755, 424] width 104 height 32
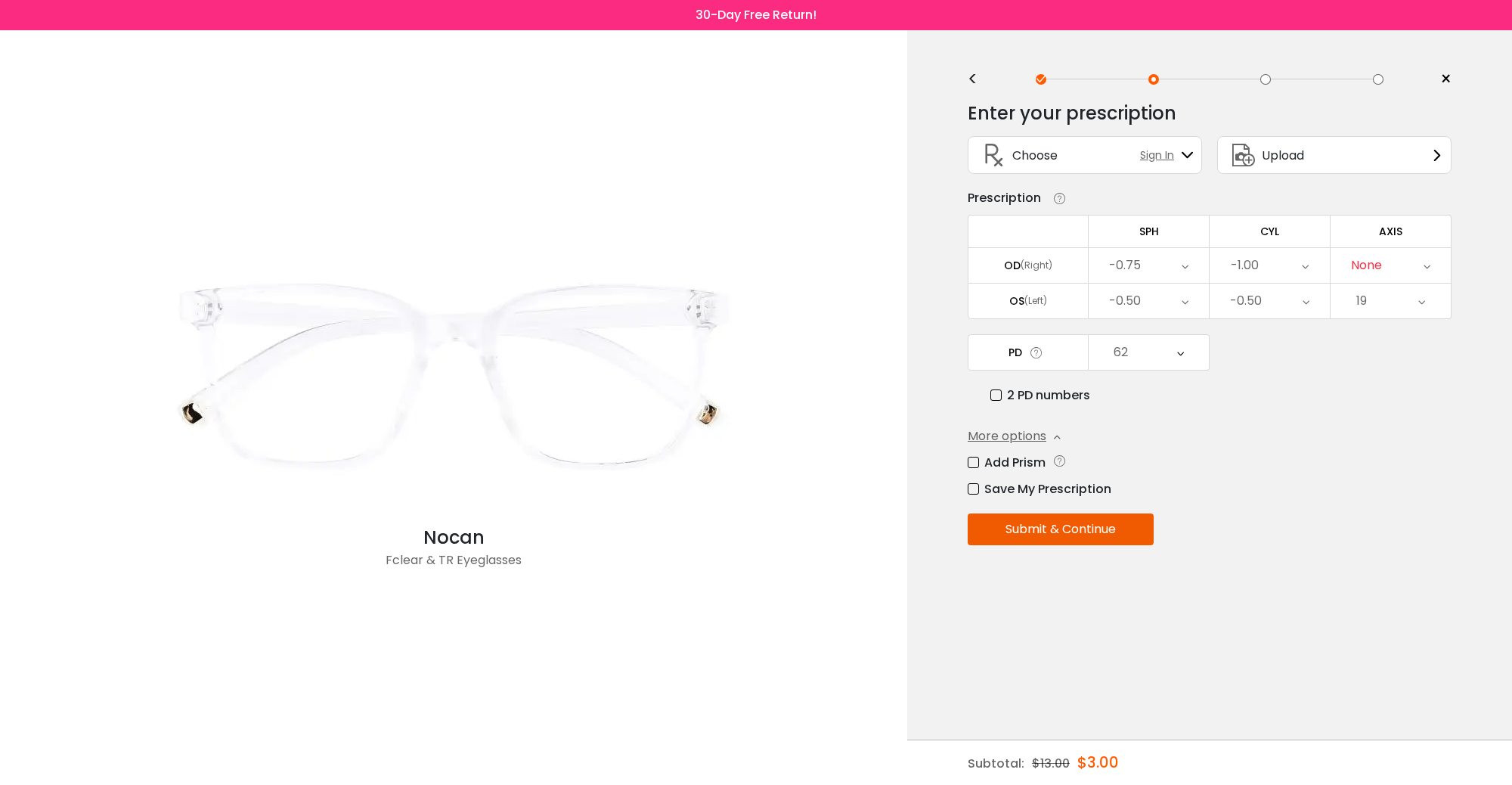
click at [1209, 273] on div "None" at bounding box center [1366, 266] width 31 height 30
click at [1209, 258] on icon at bounding box center [1427, 265] width 7 height 35
click at [1209, 259] on icon at bounding box center [1427, 265] width 7 height 35
click at [1209, 259] on div "None" at bounding box center [1390, 265] width 120 height 35
click at [1209, 259] on icon at bounding box center [1427, 265] width 7 height 35
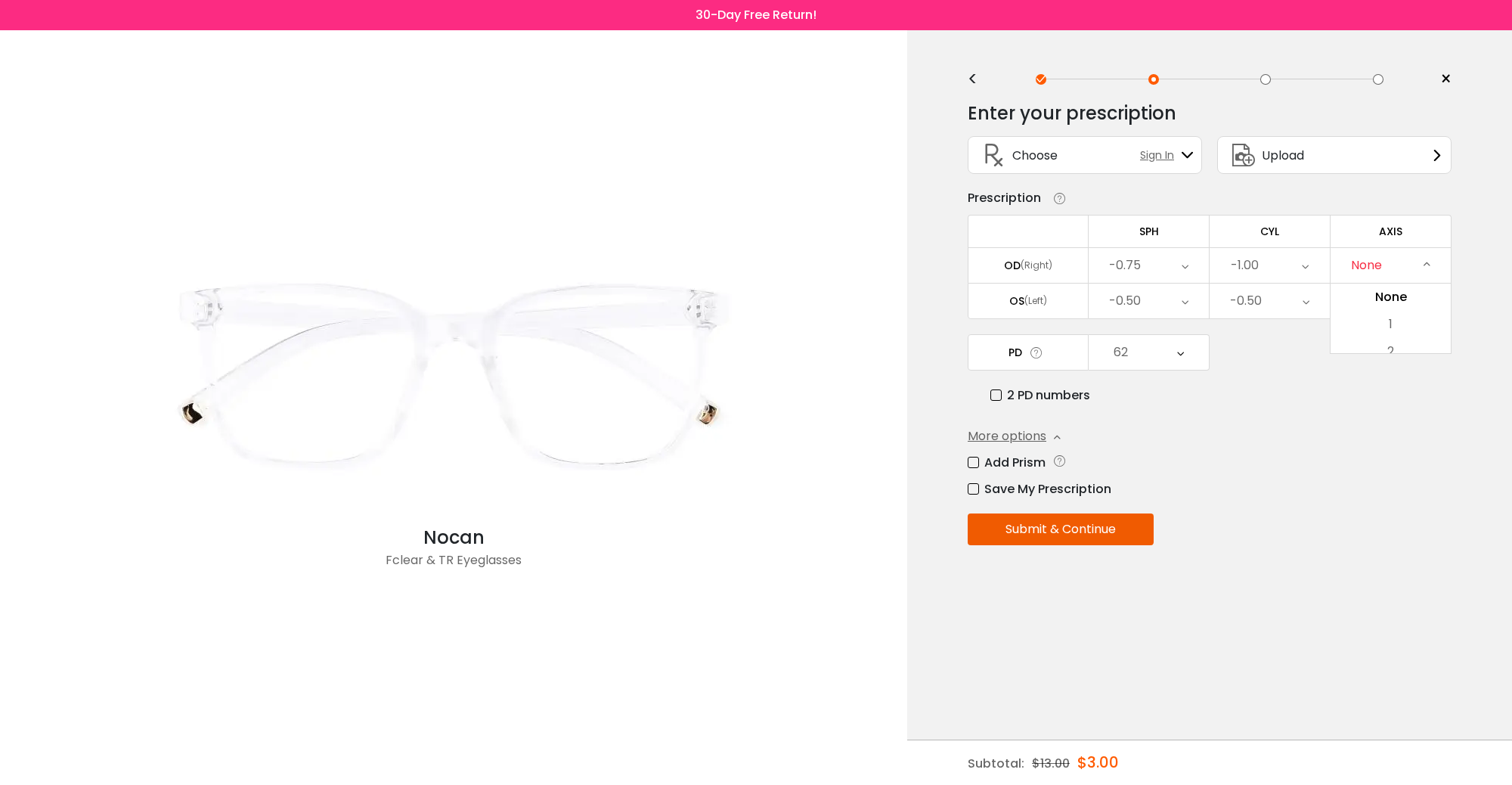
click at [1209, 259] on div "None" at bounding box center [1390, 265] width 120 height 35
click at [1209, 259] on icon at bounding box center [1427, 265] width 7 height 35
click at [1209, 439] on li "5" at bounding box center [1390, 434] width 120 height 28
click at [1209, 318] on div "19" at bounding box center [1390, 301] width 120 height 35
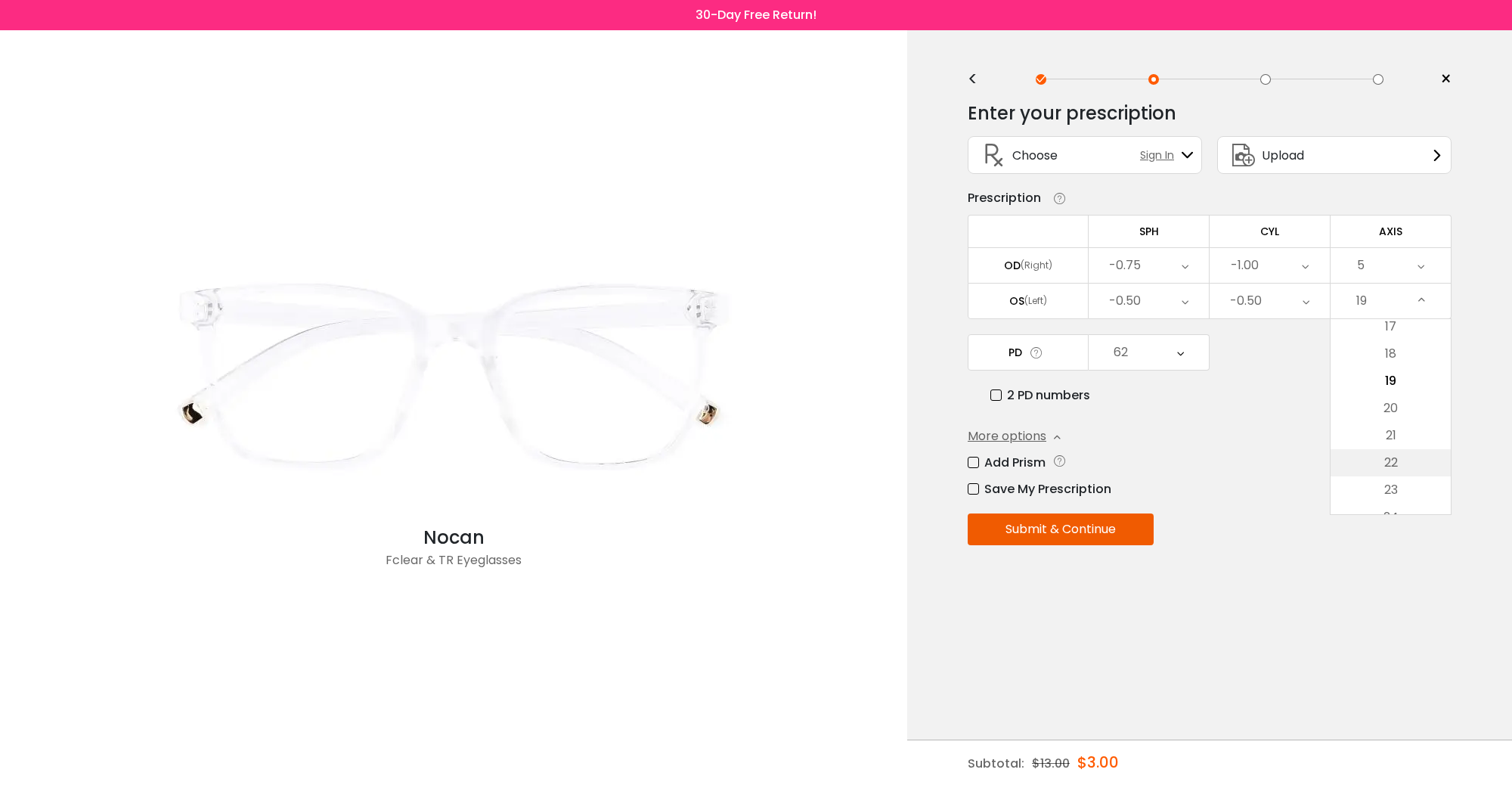
click at [1209, 308] on div "19" at bounding box center [1390, 301] width 120 height 35
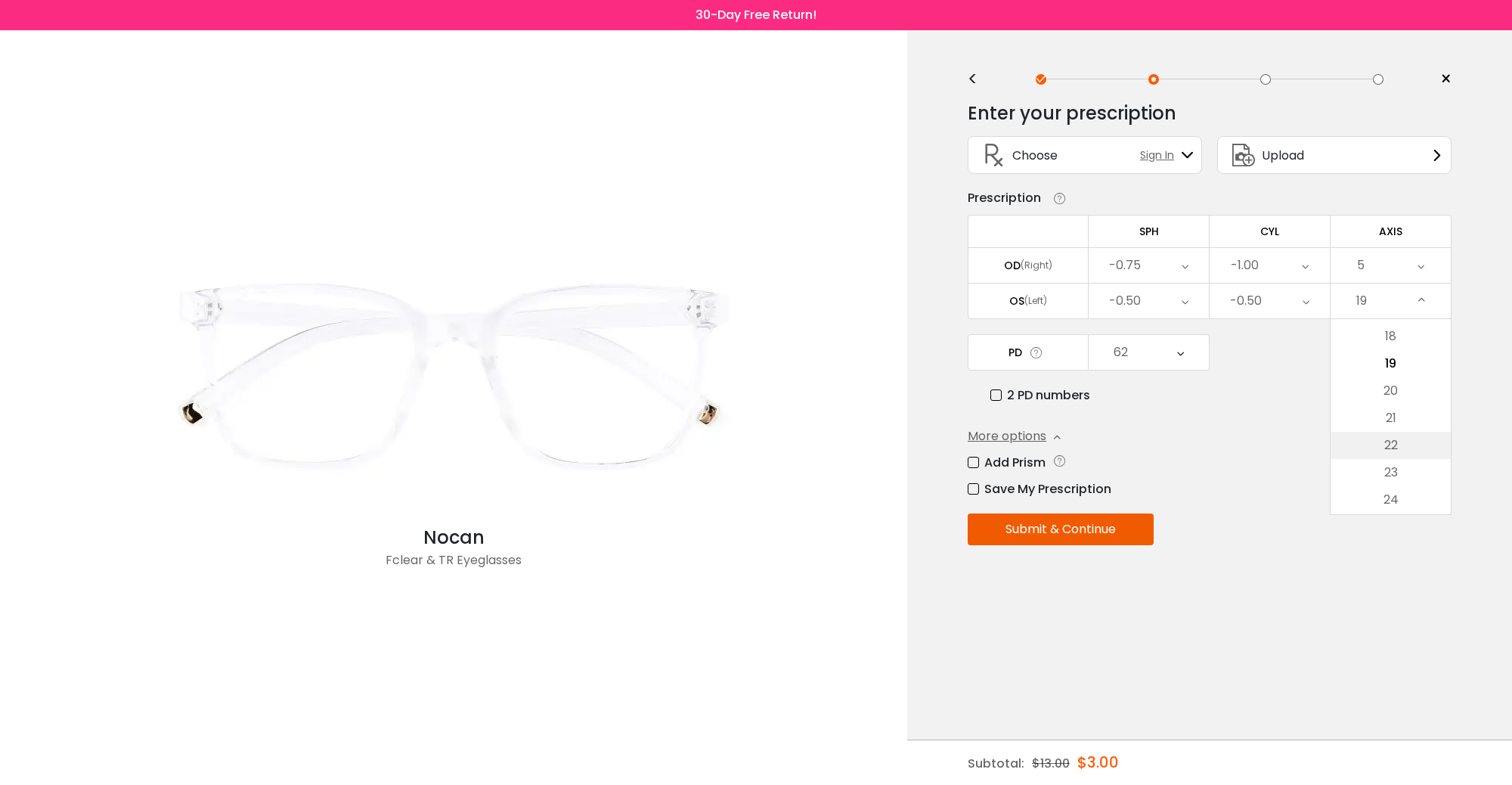
scroll to position [0, 0]
click at [1209, 500] on div "Enter your prescription SPH (Sphere) Lens strength needed to correct your visio…" at bounding box center [1209, 356] width 484 height 530
click at [1209, 311] on icon at bounding box center [1422, 301] width 7 height 35
click at [1209, 505] on li "22" at bounding box center [1390, 513] width 120 height 28
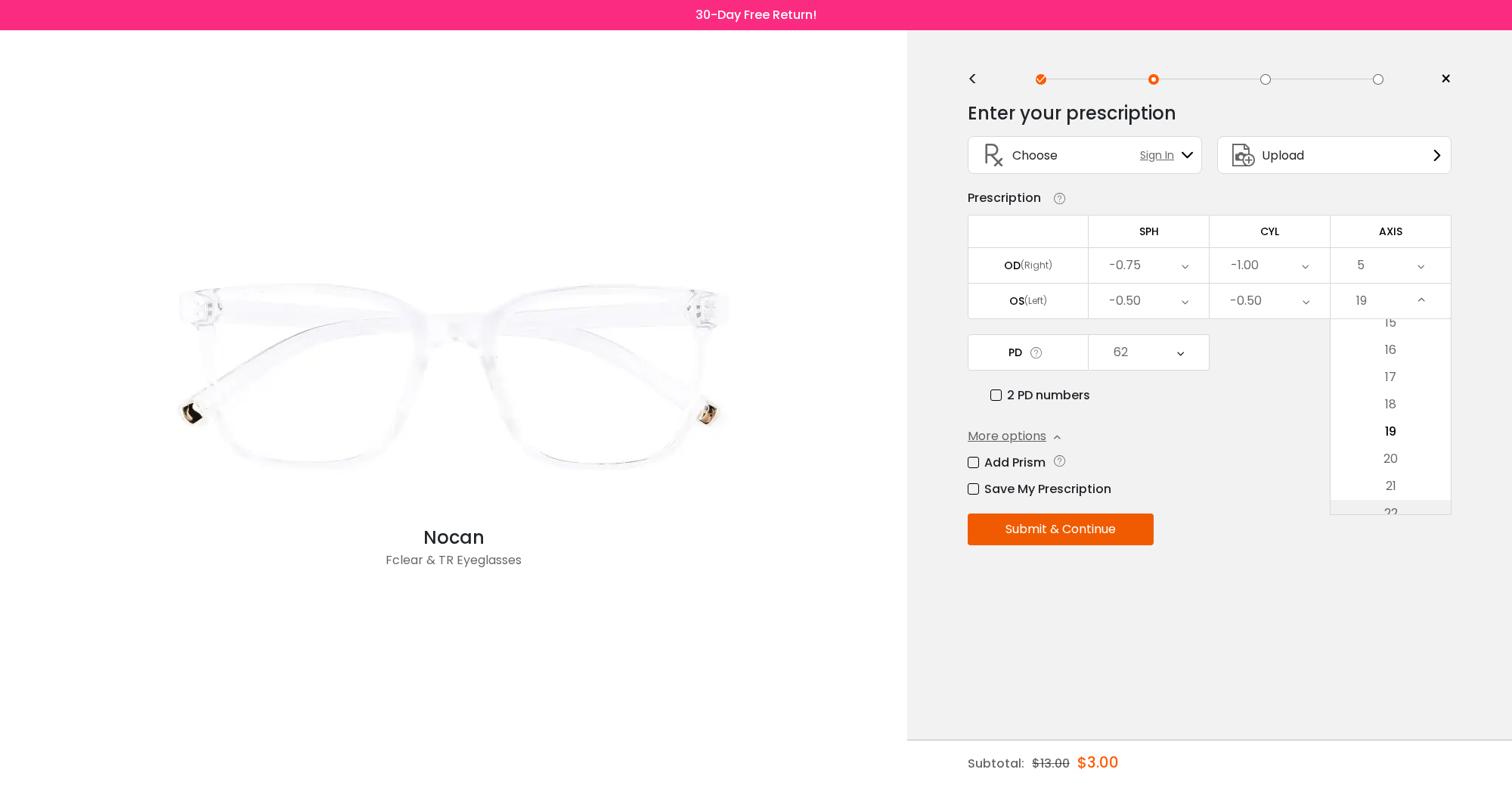
scroll to position [0, 0]
drag, startPoint x: 1410, startPoint y: 306, endPoint x: 1409, endPoint y: 315, distance: 9.1
click at [1209, 305] on div "22" at bounding box center [1390, 301] width 120 height 35
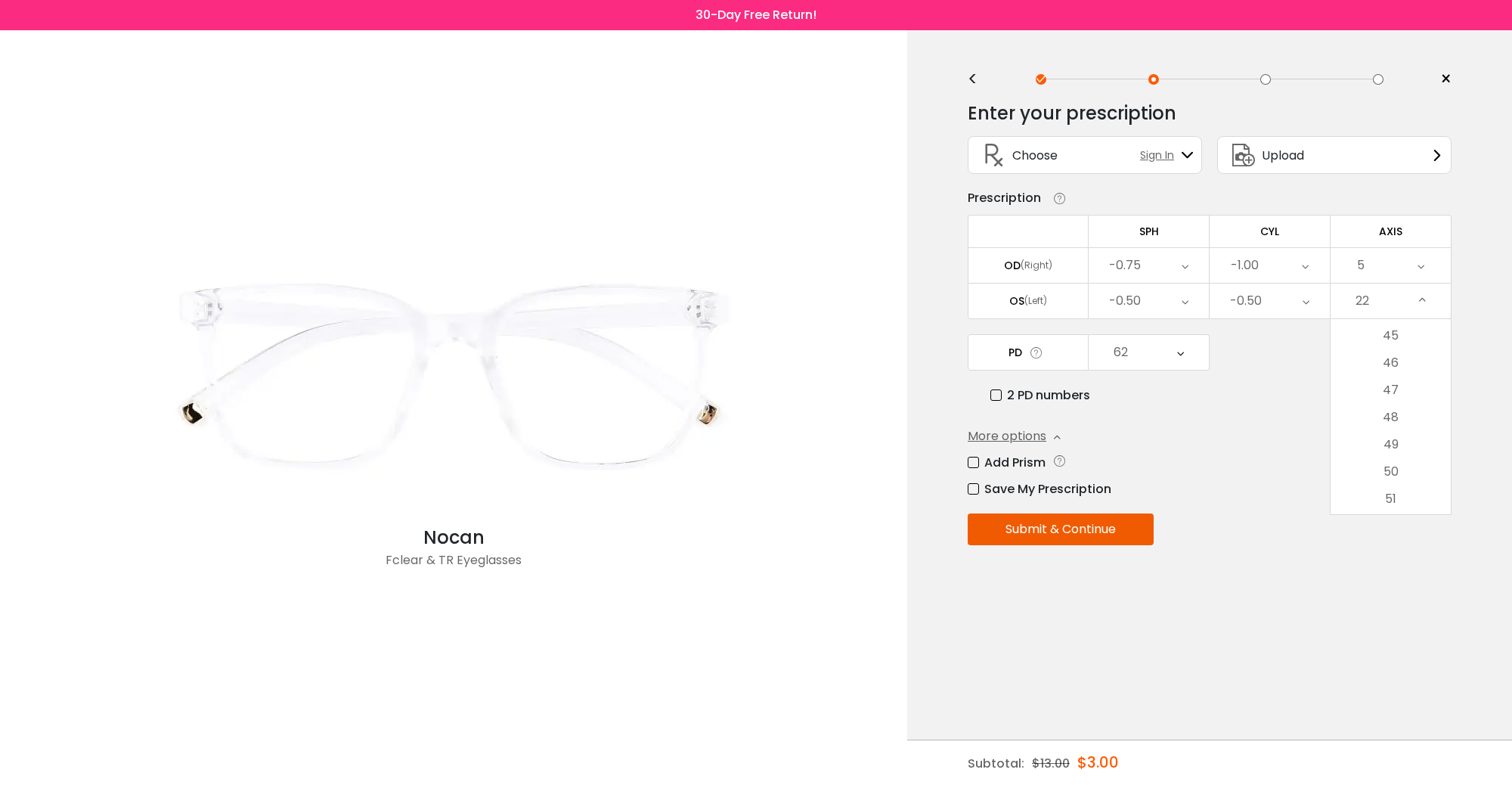
scroll to position [0, 0]
click at [1209, 310] on div "22" at bounding box center [1390, 301] width 120 height 35
click at [1209, 501] on div "Enter your prescription SPH (Sphere) Lens strength needed to correct your visio…" at bounding box center [1209, 356] width 484 height 530
click at [1209, 297] on div "22" at bounding box center [1390, 301] width 120 height 35
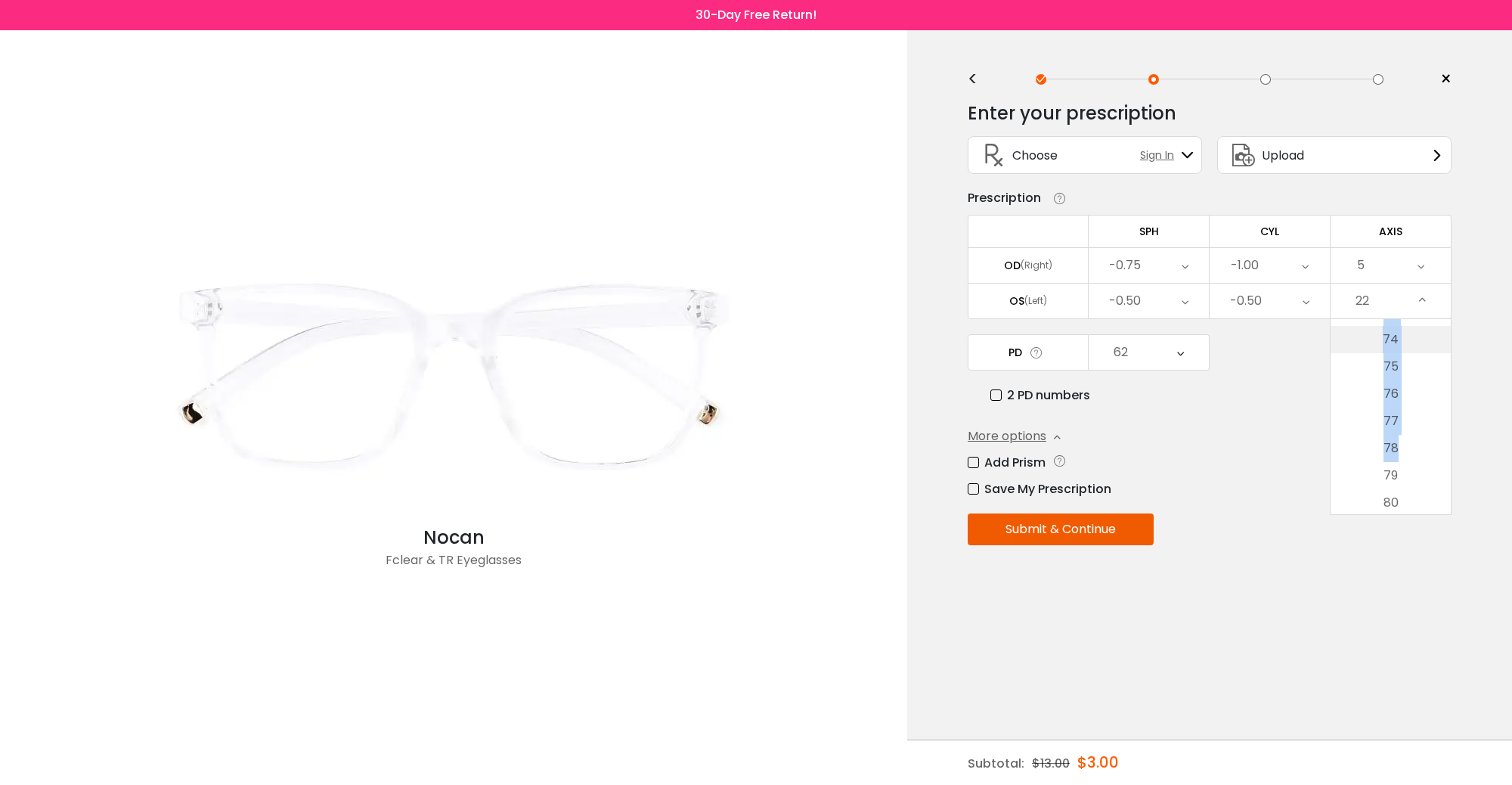
scroll to position [2013, 0]
drag, startPoint x: 1399, startPoint y: 490, endPoint x: 1424, endPoint y: 474, distance: 29.7
click at [1209, 474] on ul "None 1 2 3 4 5 6 7 8 9 10 11 12 13 14 15 16 17 18 19 20 21 22 23 24 25 26 27 28…" at bounding box center [1390, 770] width 120 height 4929
click at [1209, 282] on div "5" at bounding box center [1390, 265] width 120 height 35
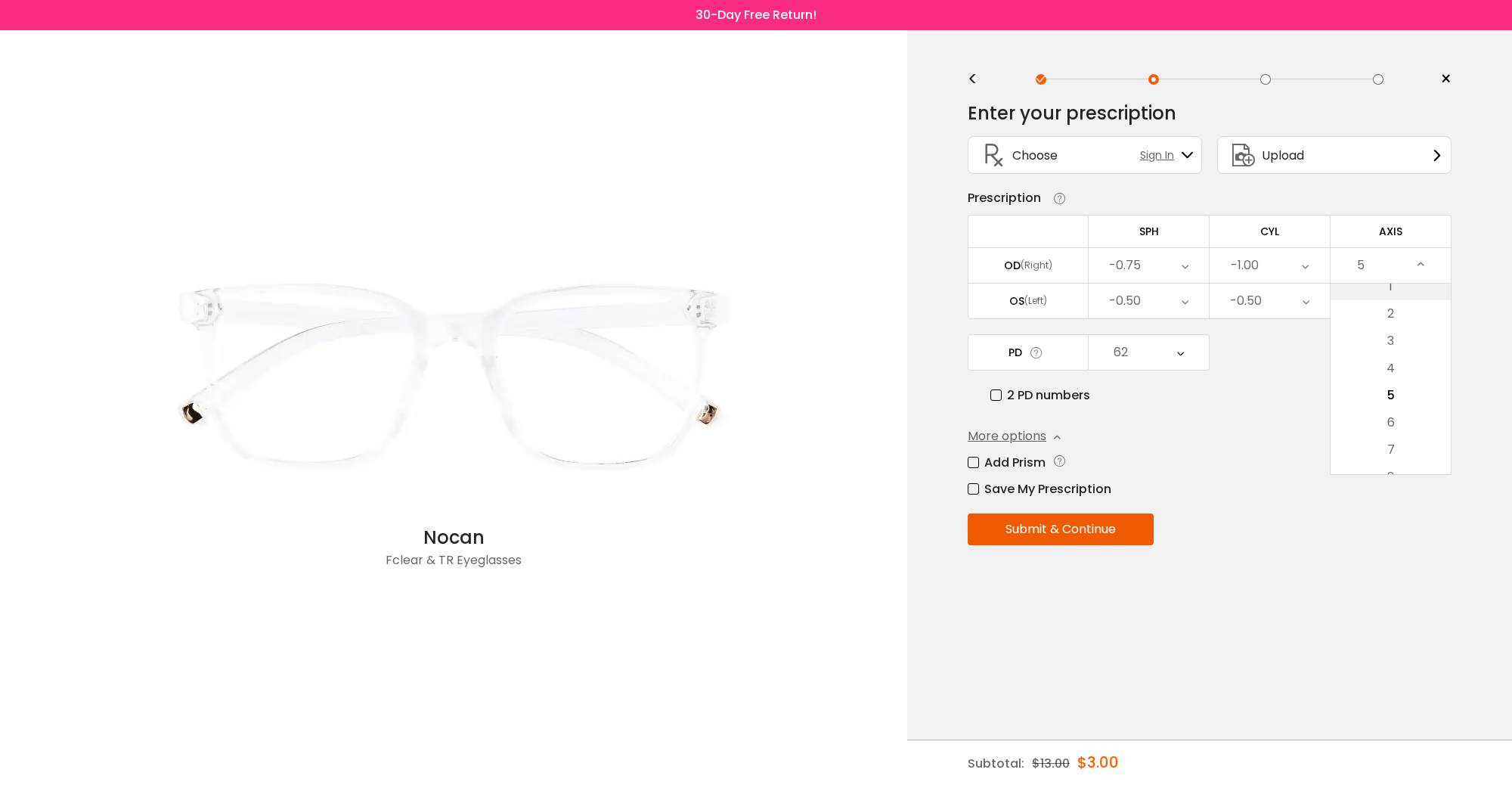
click at [1209, 299] on li "1" at bounding box center [1390, 286] width 120 height 28
click at [1209, 329] on div "Enter your prescription SPH (Sphere) Lens strength needed to correct your visio…" at bounding box center [1209, 356] width 484 height 530
click at [1061, 519] on button "Submit & Continue" at bounding box center [1060, 530] width 186 height 32
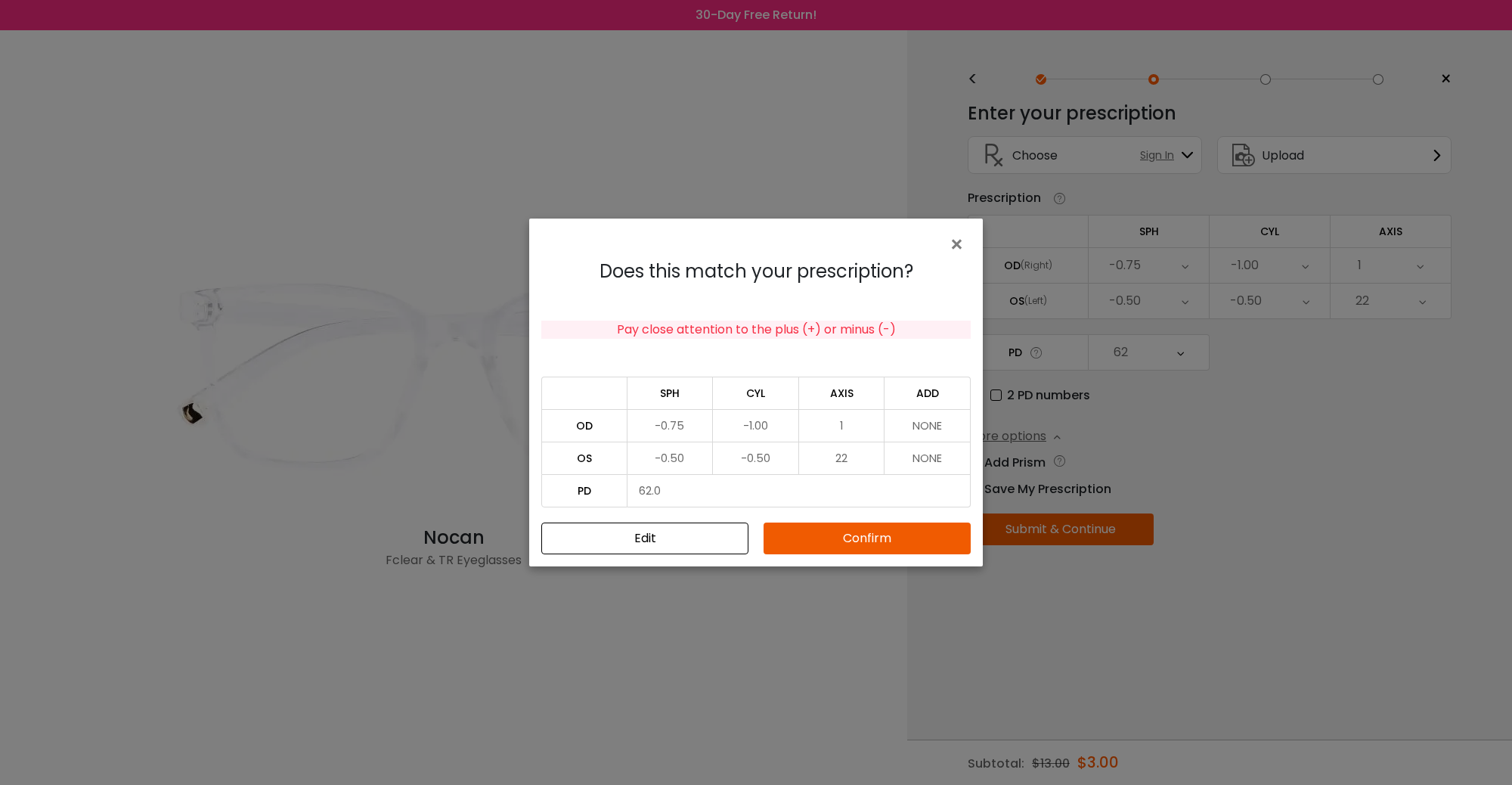
click at [916, 541] on button "Confirm" at bounding box center [867, 539] width 207 height 32
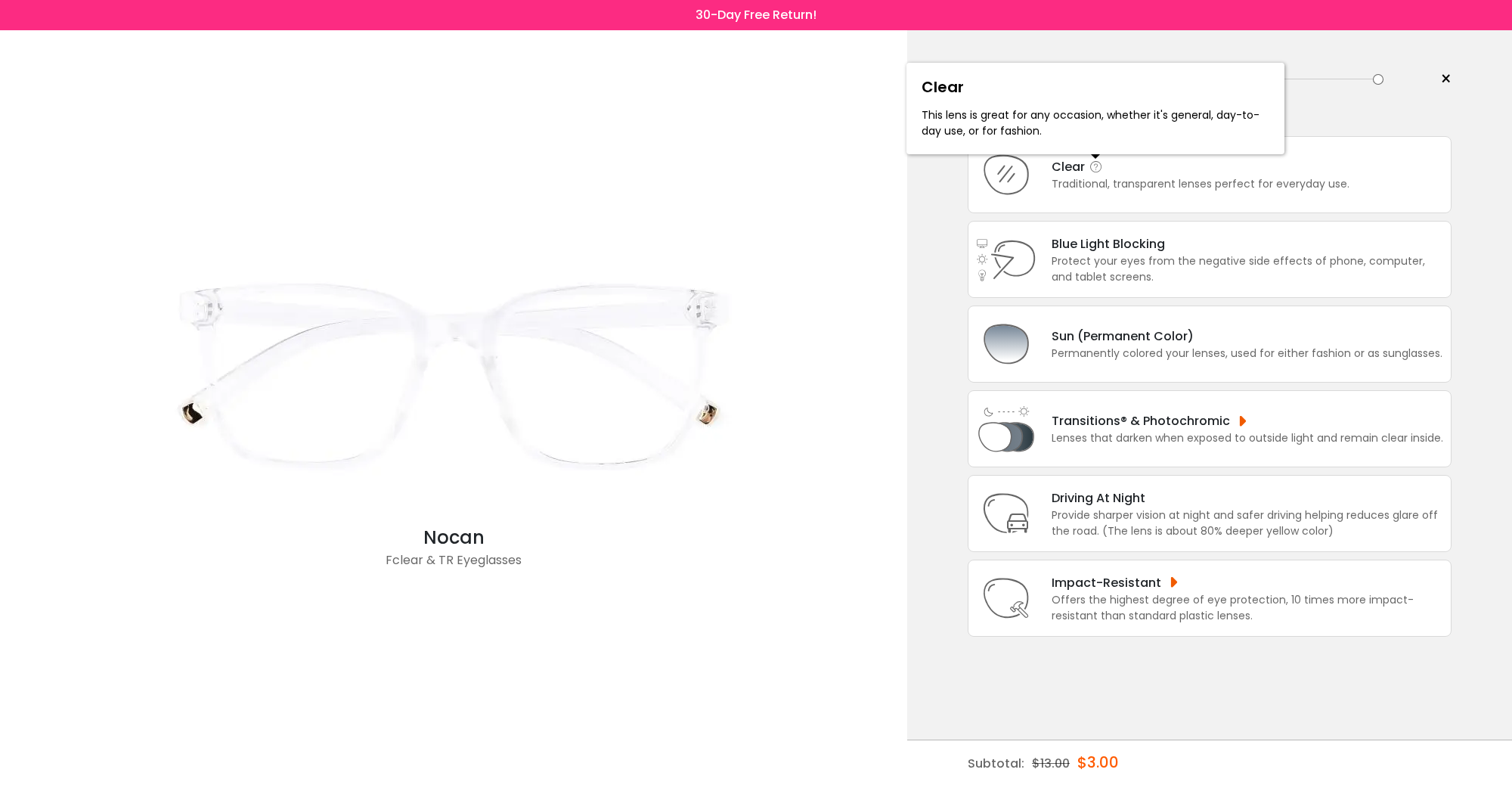
click at [1097, 167] on icon at bounding box center [1096, 167] width 15 height 15
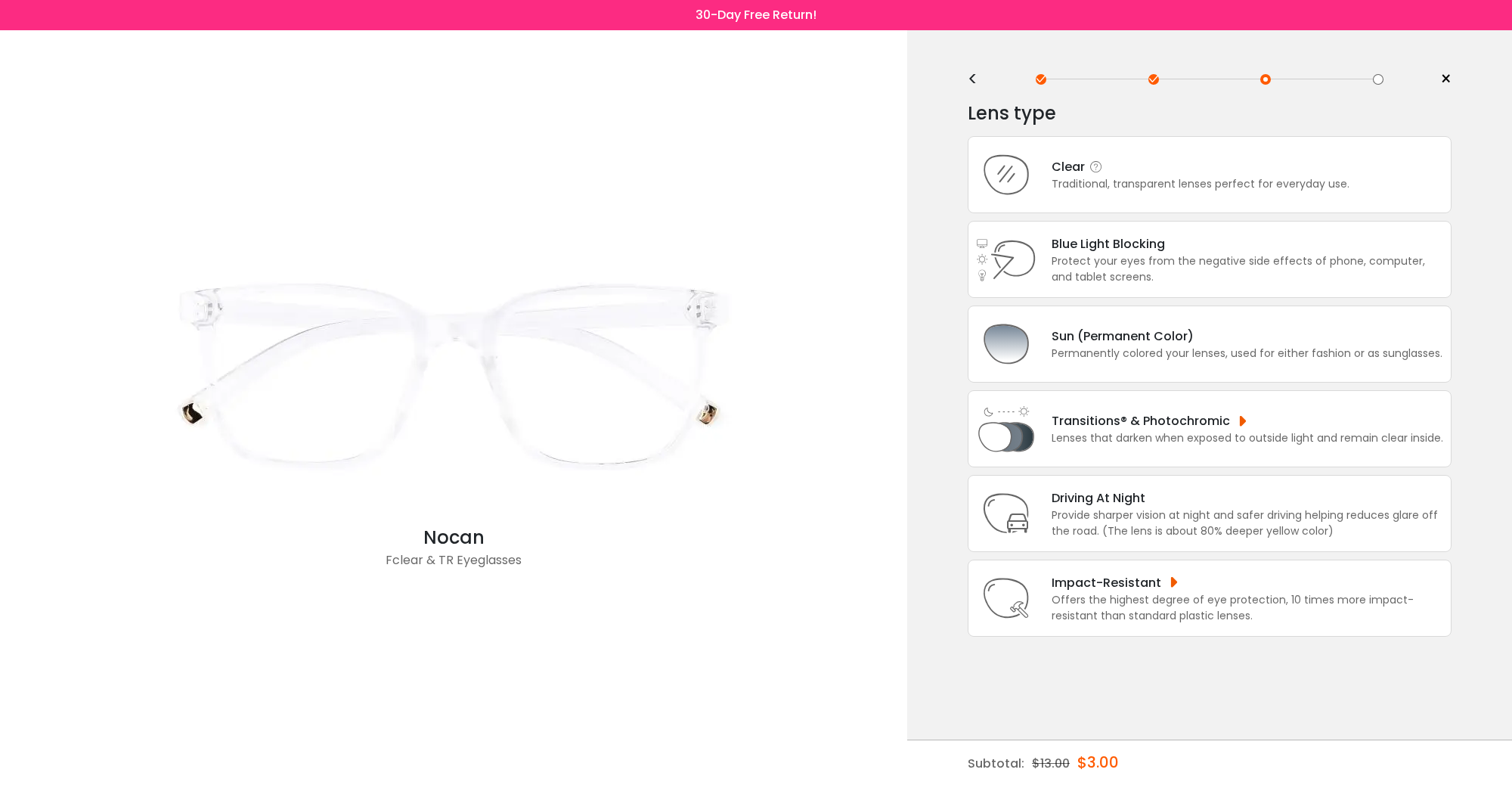
click at [1183, 179] on div "Traditional, transparent lenses perfect for everyday use." at bounding box center [1200, 185] width 298 height 16
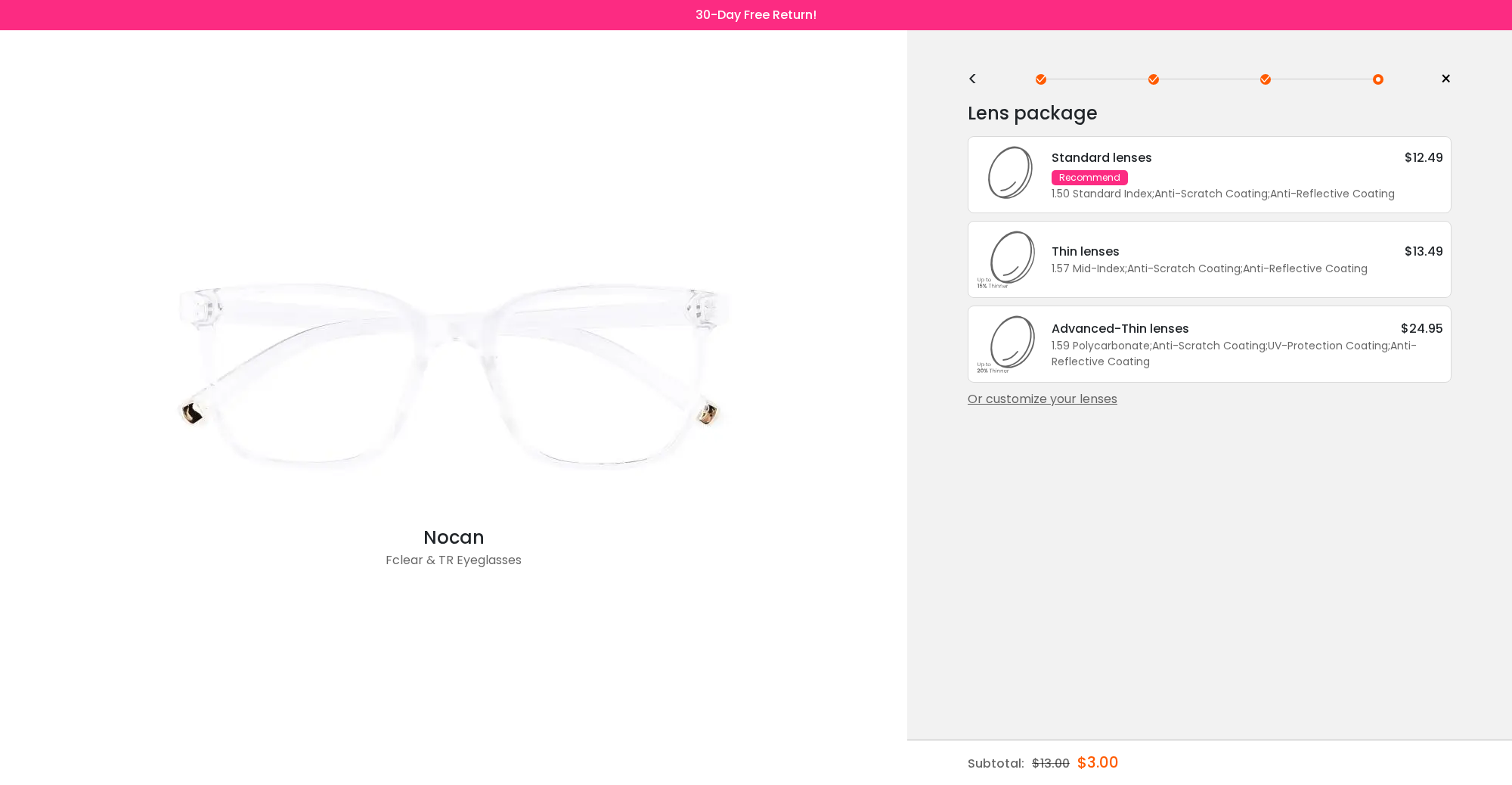
click at [1180, 179] on div "Standard lenses $12.49 Recommend 1.50 Standard Index ; Anti-Scratch Coating ; A…" at bounding box center [1239, 175] width 407 height 54
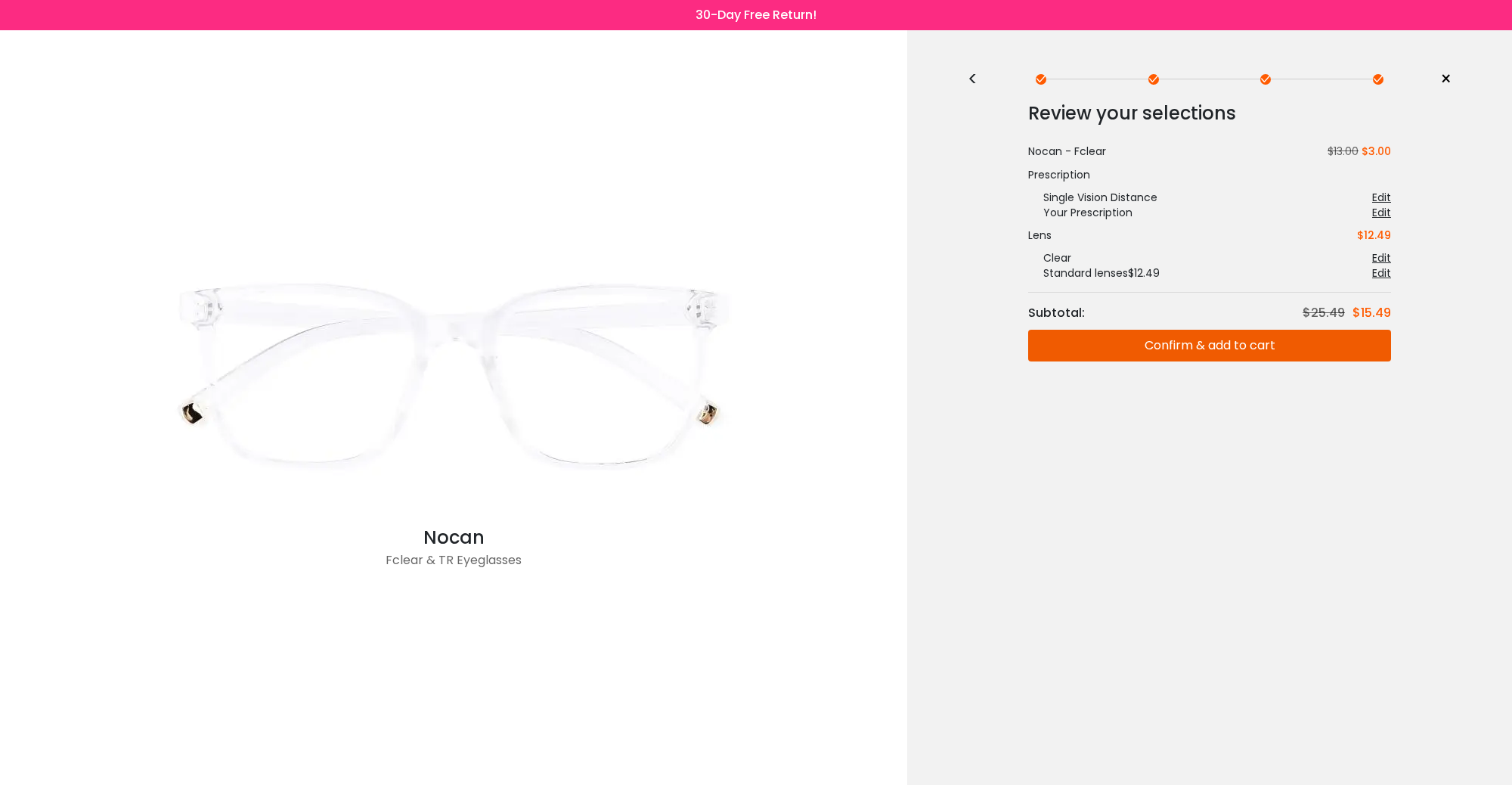
click at [1209, 350] on button "Confirm & add to cart" at bounding box center [1209, 346] width 363 height 32
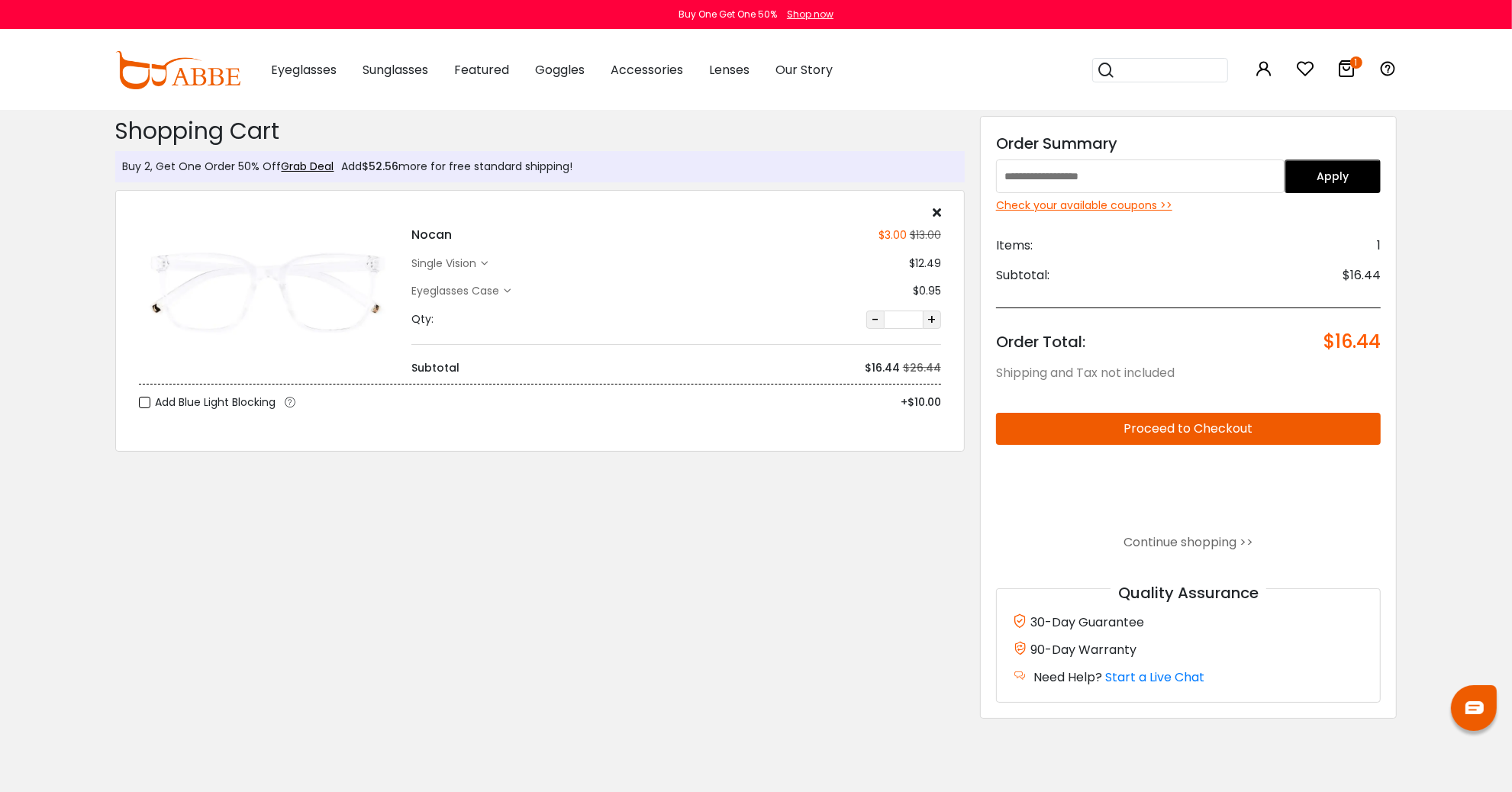
click at [1188, 177] on input "text" at bounding box center [1140, 176] width 289 height 33
type input "****"
click at [1135, 206] on div "Check your available coupons >>" at bounding box center [1189, 206] width 385 height 16
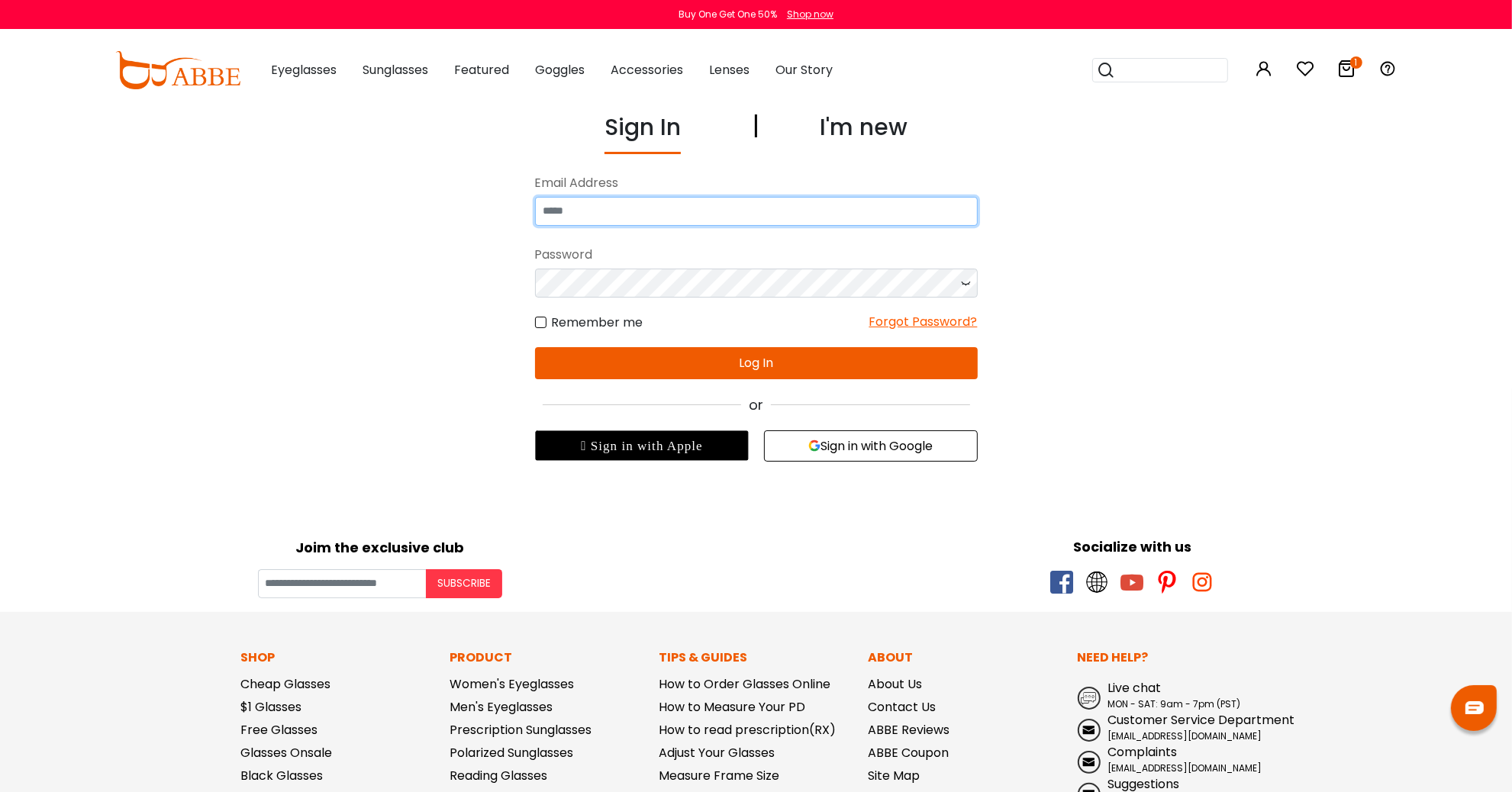
click at [947, 203] on input "email" at bounding box center [756, 212] width 443 height 29
type input "**********"
click at [921, 320] on div "Forgot Password?" at bounding box center [923, 322] width 108 height 19
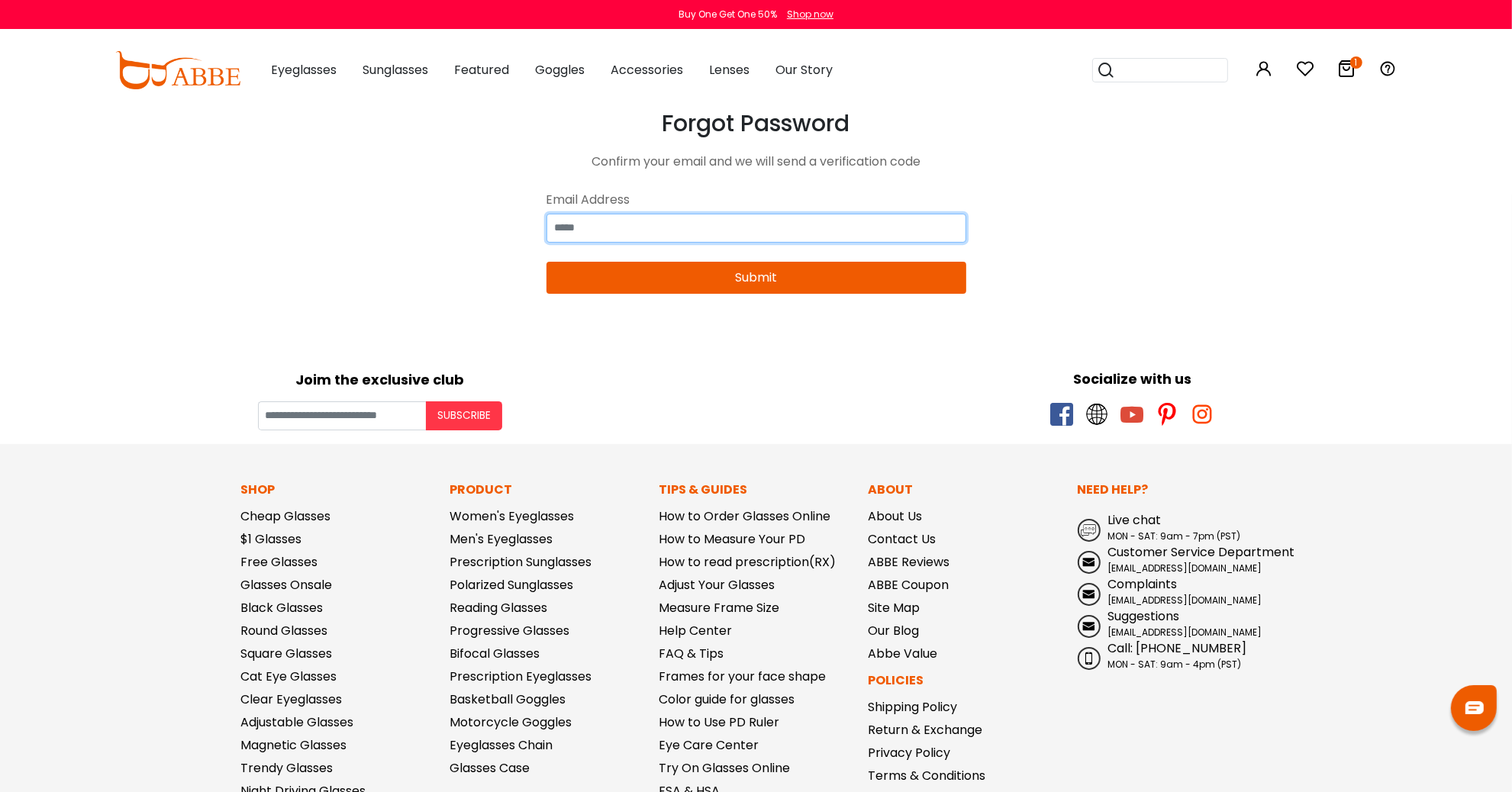
click at [891, 219] on input "email" at bounding box center [756, 228] width 419 height 29
type input "**********"
click at [871, 287] on button "Submit" at bounding box center [756, 278] width 419 height 32
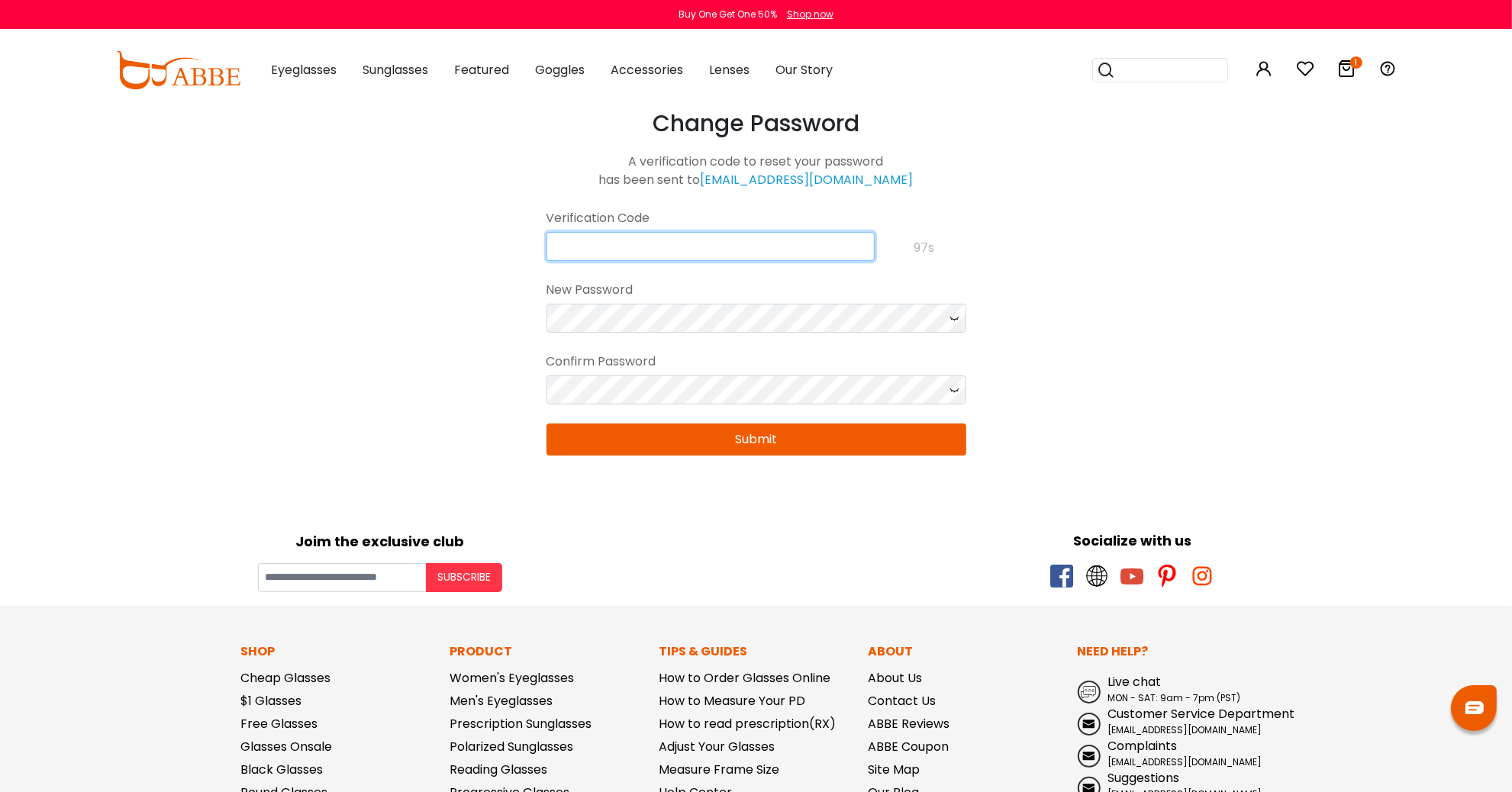
click at [649, 243] on input "text" at bounding box center [710, 247] width 328 height 29
paste input "**********"
type input "**********"
click at [860, 431] on button "Submit" at bounding box center [756, 440] width 419 height 32
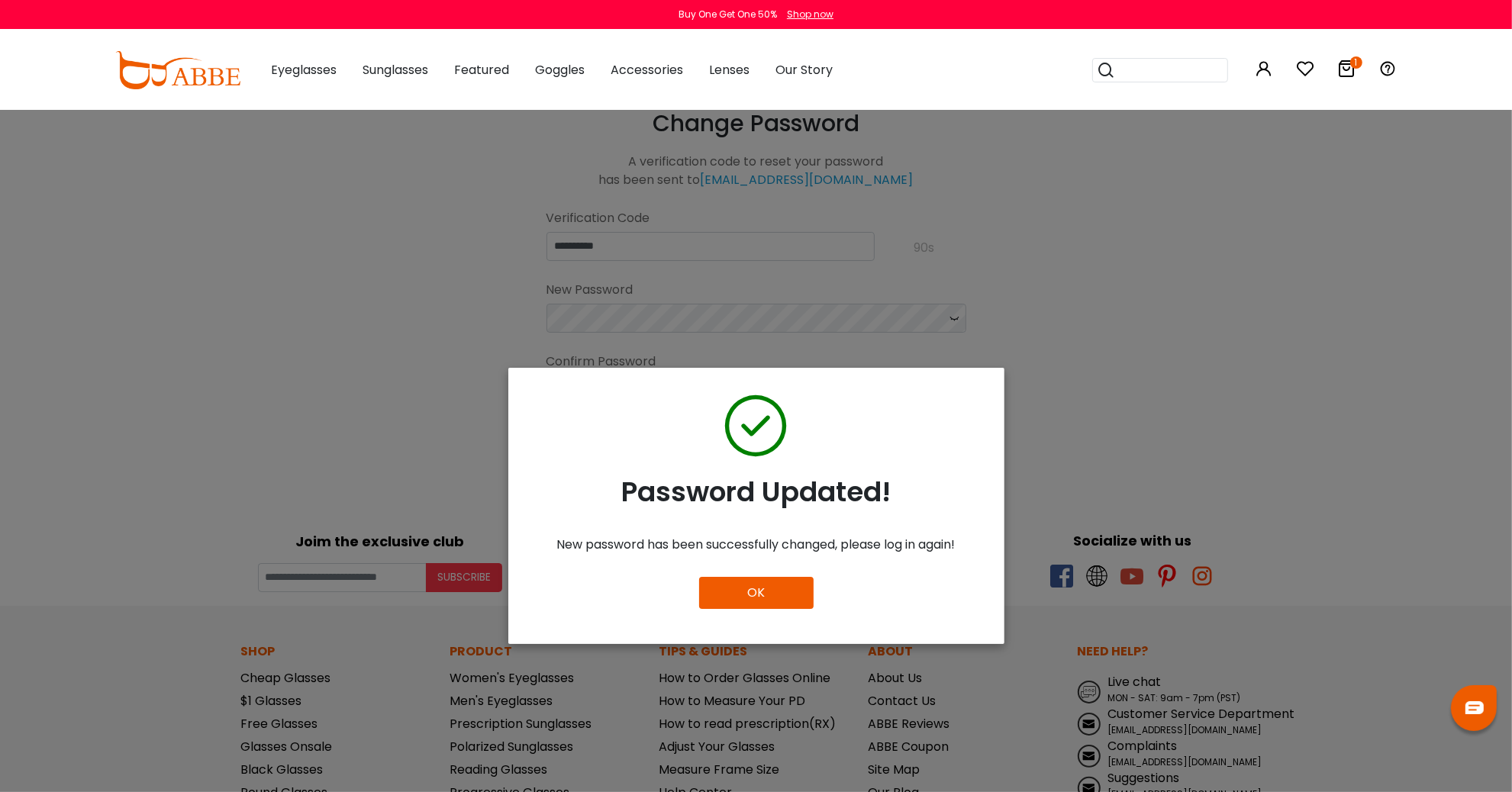
click at [772, 590] on button "OK" at bounding box center [756, 593] width 114 height 32
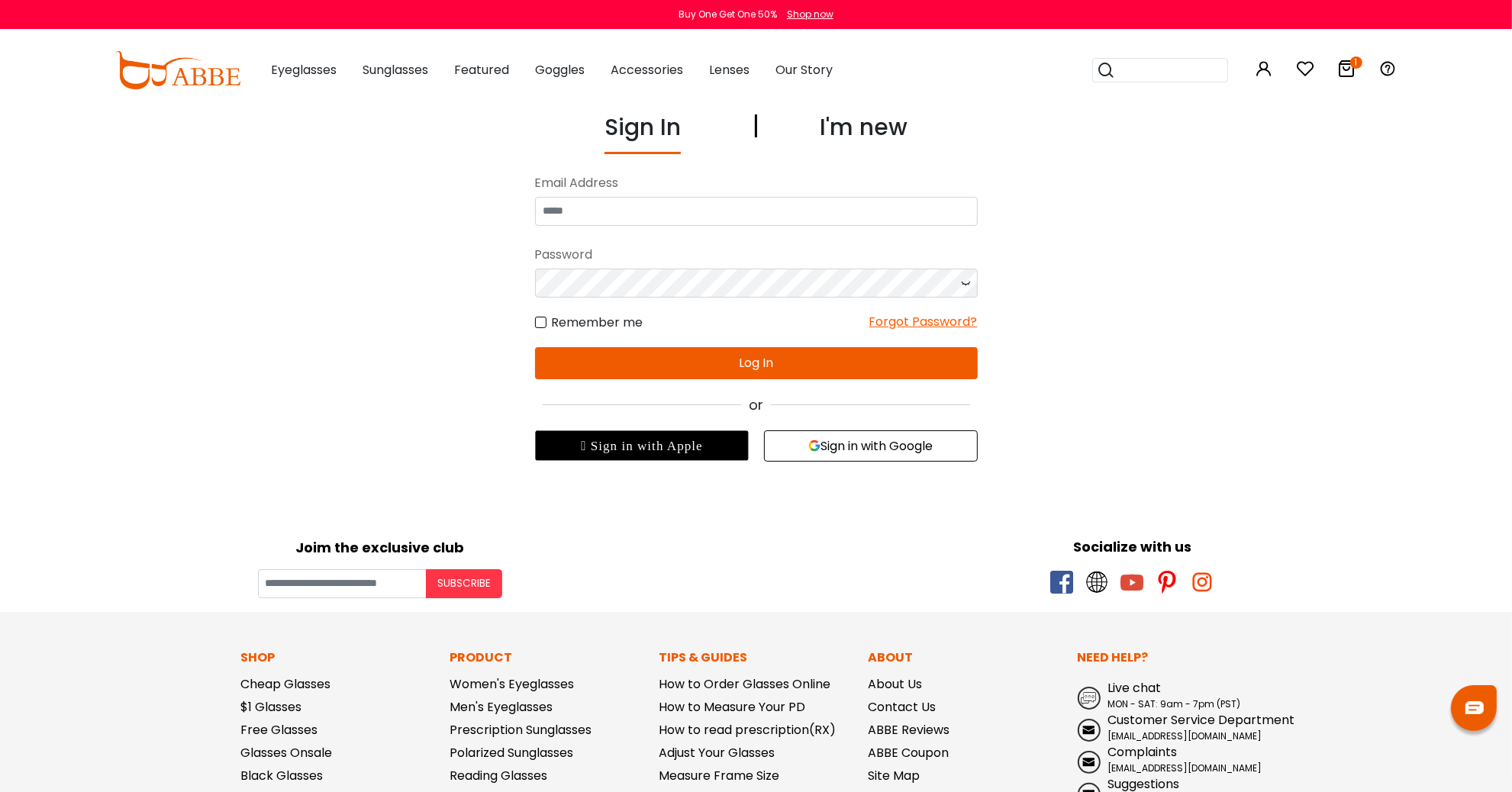
click at [824, 348] on button "Log In" at bounding box center [756, 364] width 443 height 32
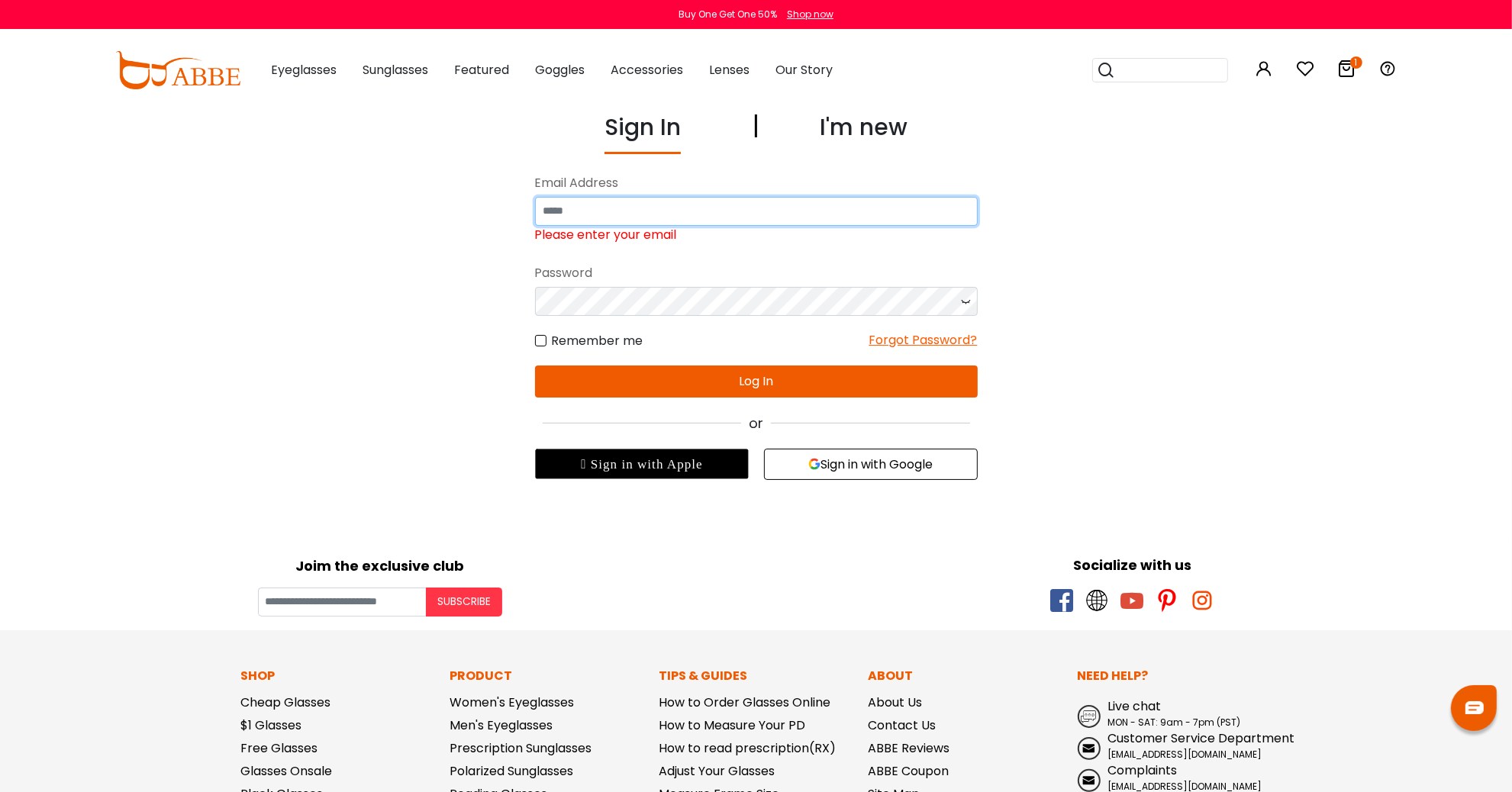
click at [790, 202] on input "email" at bounding box center [756, 212] width 443 height 29
type input "**********"
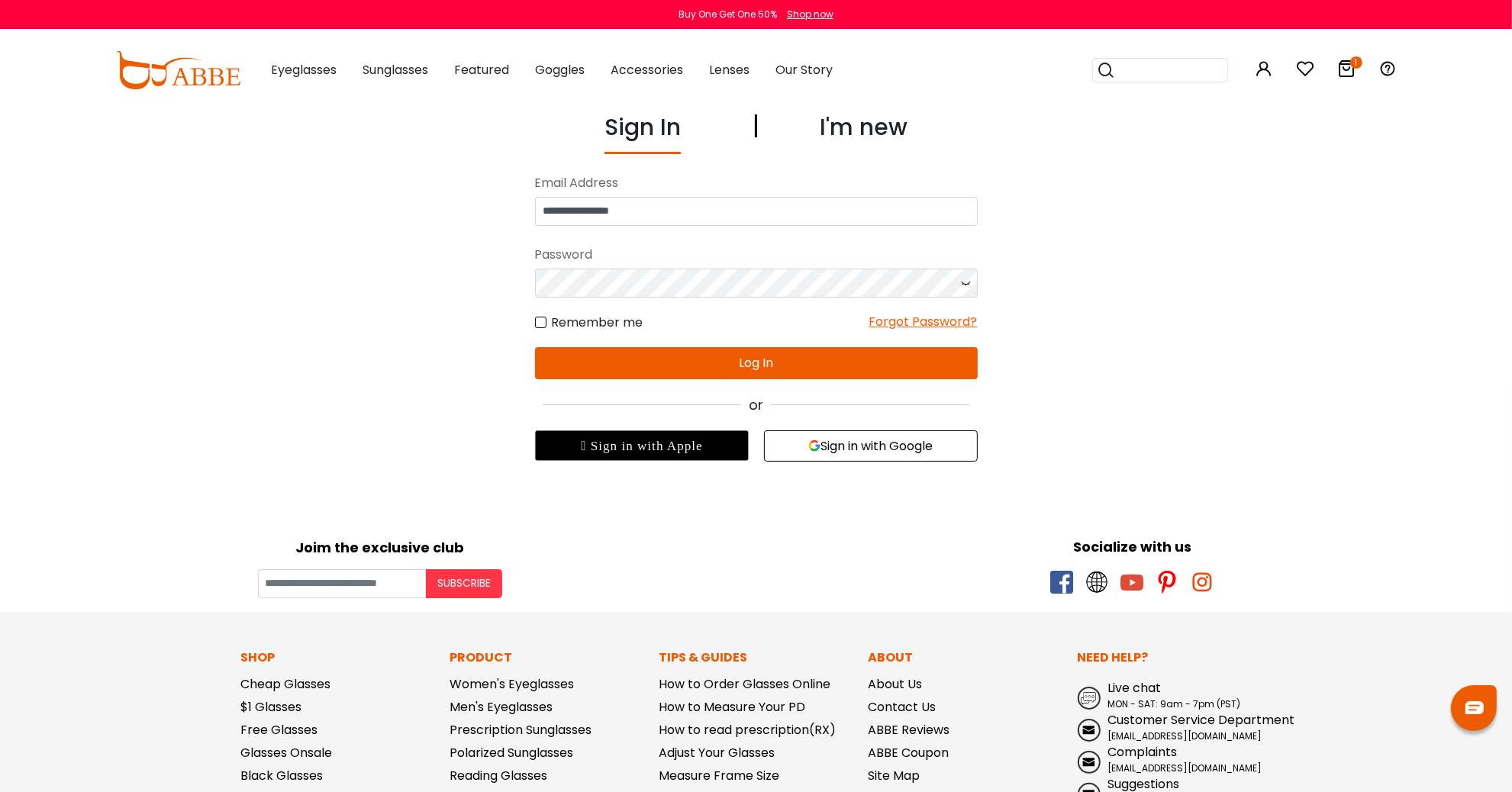
click at [782, 363] on button "Log In" at bounding box center [756, 364] width 443 height 32
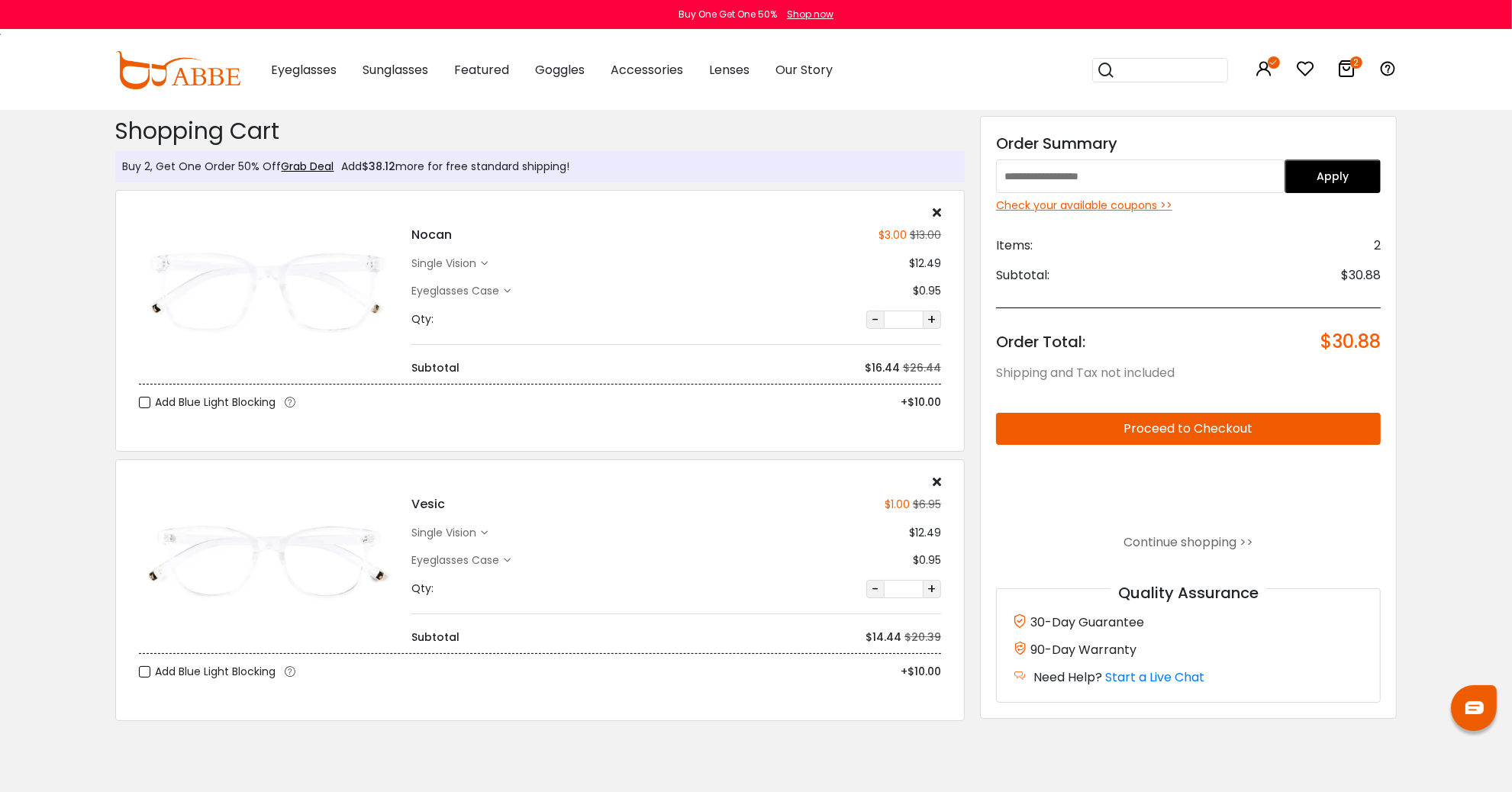
click at [1078, 202] on div "Check your available coupons >>" at bounding box center [1189, 206] width 385 height 16
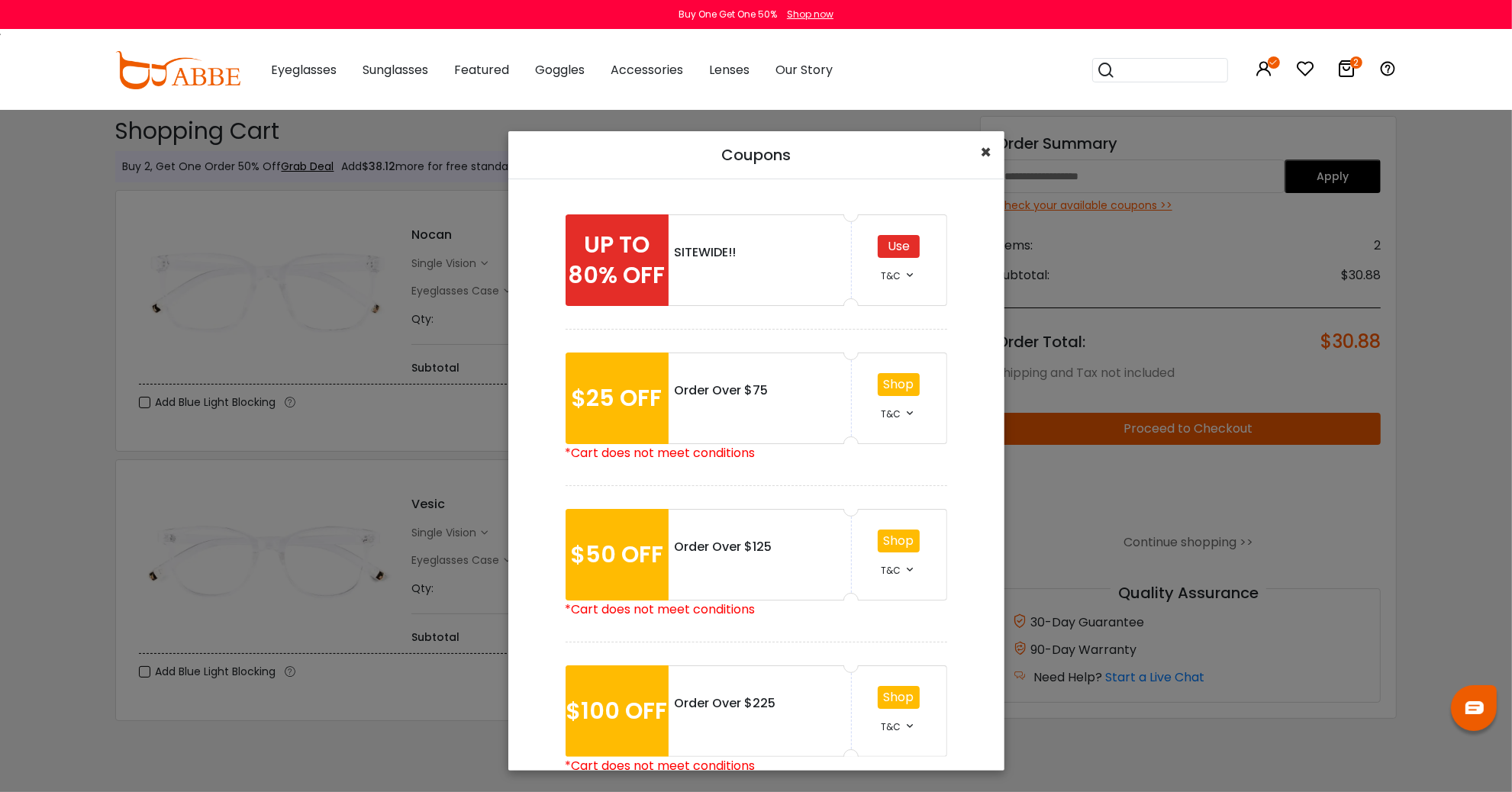
click at [982, 148] on span "×" at bounding box center [986, 152] width 12 height 25
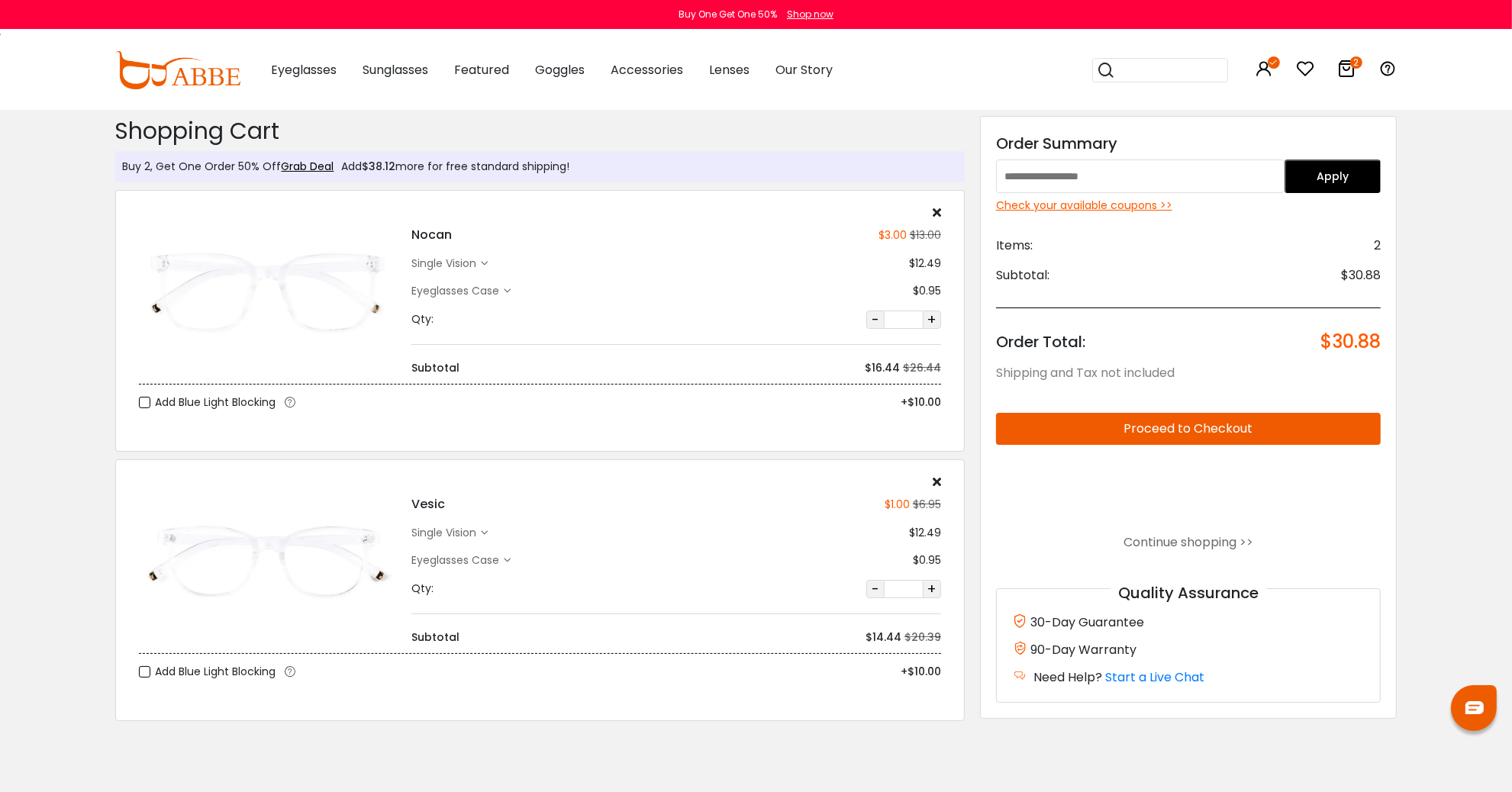
click at [940, 479] on icon at bounding box center [936, 482] width 8 height 13
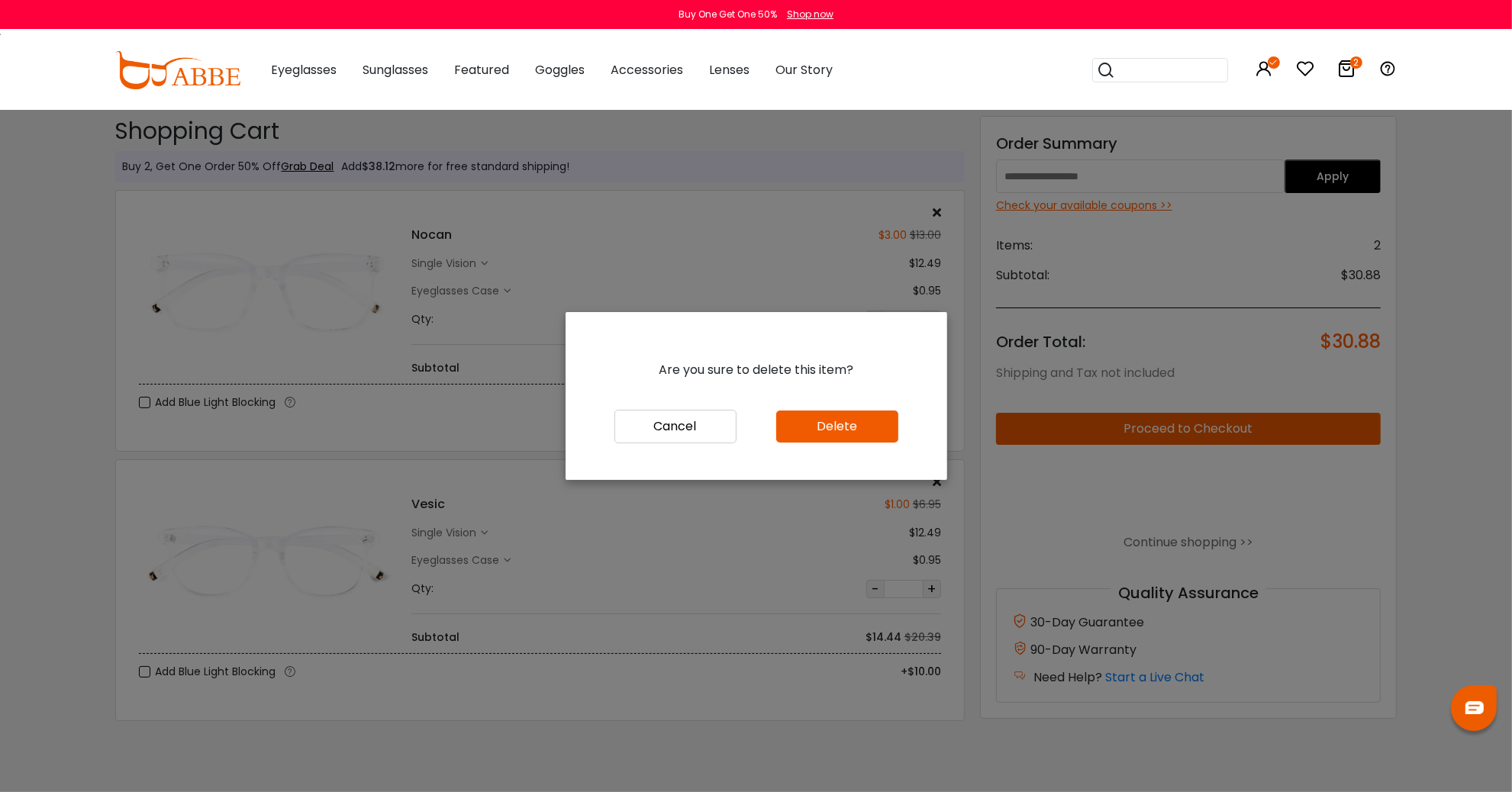
click at [878, 436] on button "Delete" at bounding box center [837, 427] width 122 height 32
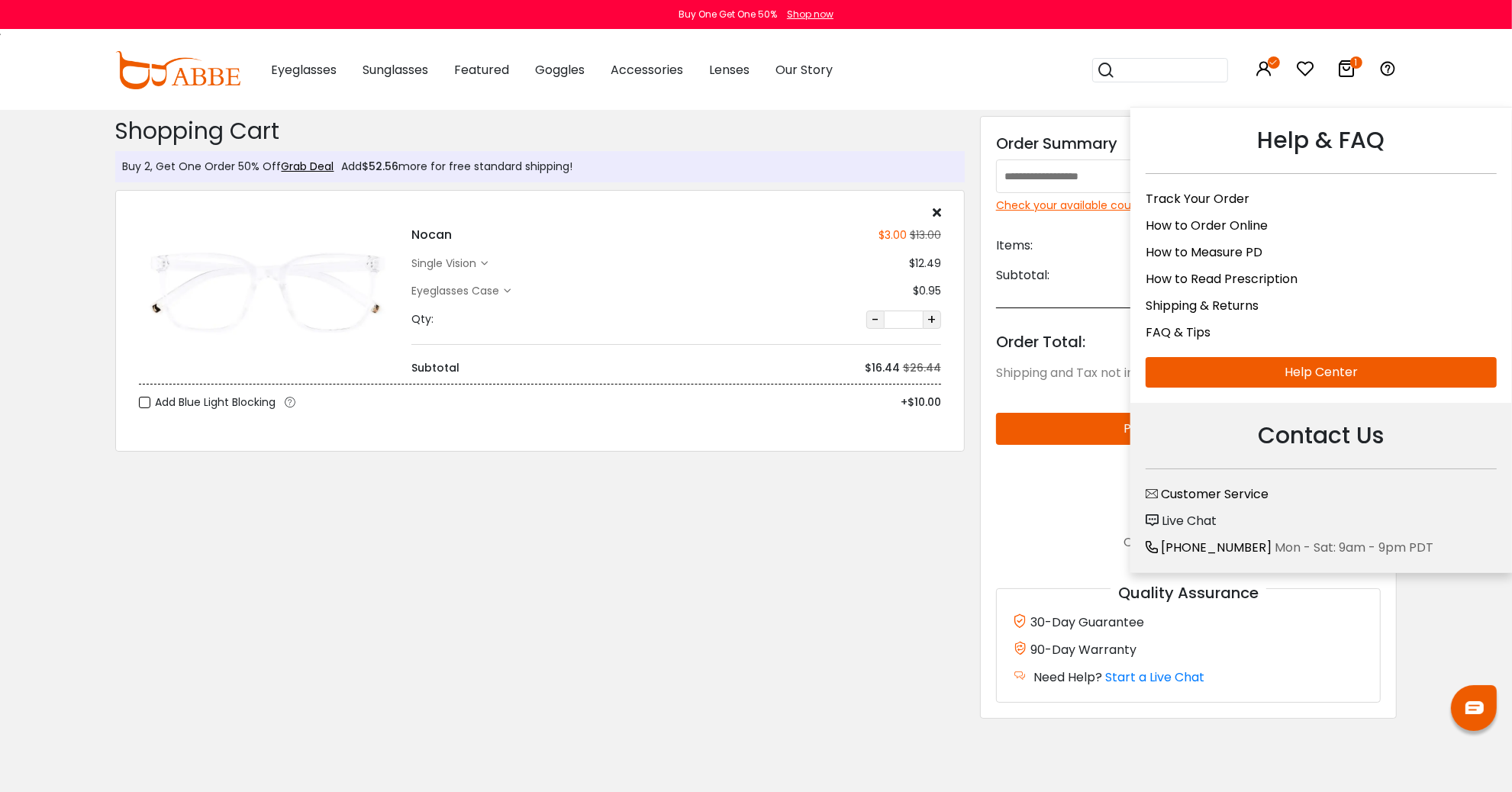
click at [1383, 68] on icon at bounding box center [1388, 68] width 18 height 18
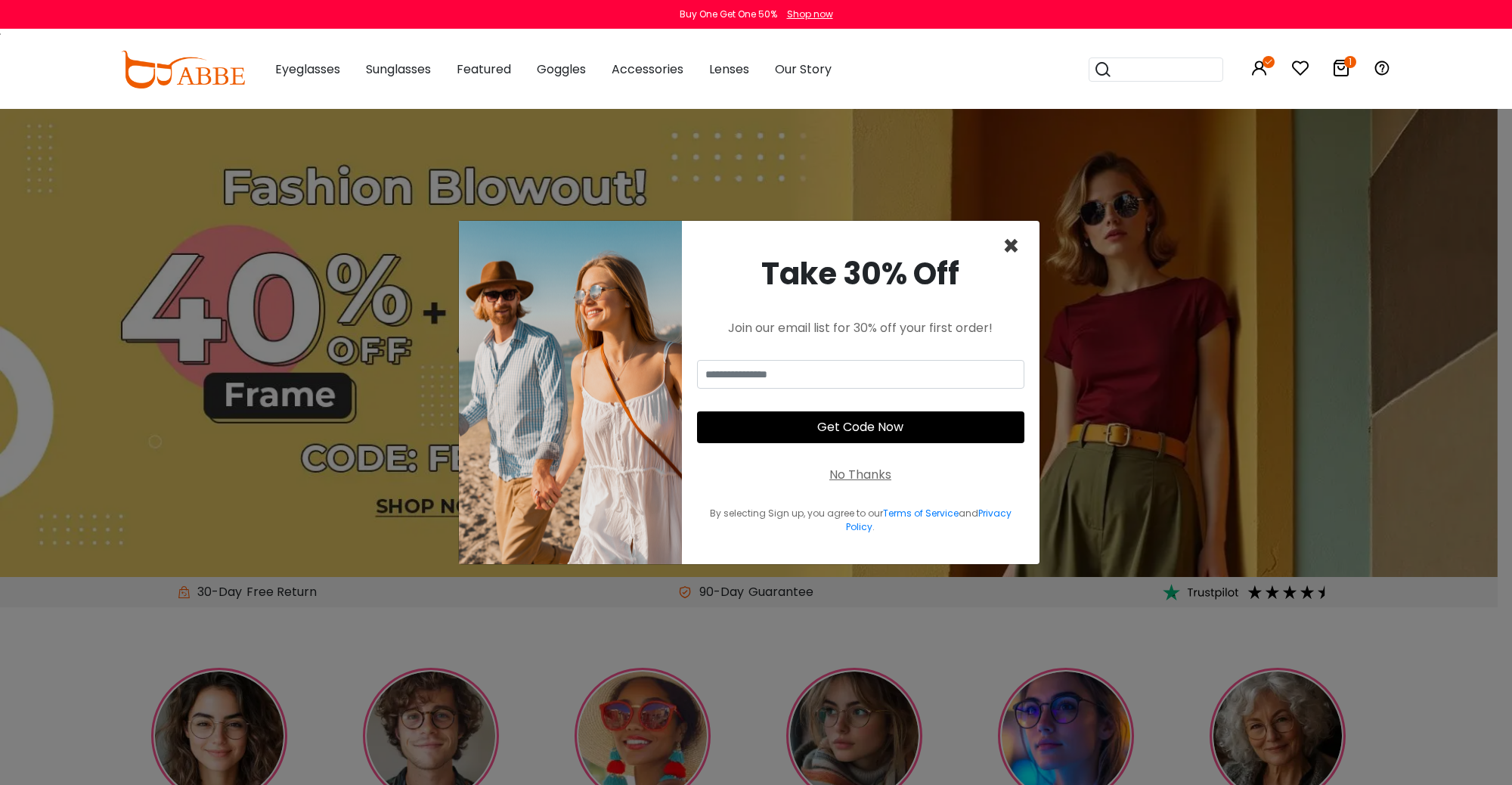
click at [1011, 240] on span "×" at bounding box center [1011, 245] width 18 height 38
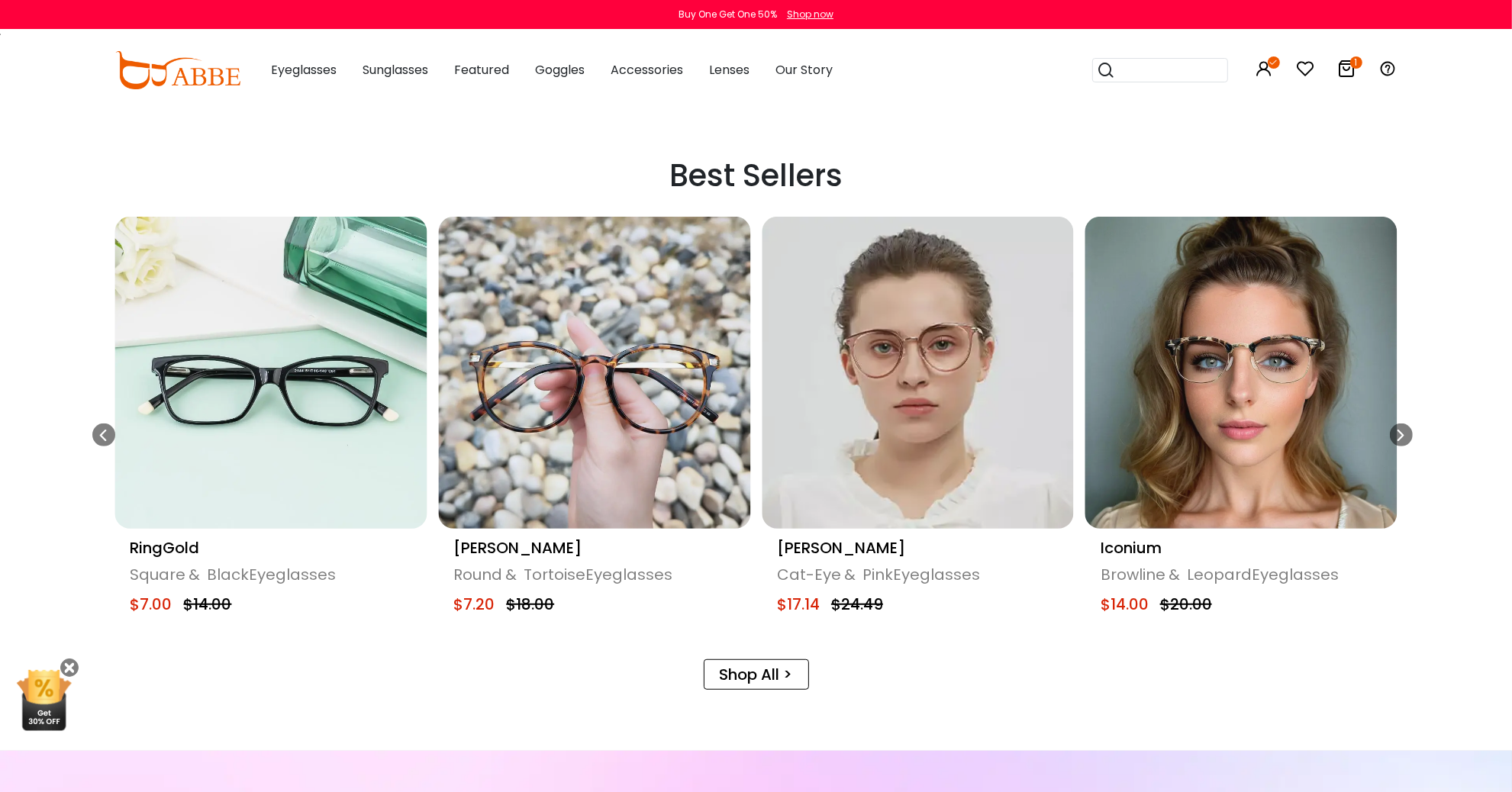
scroll to position [692, 0]
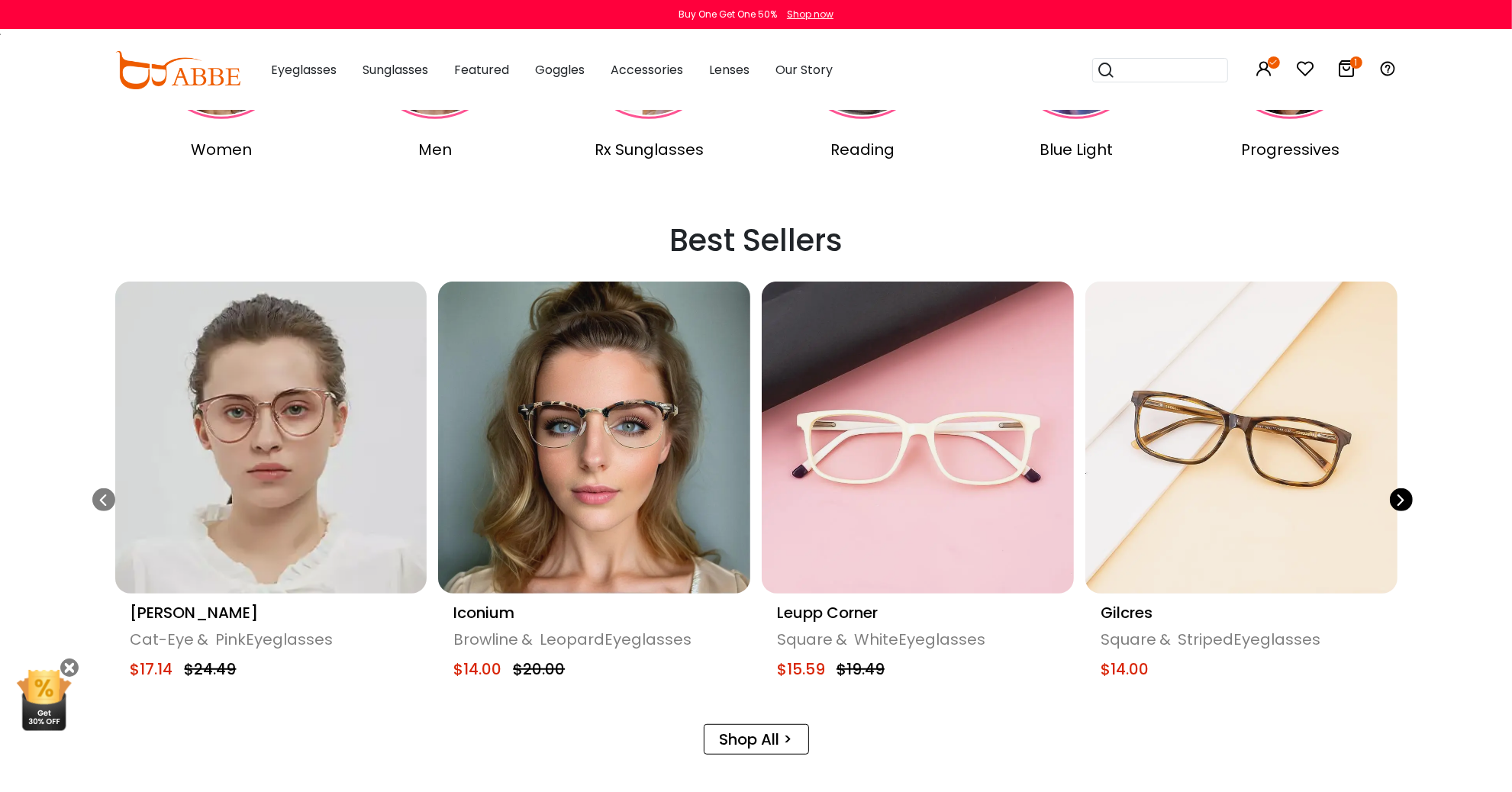
click at [1395, 500] on icon "Next slide" at bounding box center [1401, 500] width 13 height 22
click at [1392, 500] on div "Next slide" at bounding box center [1400, 500] width 22 height 22
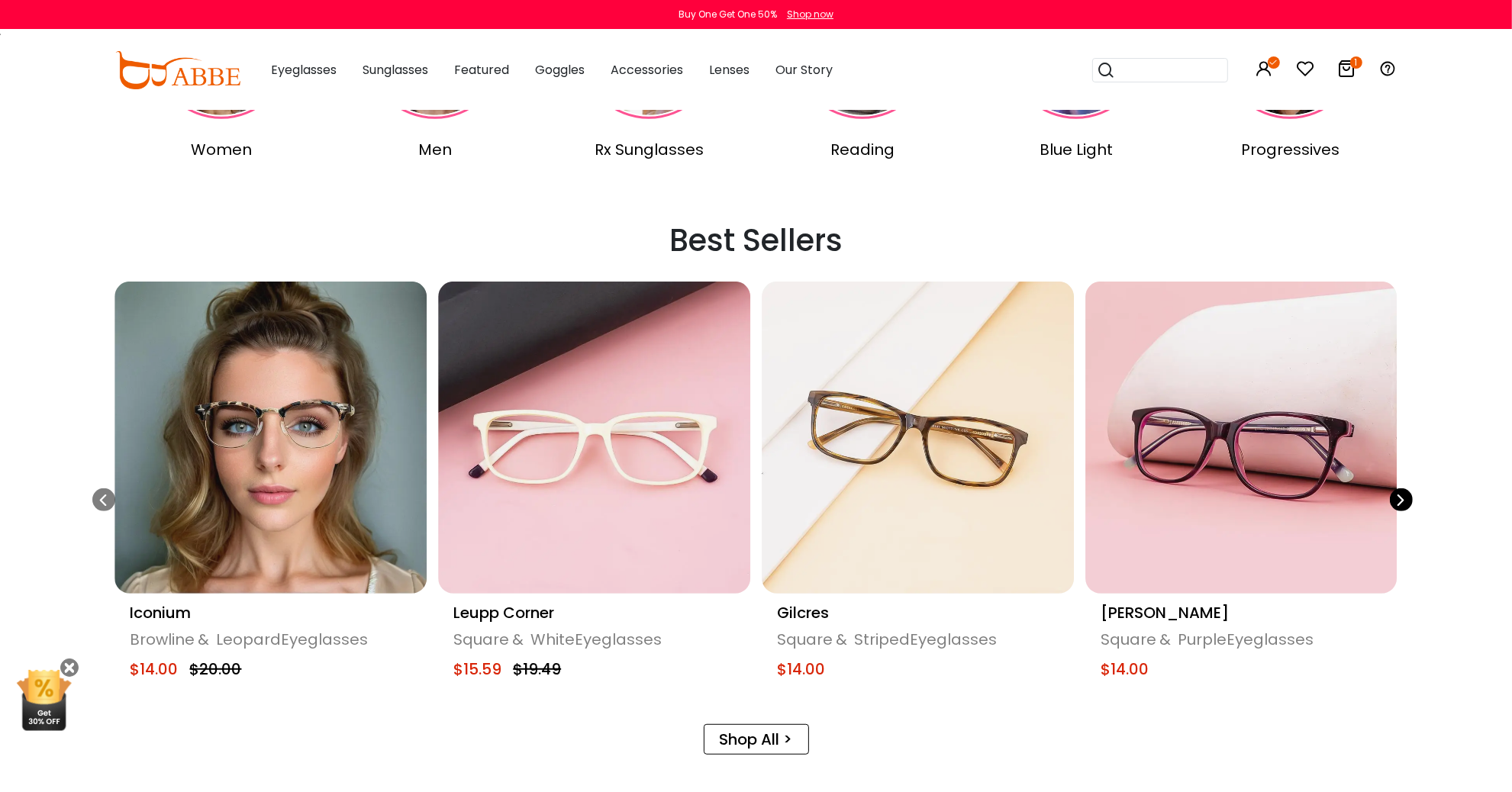
click at [1392, 500] on div "Next slide" at bounding box center [1400, 500] width 22 height 22
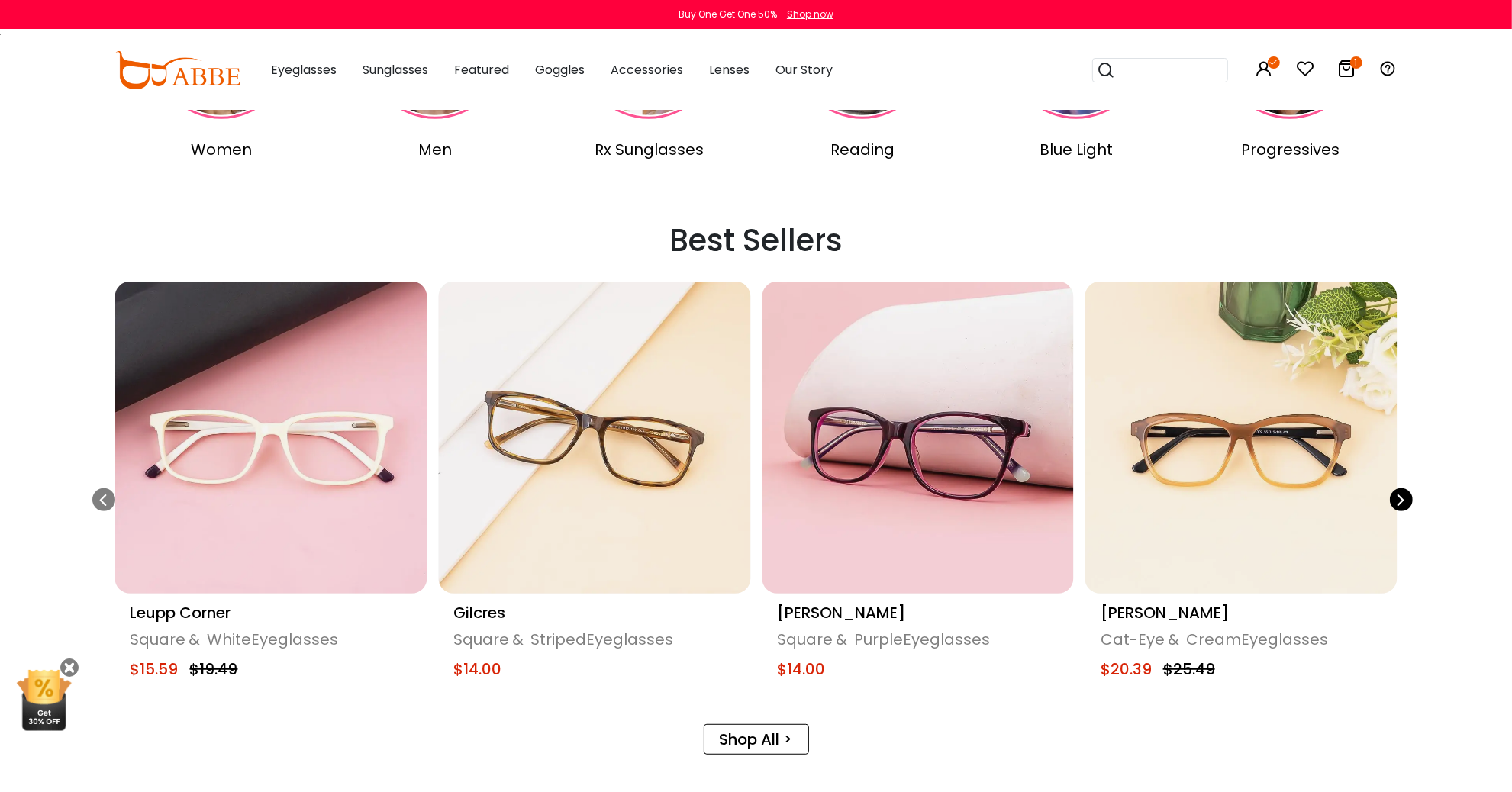
click at [1392, 500] on div "Next slide" at bounding box center [1400, 500] width 22 height 22
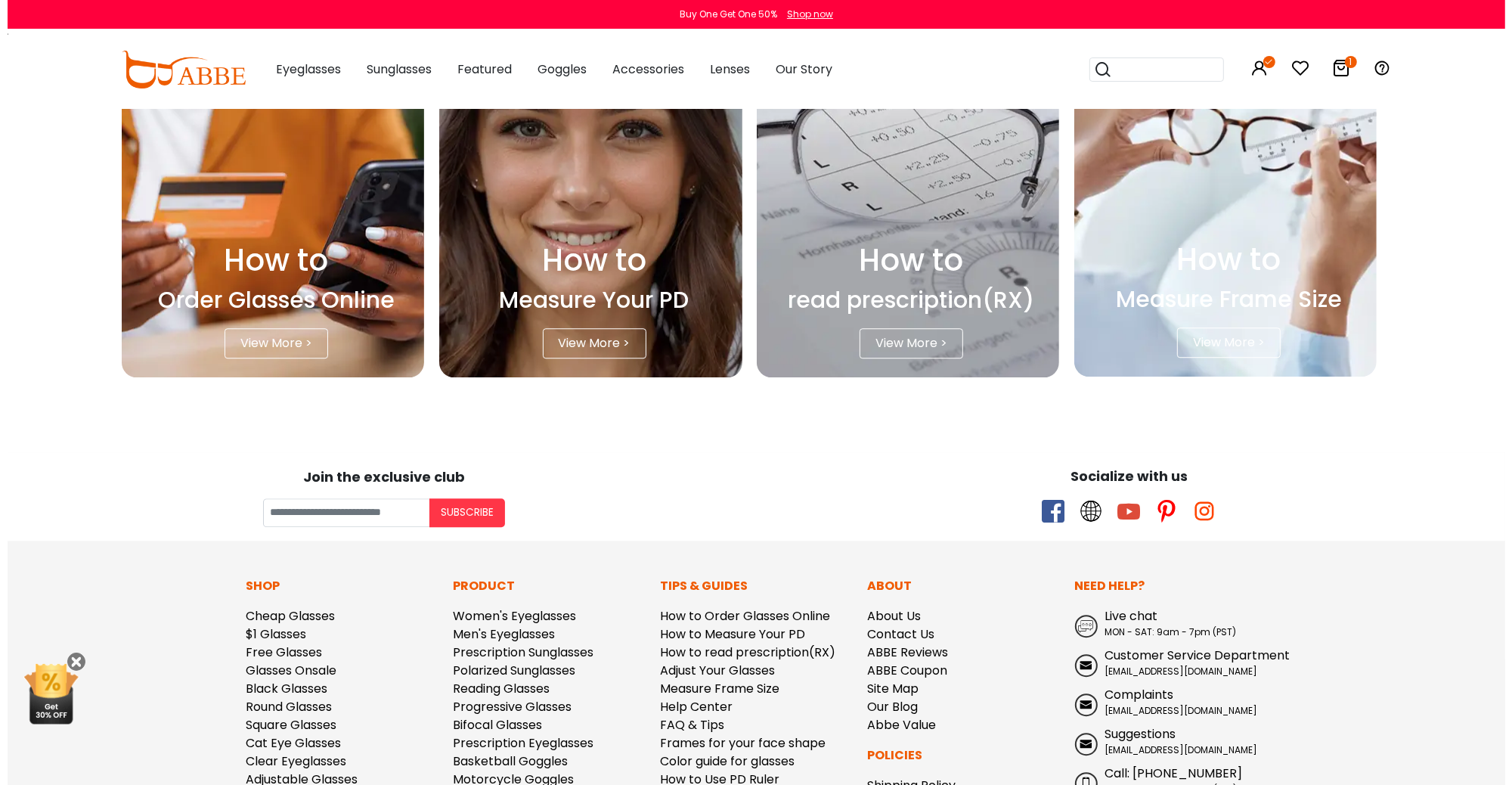
scroll to position [4318, 0]
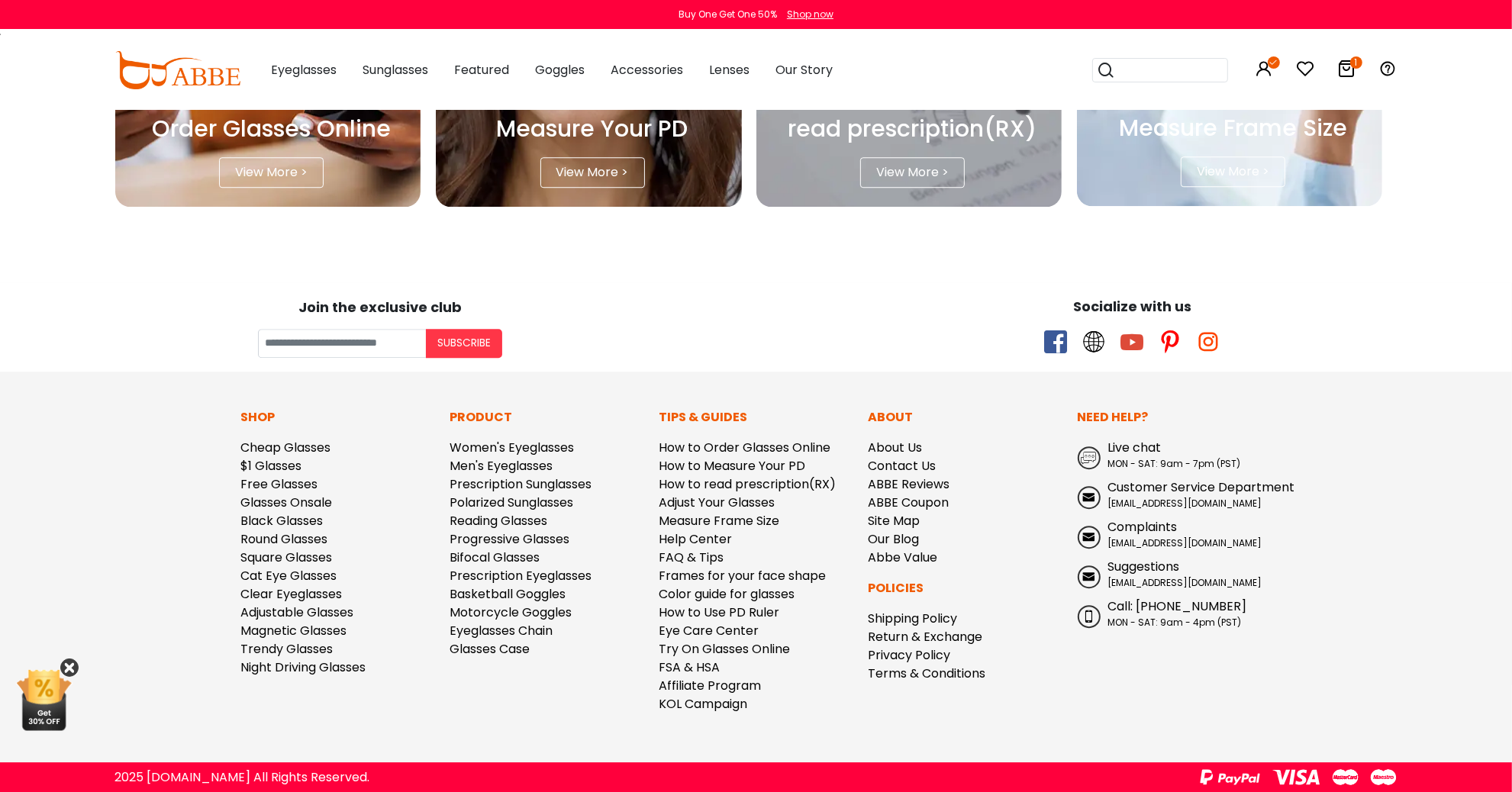
click at [62, 665] on icon at bounding box center [69, 668] width 18 height 18
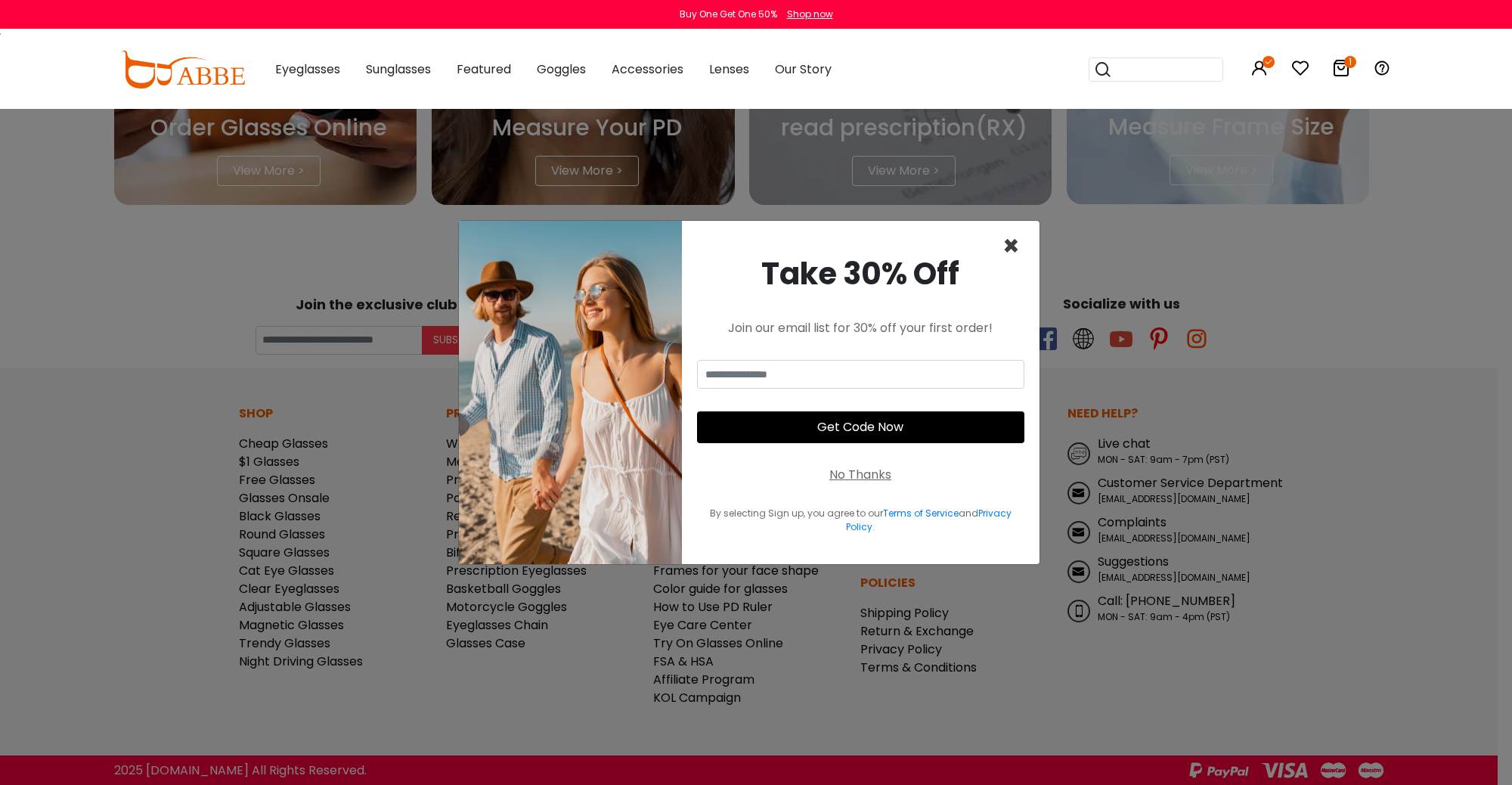
click at [1006, 240] on span "×" at bounding box center [1011, 245] width 18 height 38
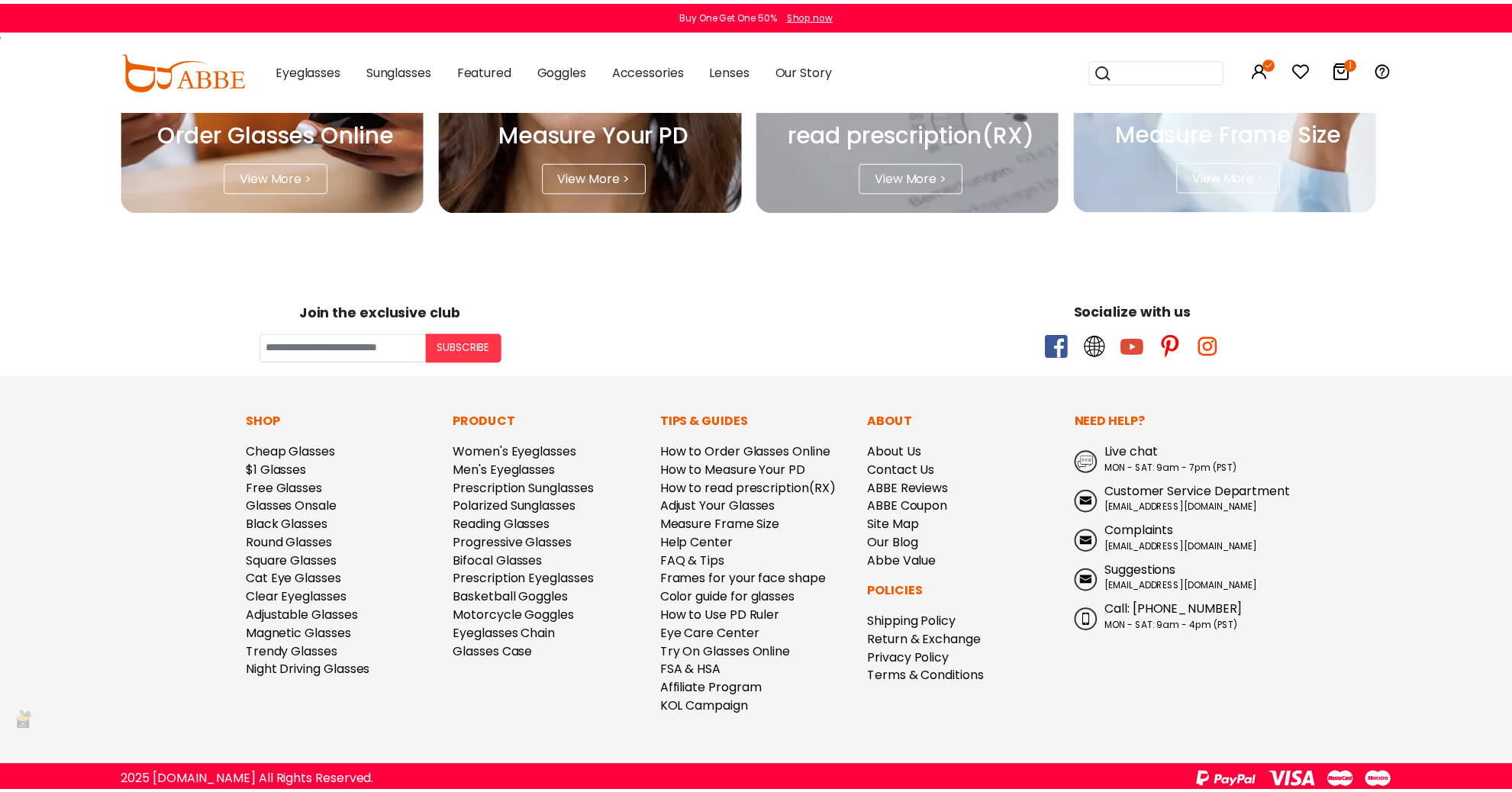
scroll to position [4338, 0]
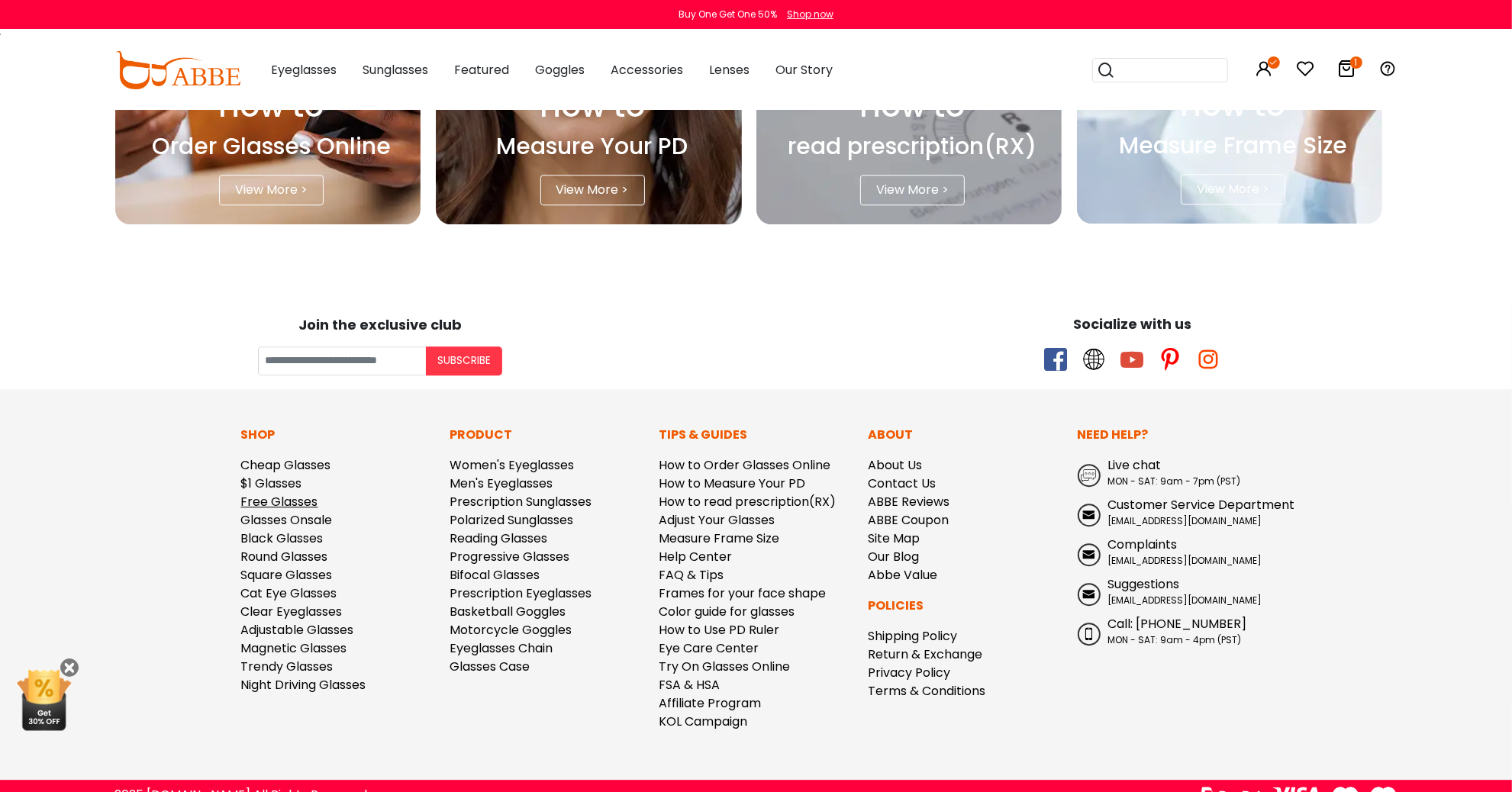
click at [292, 496] on link "Free Glasses" at bounding box center [280, 502] width 77 height 18
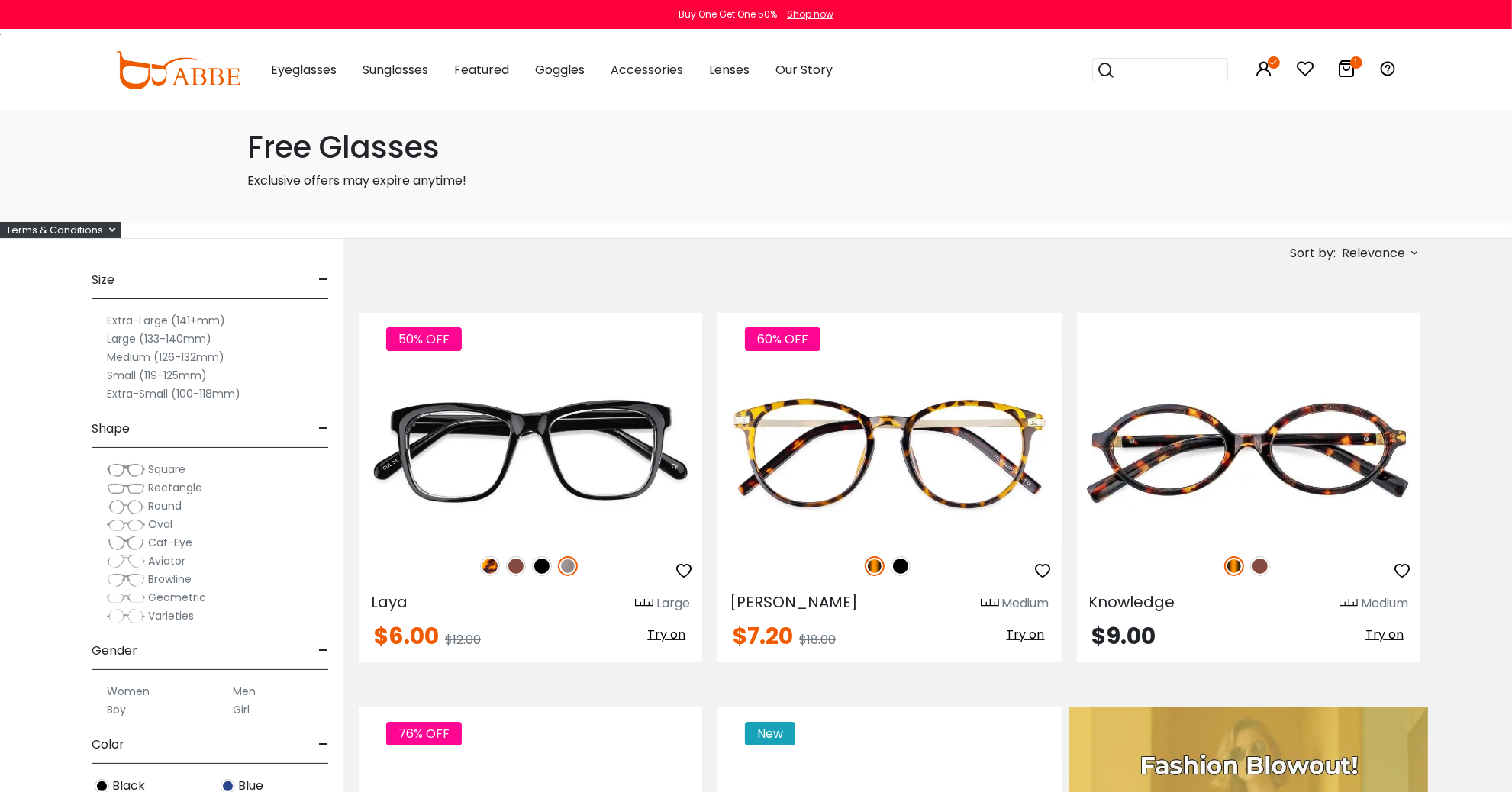
click at [1346, 62] on icon at bounding box center [1346, 68] width 18 height 18
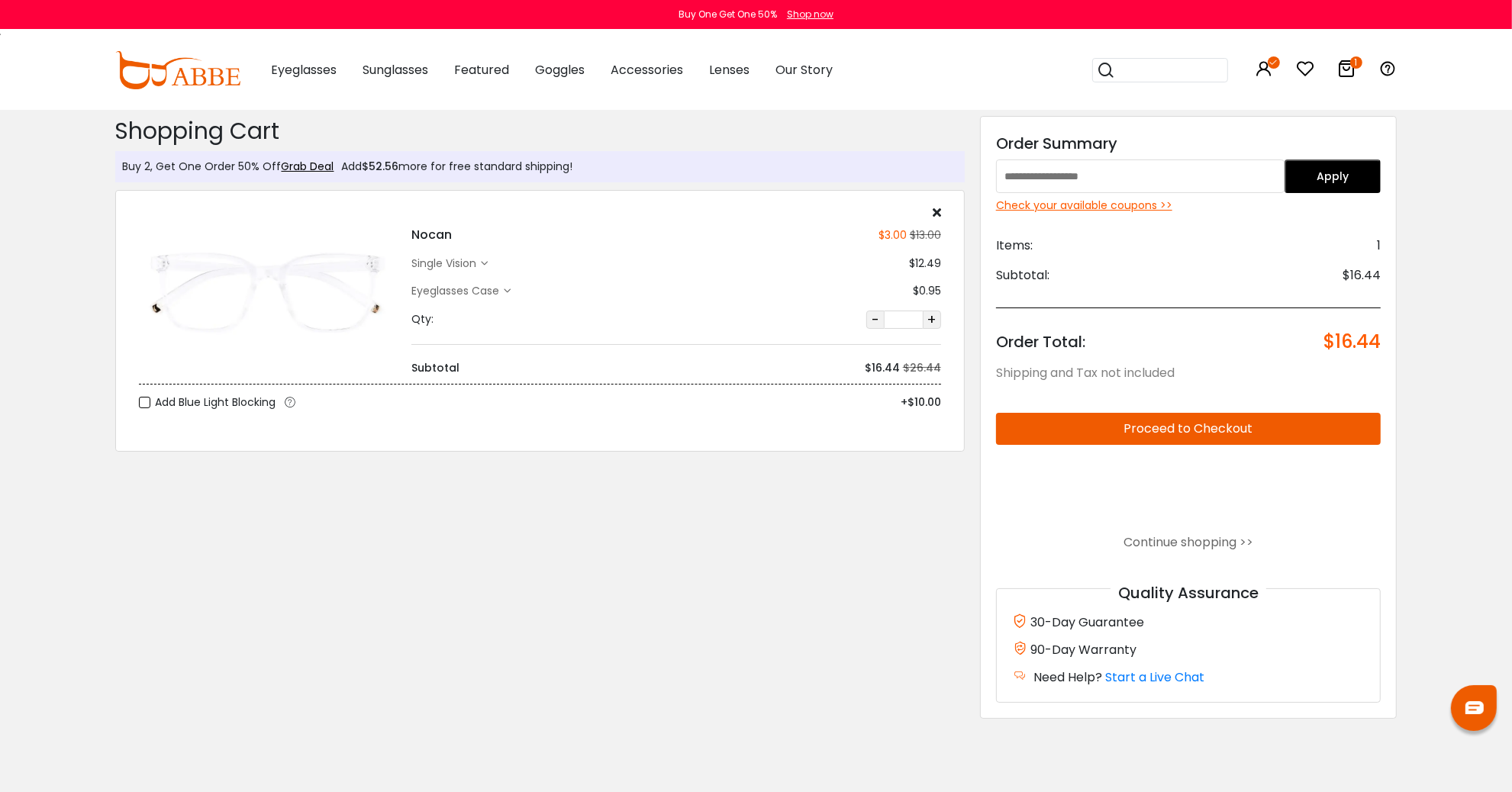
click at [1174, 166] on input "text" at bounding box center [1140, 176] width 289 height 33
type input "**********"
click at [1318, 176] on button "Apply" at bounding box center [1332, 176] width 96 height 33
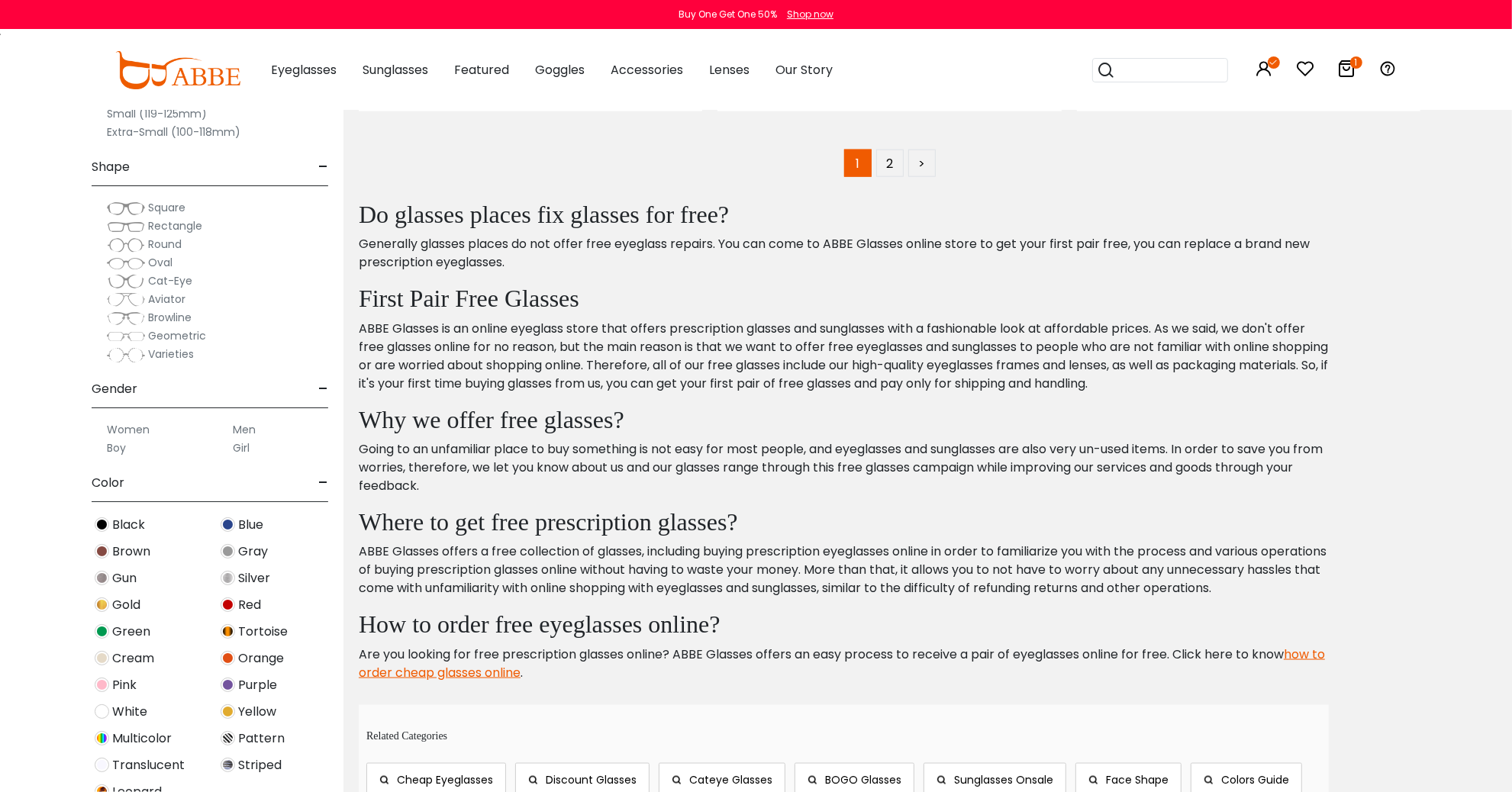
scroll to position [8158, 0]
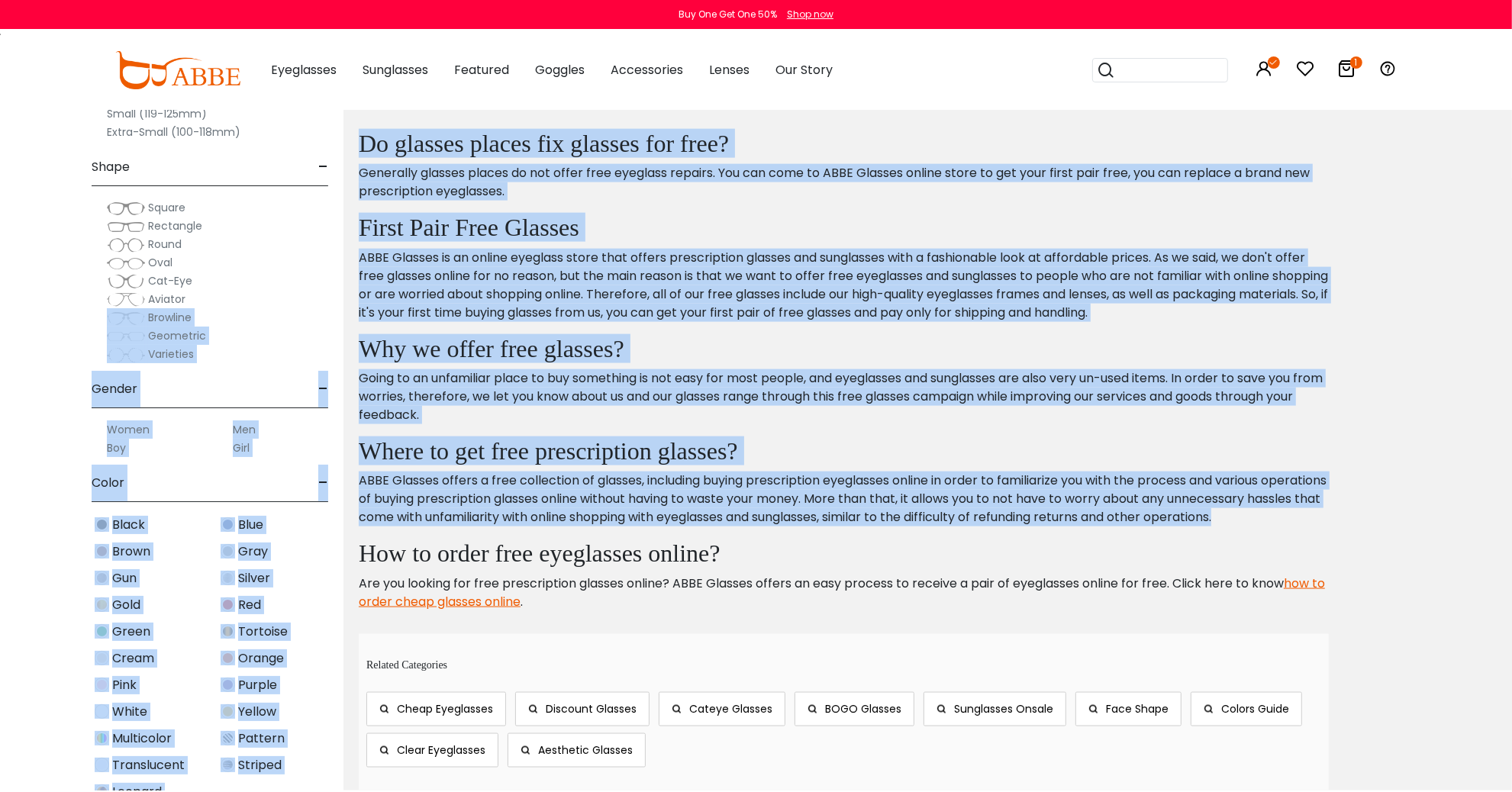
drag, startPoint x: 341, startPoint y: 292, endPoint x: 1346, endPoint y: 504, distance: 1027.1
